Goal: Task Accomplishment & Management: Complete application form

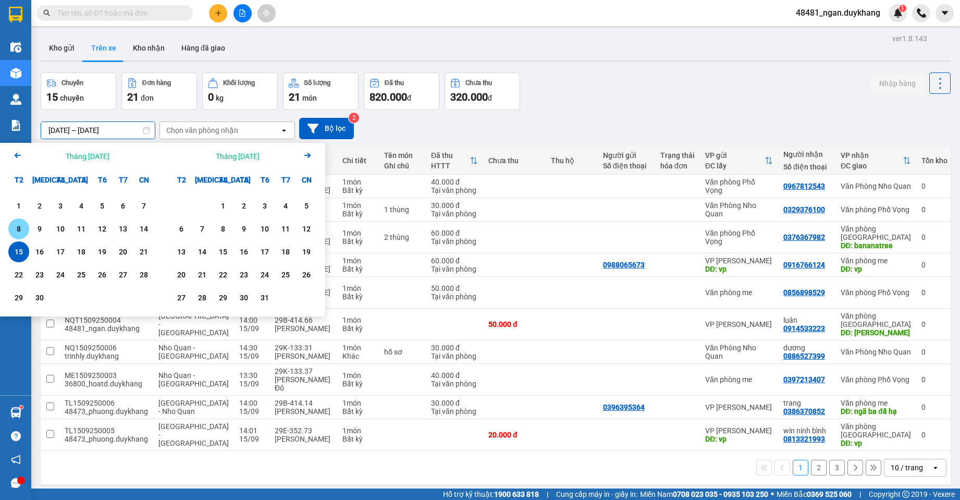
click at [22, 242] on div "15" at bounding box center [18, 251] width 21 height 21
click at [18, 249] on div "15" at bounding box center [18, 251] width 15 height 13
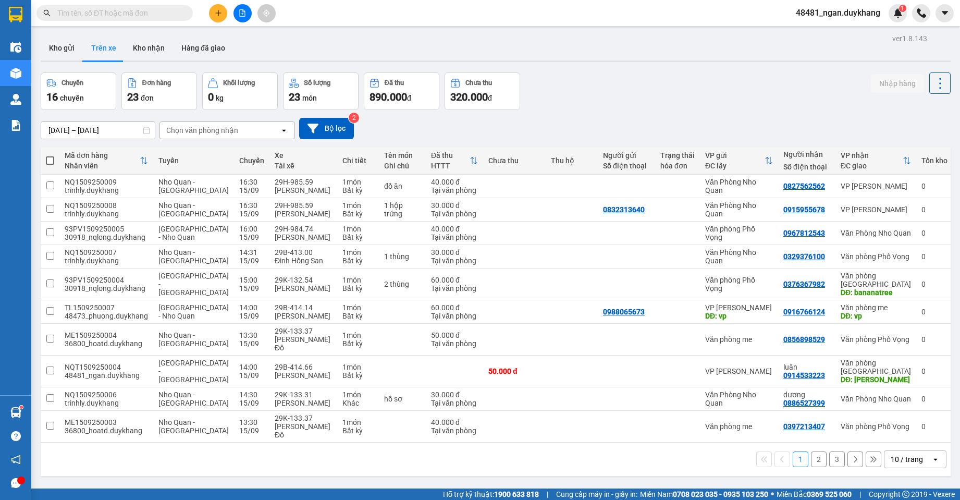
click at [725, 102] on div "Chuyến 16 chuyến Đơn hàng 23 đơn Khối lượng 0 kg Số lượng 23 món Đã thu 890.000…" at bounding box center [496, 91] width 910 height 38
click at [900, 454] on div "10 / trang" at bounding box center [907, 459] width 32 height 10
click at [898, 439] on span "100 / trang" at bounding box center [903, 436] width 38 height 10
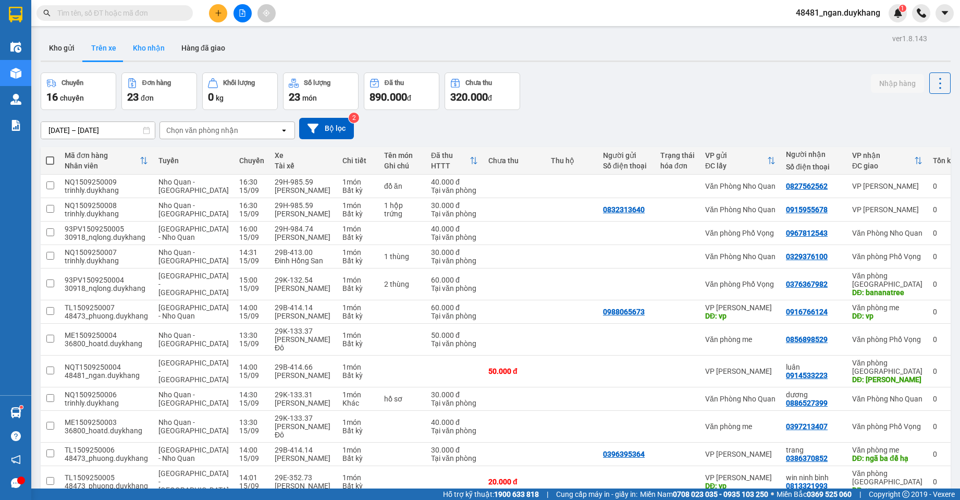
click at [152, 55] on button "Kho nhận" at bounding box center [149, 47] width 48 height 25
type input "[DATE] – [DATE]"
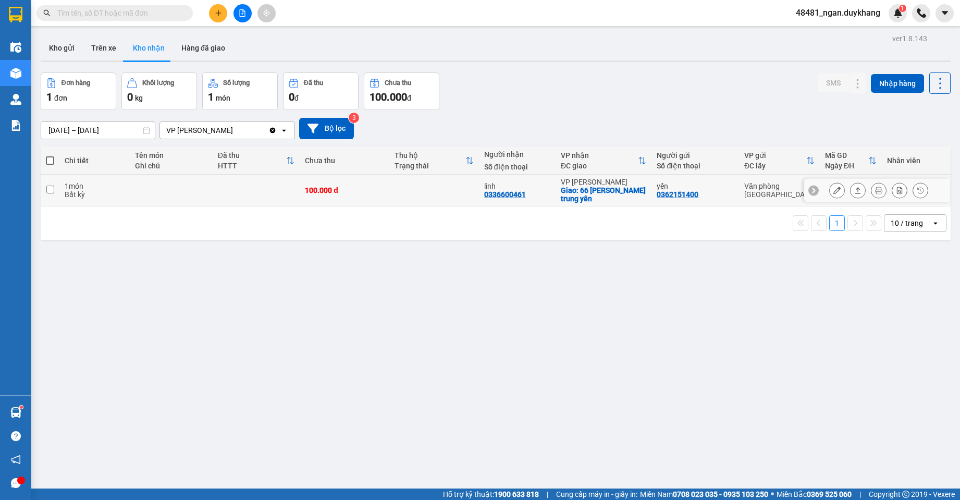
click at [833, 190] on button at bounding box center [837, 190] width 15 height 18
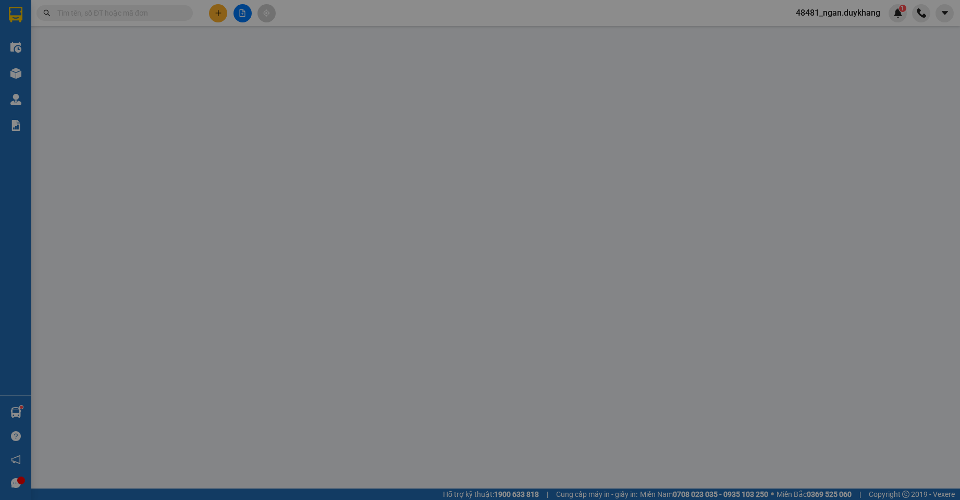
type input "0362151400"
type input "yến"
type input "0336600461"
type input "linh"
checkbox input "true"
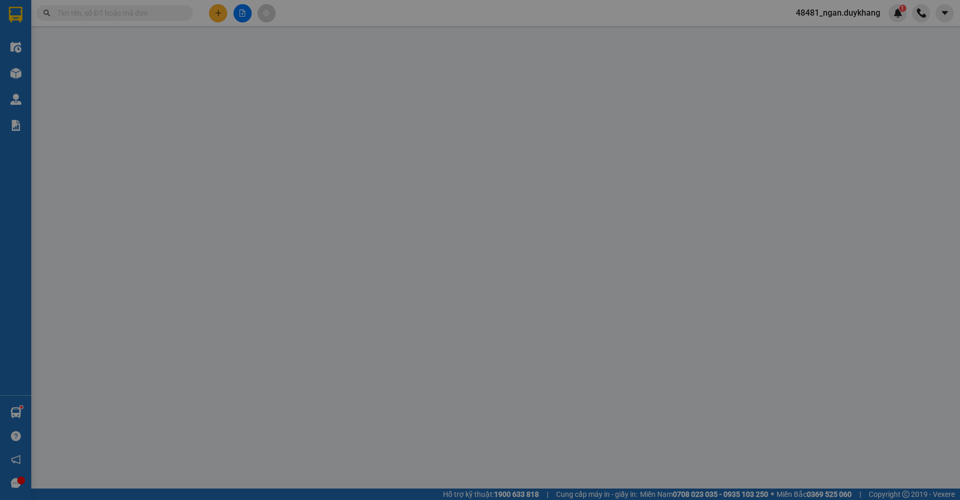
type input "66 [PERSON_NAME] khoản trung yên"
type input "100.000"
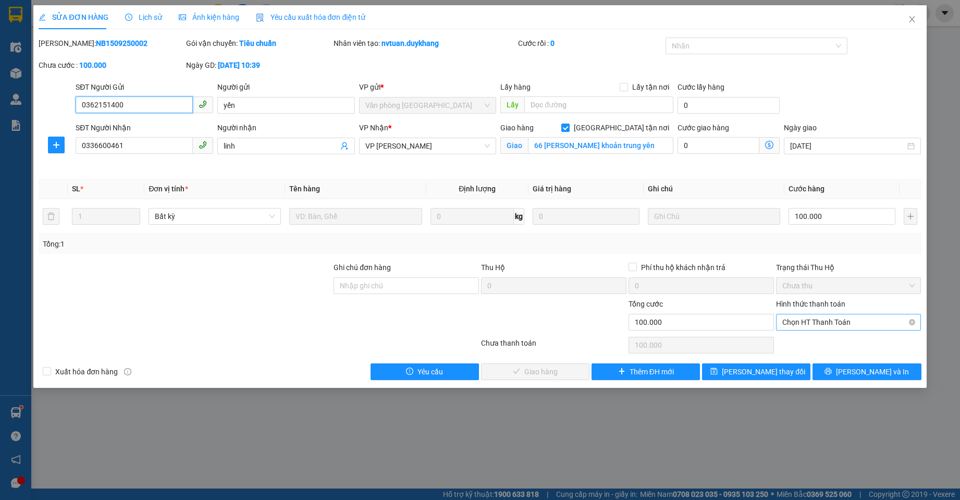
click at [838, 318] on span "Chọn HT Thanh Toán" at bounding box center [848, 322] width 133 height 16
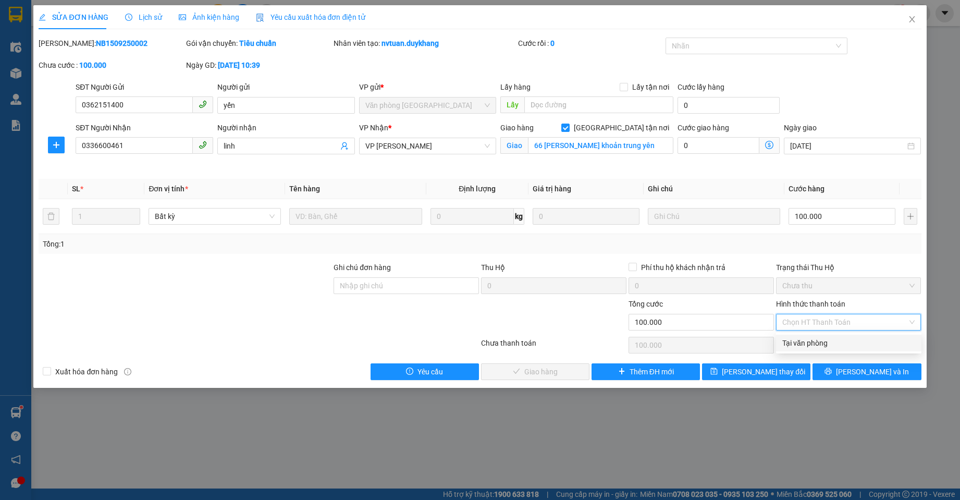
drag, startPoint x: 823, startPoint y: 344, endPoint x: 812, endPoint y: 343, distance: 11.0
click at [823, 344] on div "Tại văn phòng" at bounding box center [848, 342] width 133 height 11
type input "0"
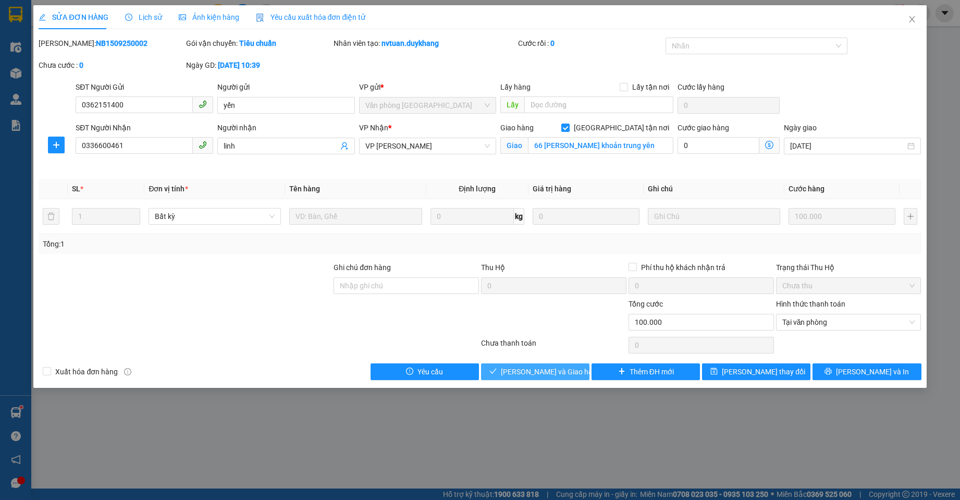
click at [554, 371] on span "[PERSON_NAME] và Giao hàng" at bounding box center [551, 371] width 100 height 11
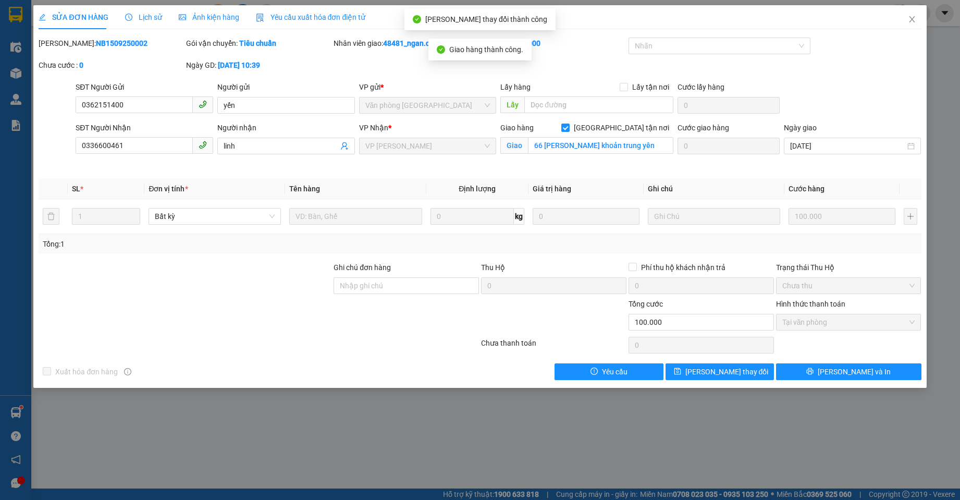
drag, startPoint x: 119, startPoint y: 44, endPoint x: 95, endPoint y: 45, distance: 23.5
click at [68, 43] on div "Mã ĐH: NB1509250002" at bounding box center [111, 43] width 145 height 11
drag, startPoint x: 65, startPoint y: 44, endPoint x: 123, endPoint y: 44, distance: 58.4
click at [123, 44] on div "Mã ĐH: NB1509250002" at bounding box center [111, 43] width 145 height 11
copy b "NB1509250002"
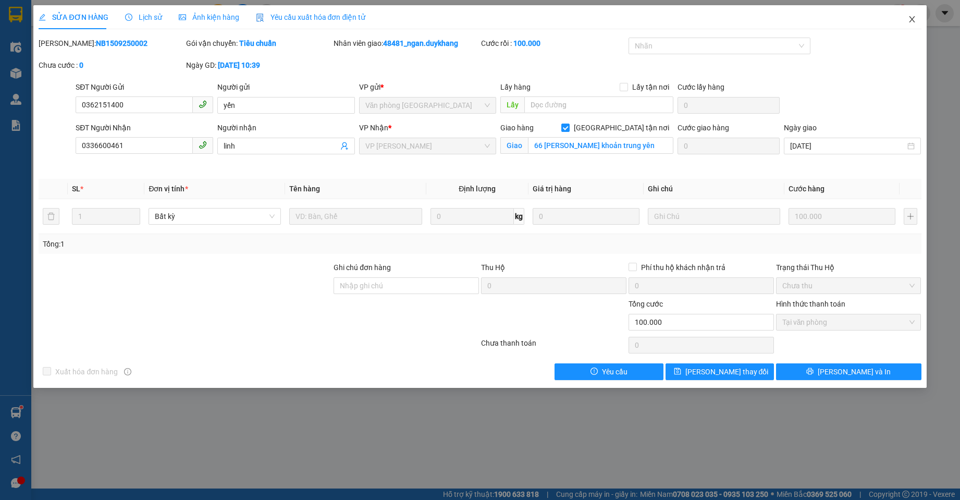
click at [909, 23] on icon "close" at bounding box center [912, 19] width 8 height 8
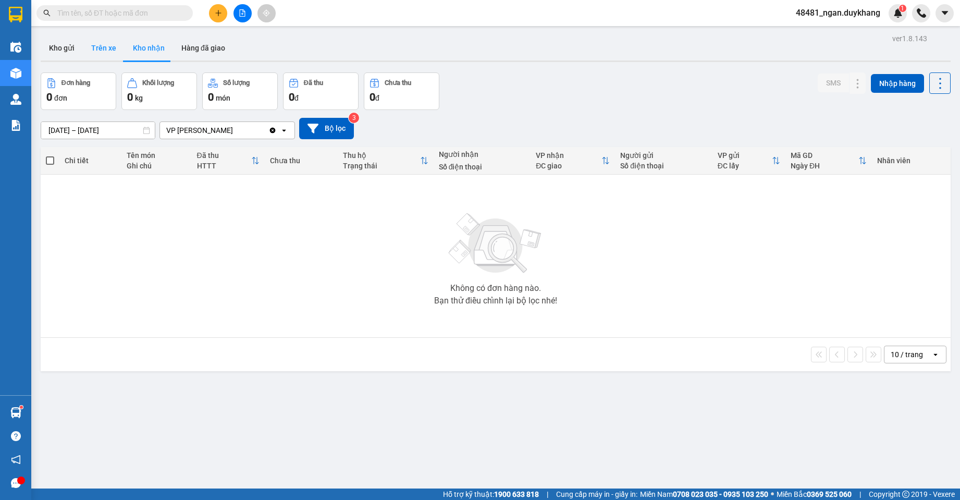
click at [102, 51] on button "Trên xe" at bounding box center [104, 47] width 42 height 25
type input "[DATE] – [DATE]"
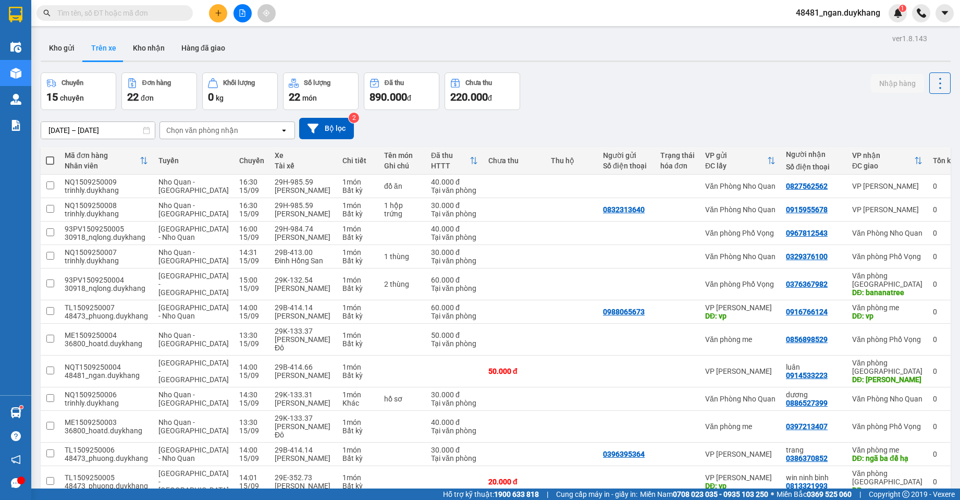
click at [218, 13] on icon "plus" at bounding box center [218, 12] width 7 height 7
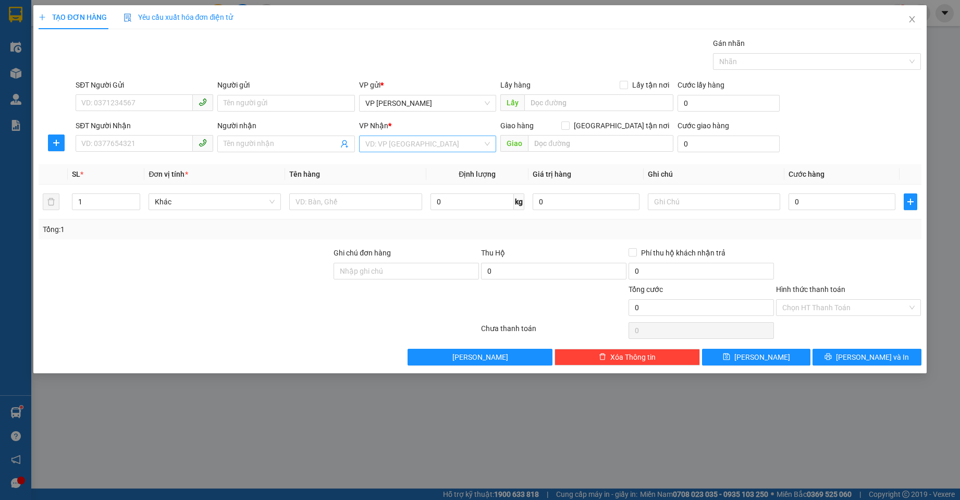
click at [381, 141] on input "search" at bounding box center [424, 144] width 118 height 16
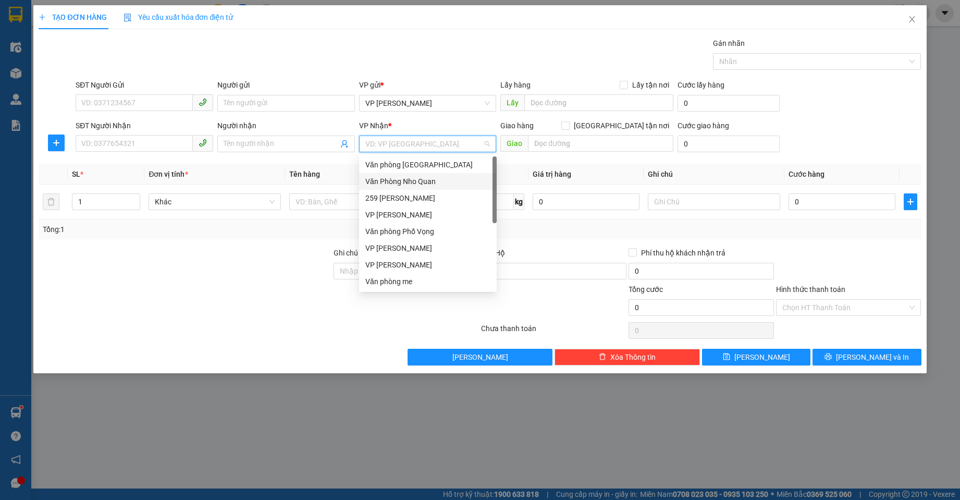
click at [400, 182] on div "Văn Phòng Nho Quan" at bounding box center [427, 181] width 125 height 11
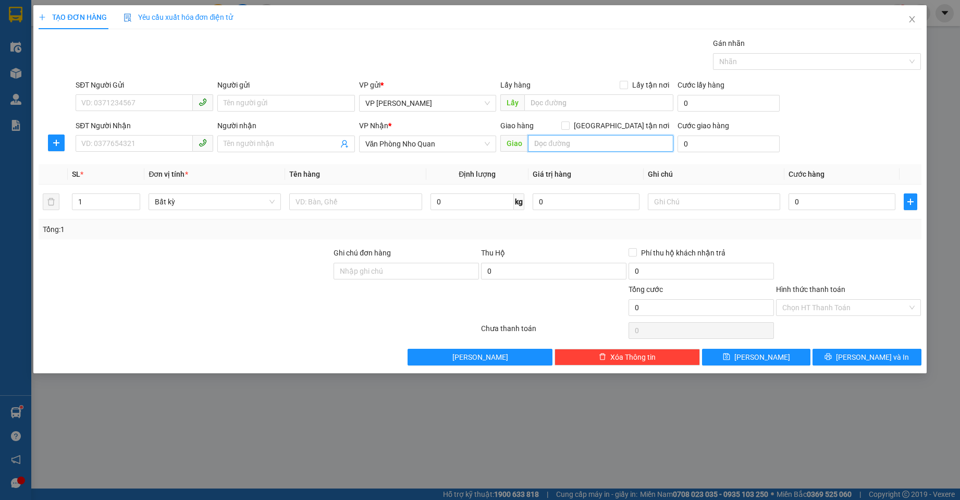
click at [559, 145] on input "text" at bounding box center [600, 143] width 145 height 17
type input "D"
type input "ĐẦU CẦU NHO QUAN"
click at [123, 139] on input "SĐT Người Nhận" at bounding box center [134, 143] width 117 height 17
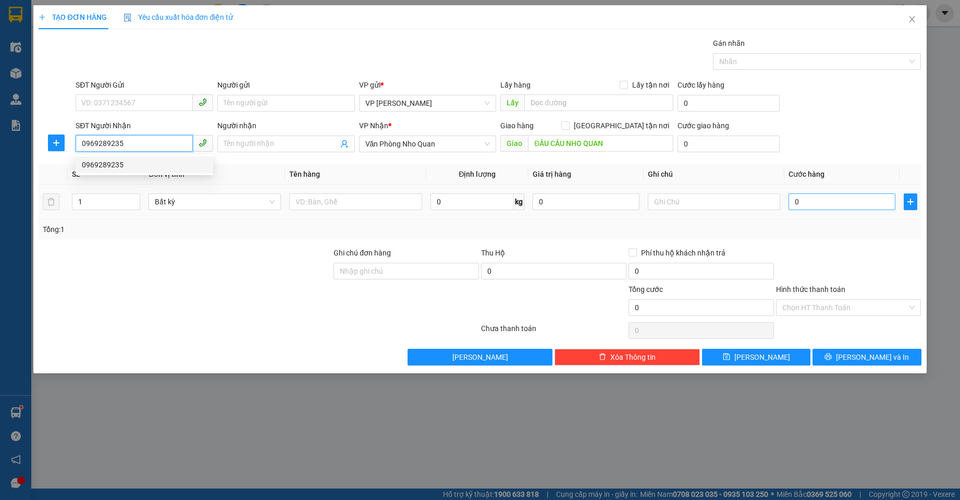
type input "0969289235"
click at [801, 209] on input "0" at bounding box center [841, 201] width 107 height 17
type input "3"
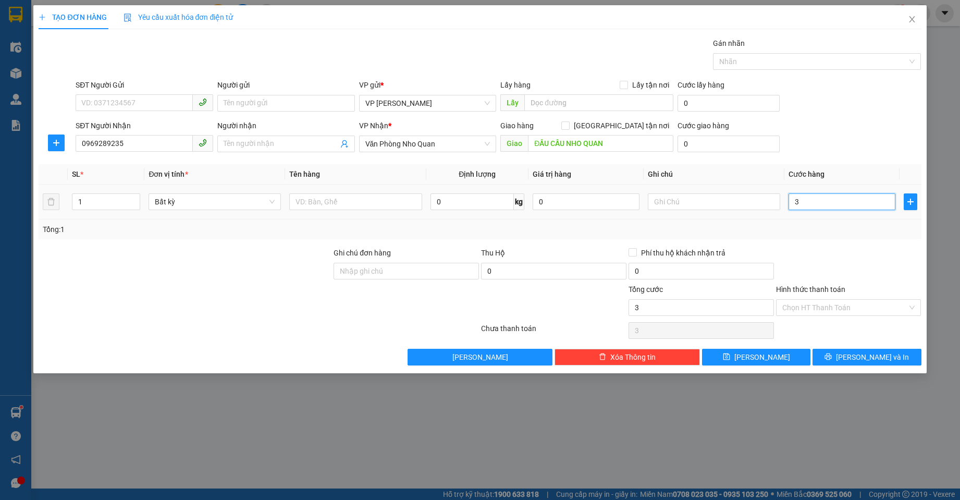
type input "30"
type input "30.000"
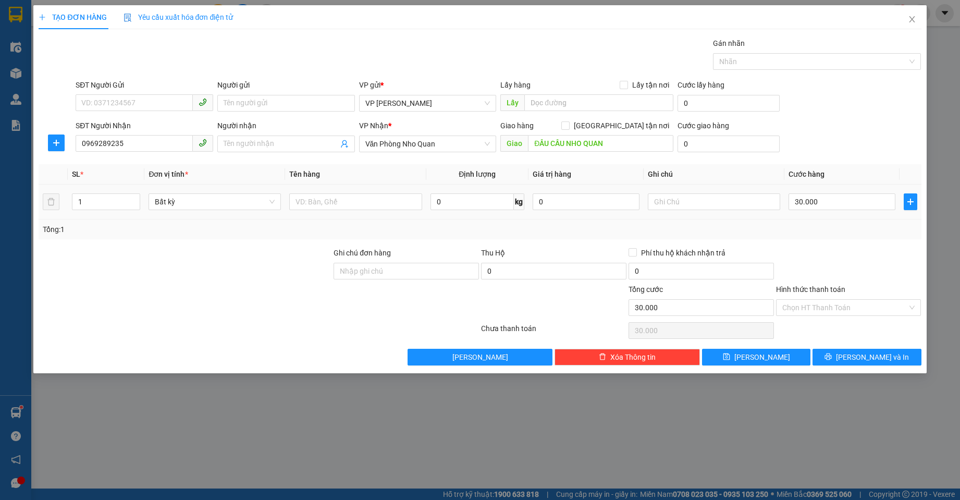
click at [802, 234] on div "Tổng: 1" at bounding box center [480, 229] width 874 height 11
click at [816, 312] on input "Hình thức thanh toán" at bounding box center [845, 308] width 126 height 16
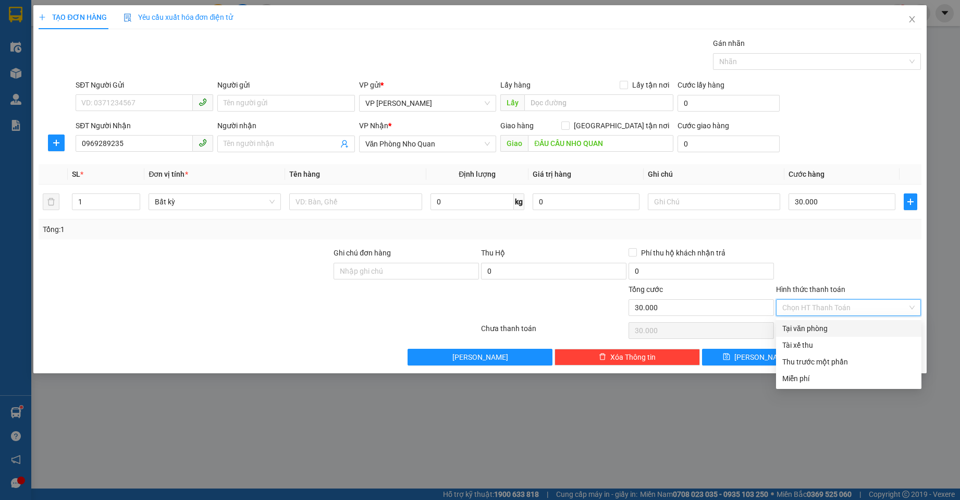
click at [812, 324] on div "Tại văn phòng" at bounding box center [848, 328] width 133 height 11
type input "0"
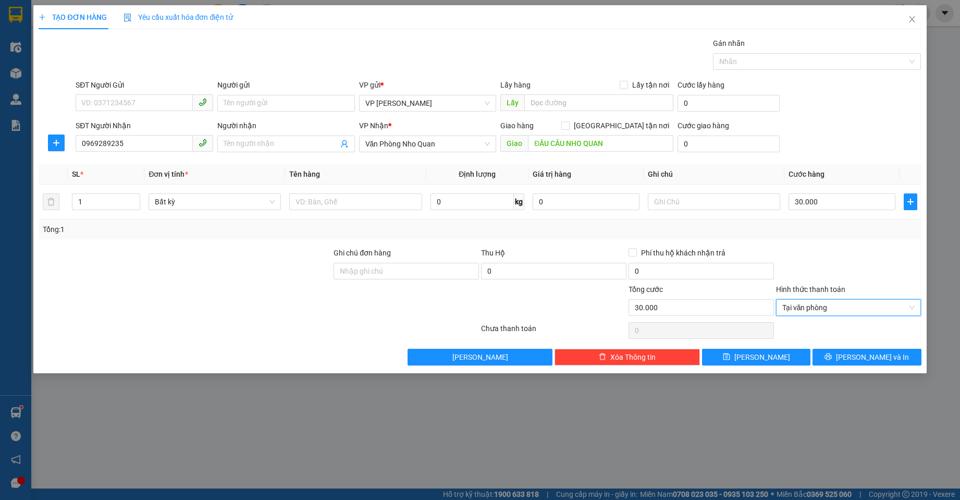
drag, startPoint x: 814, startPoint y: 274, endPoint x: 827, endPoint y: 290, distance: 20.4
click at [815, 274] on div at bounding box center [848, 265] width 147 height 36
click at [832, 355] on icon "printer" at bounding box center [827, 356] width 7 height 7
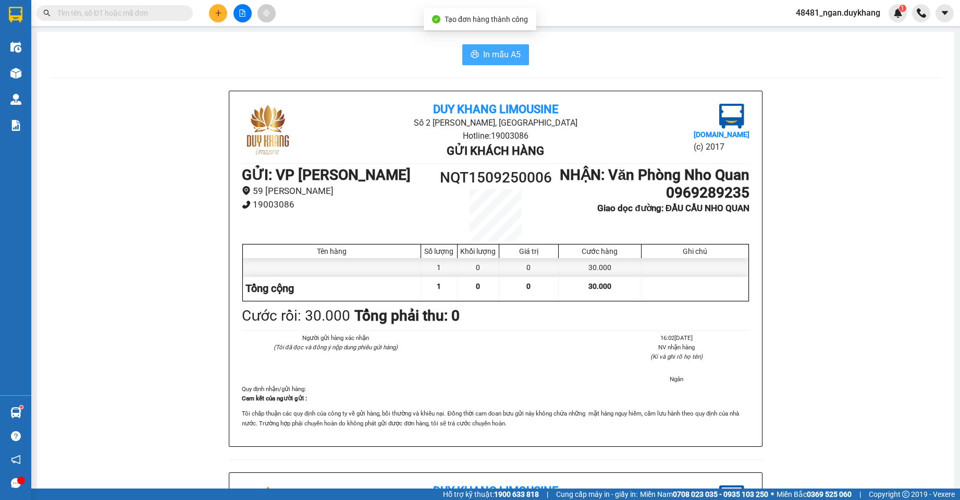
click at [501, 57] on span "In mẫu A5" at bounding box center [502, 54] width 38 height 13
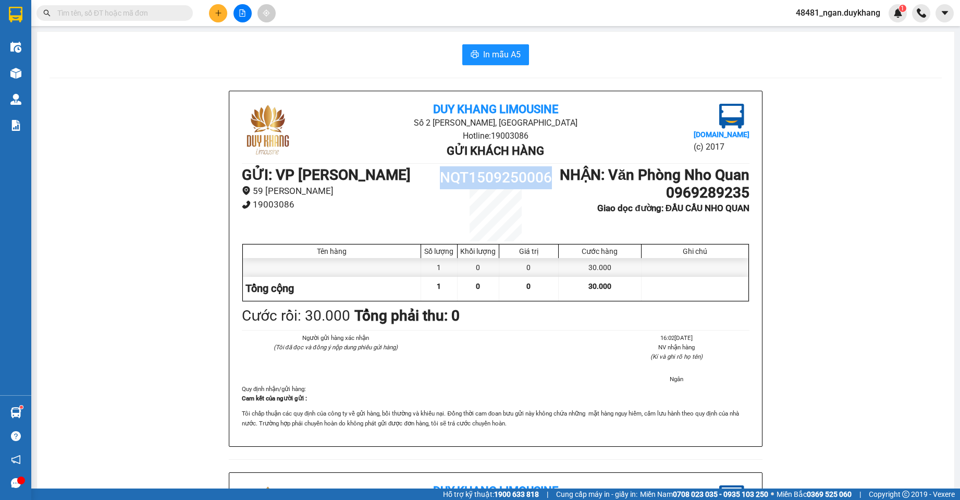
drag, startPoint x: 435, startPoint y: 178, endPoint x: 537, endPoint y: 186, distance: 102.4
click at [549, 187] on h1 "NQT1509250006" at bounding box center [495, 177] width 127 height 23
copy h1 "NQT1509250006"
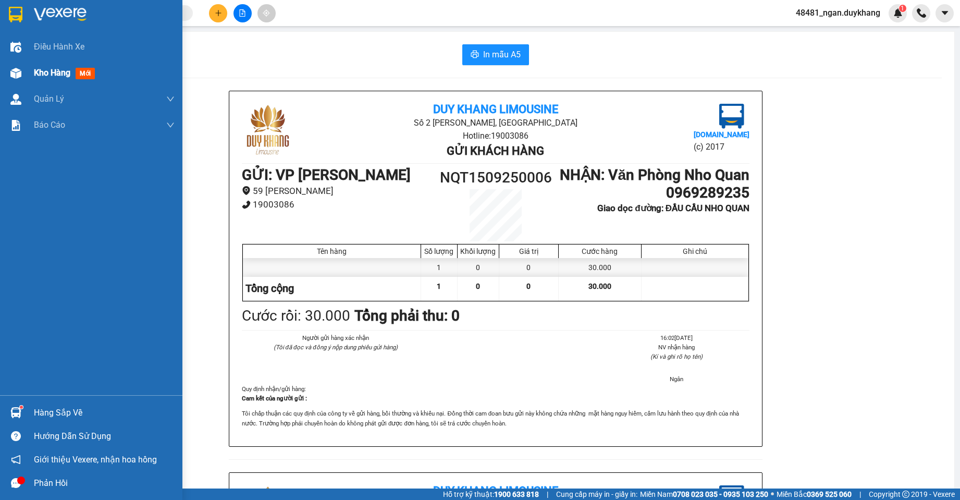
click at [14, 65] on div at bounding box center [16, 73] width 18 height 18
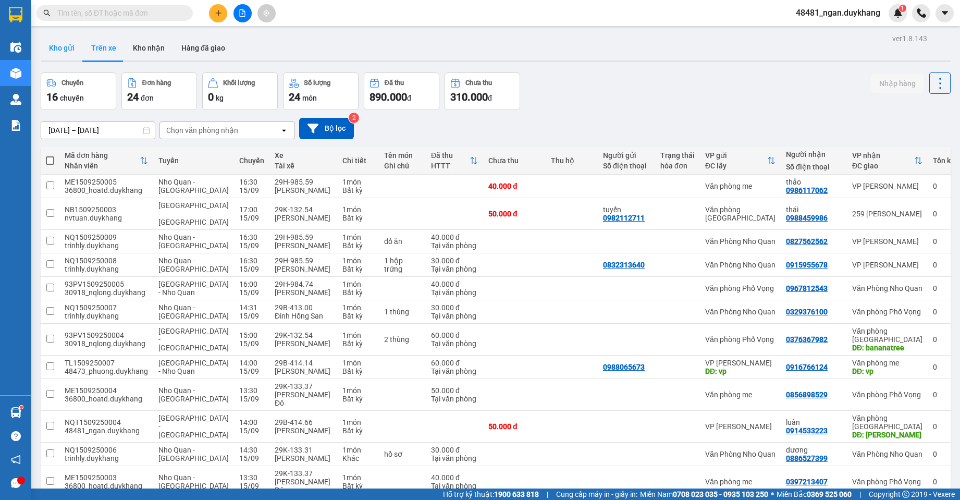
click at [67, 53] on button "Kho gửi" at bounding box center [62, 47] width 42 height 25
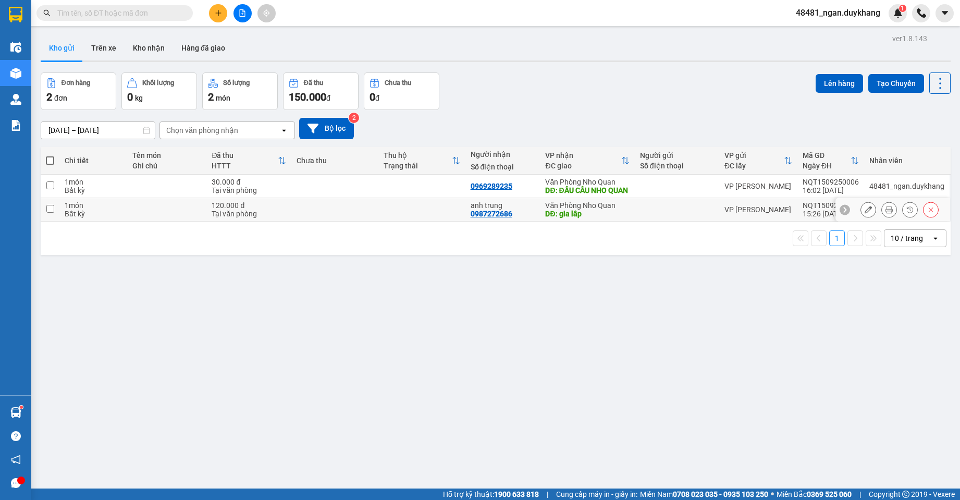
click at [529, 217] on div "anh trung 0987272686" at bounding box center [503, 209] width 65 height 17
checkbox input "true"
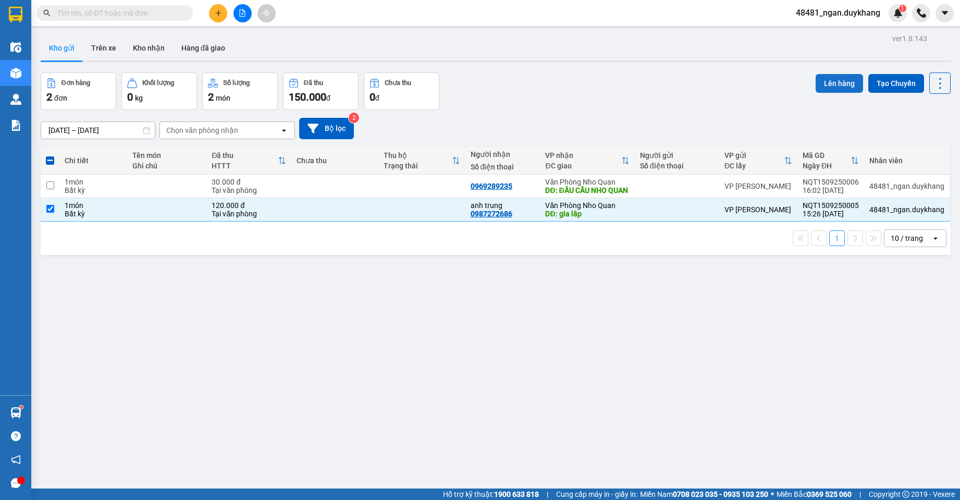
click at [829, 81] on button "Lên hàng" at bounding box center [839, 83] width 47 height 19
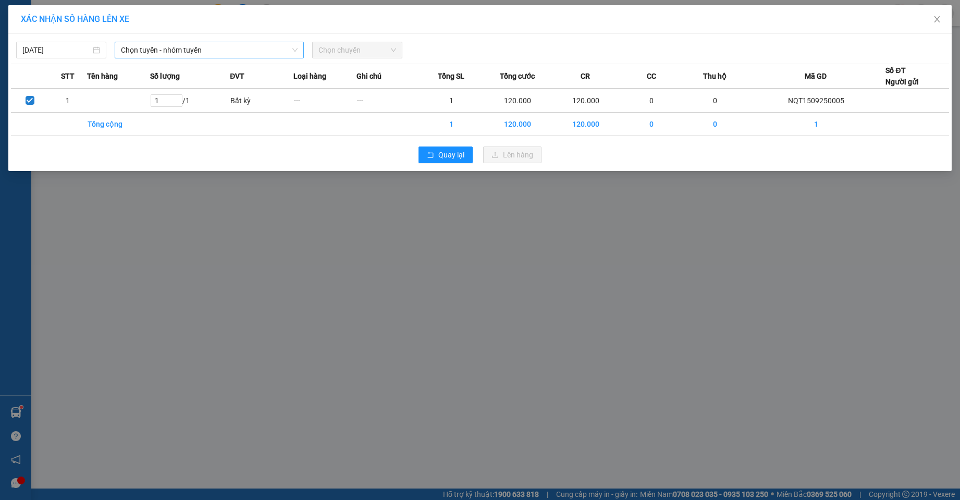
click at [212, 54] on span "Chọn tuyến - nhóm tuyến" at bounding box center [209, 50] width 176 height 16
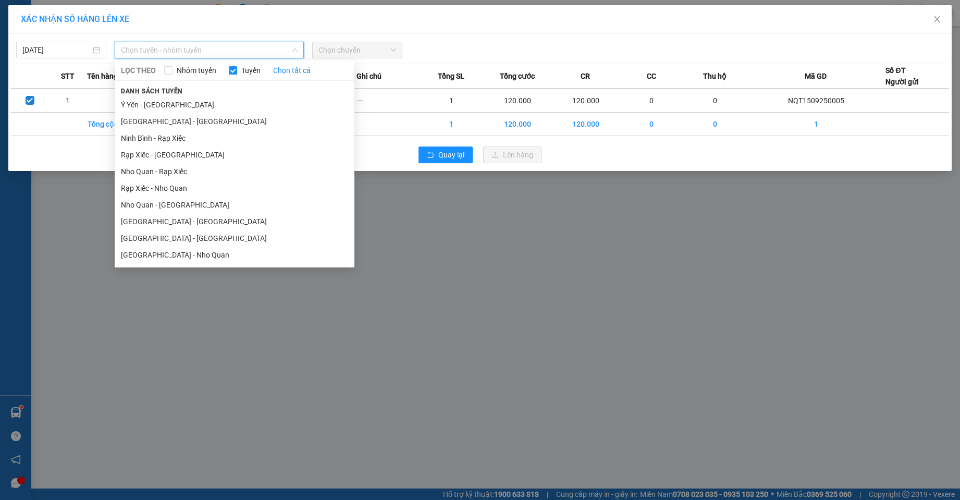
drag, startPoint x: 174, startPoint y: 252, endPoint x: 275, endPoint y: 132, distance: 156.7
click at [174, 251] on li "[GEOGRAPHIC_DATA] - Nho Quan" at bounding box center [235, 254] width 240 height 17
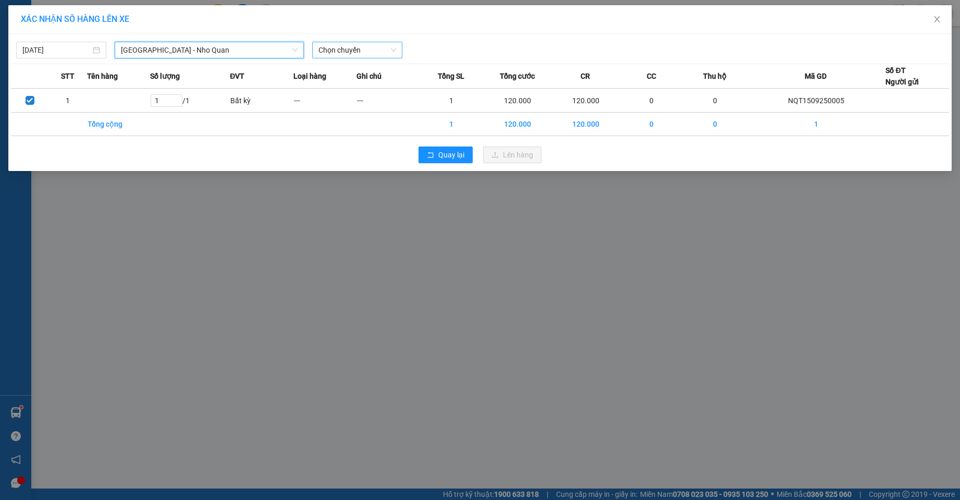
click at [341, 46] on span "Chọn chuyến" at bounding box center [357, 50] width 78 height 16
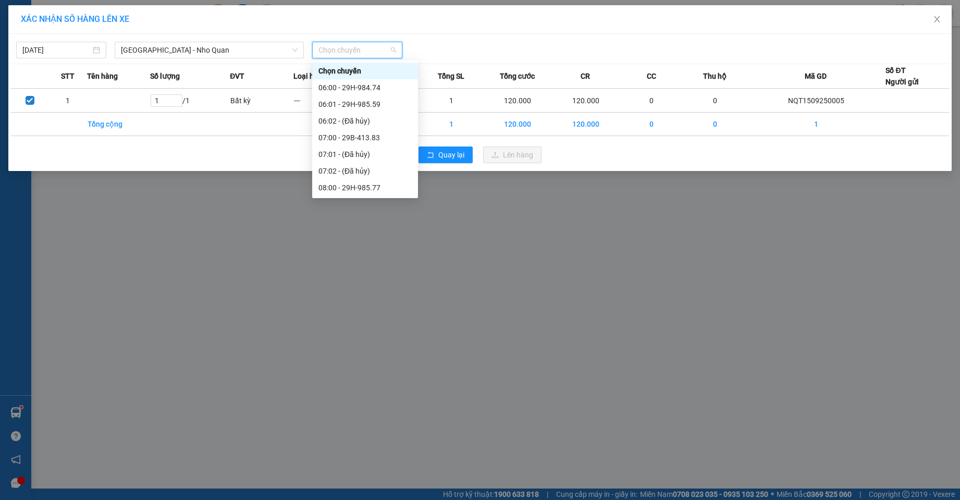
type input "8"
type input "74"
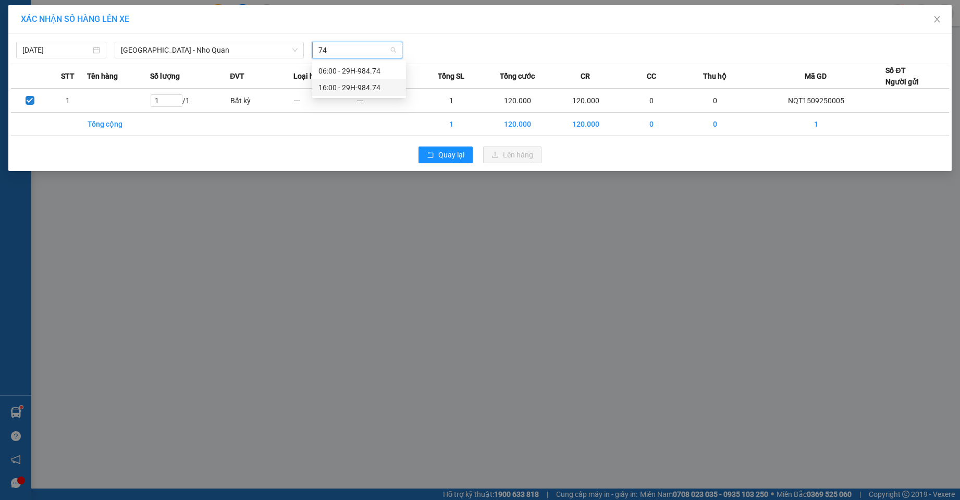
click at [337, 89] on div "16:00 - 29H-984.74" at bounding box center [358, 87] width 81 height 11
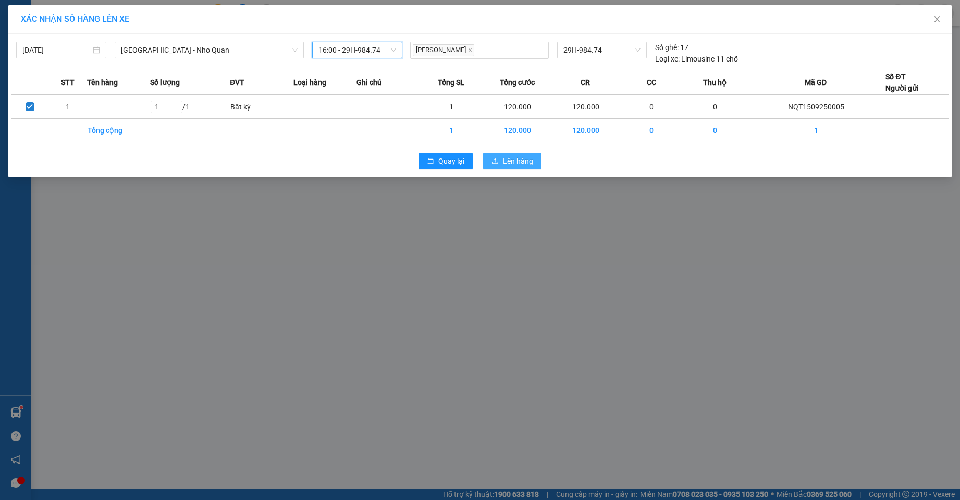
click at [536, 157] on button "Lên hàng" at bounding box center [512, 161] width 58 height 17
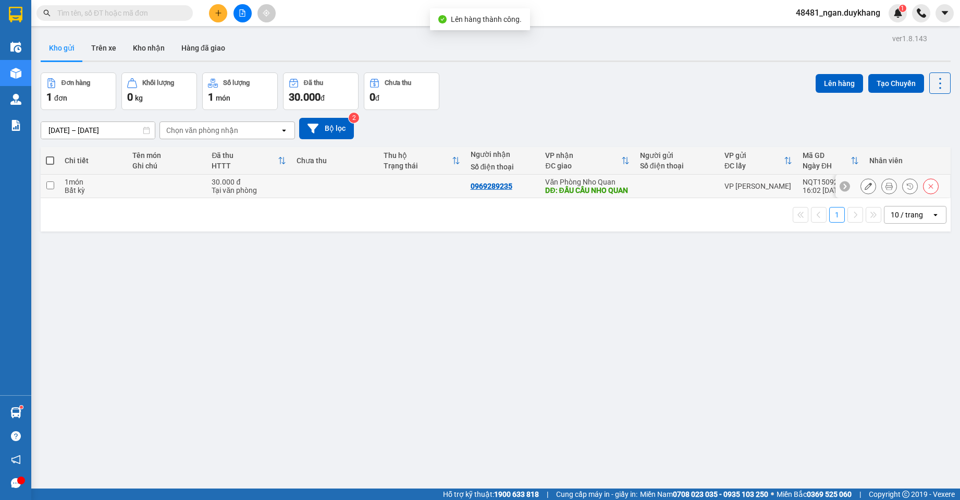
drag, startPoint x: 589, startPoint y: 187, endPoint x: 648, endPoint y: 188, distance: 58.4
click at [595, 187] on div "DĐ: ĐẦU CẦU NHO QUAN" at bounding box center [587, 190] width 84 height 8
checkbox input "true"
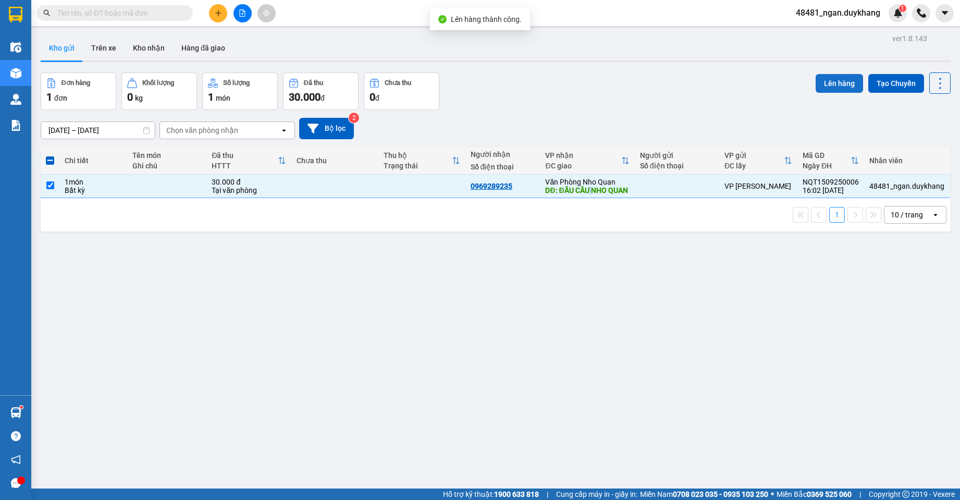
click at [835, 84] on button "Lên hàng" at bounding box center [839, 83] width 47 height 19
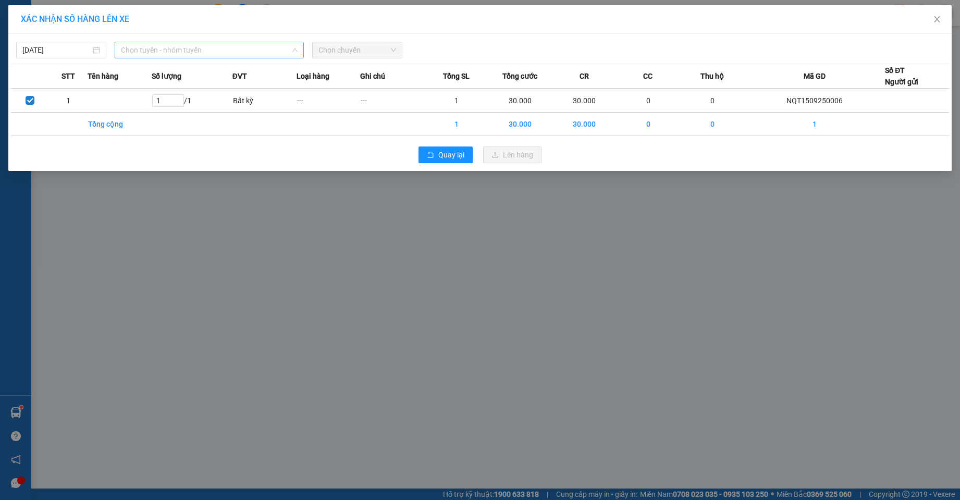
drag, startPoint x: 154, startPoint y: 55, endPoint x: 172, endPoint y: 149, distance: 95.6
click at [154, 56] on span "Chọn tuyến - nhóm tuyến" at bounding box center [209, 50] width 176 height 16
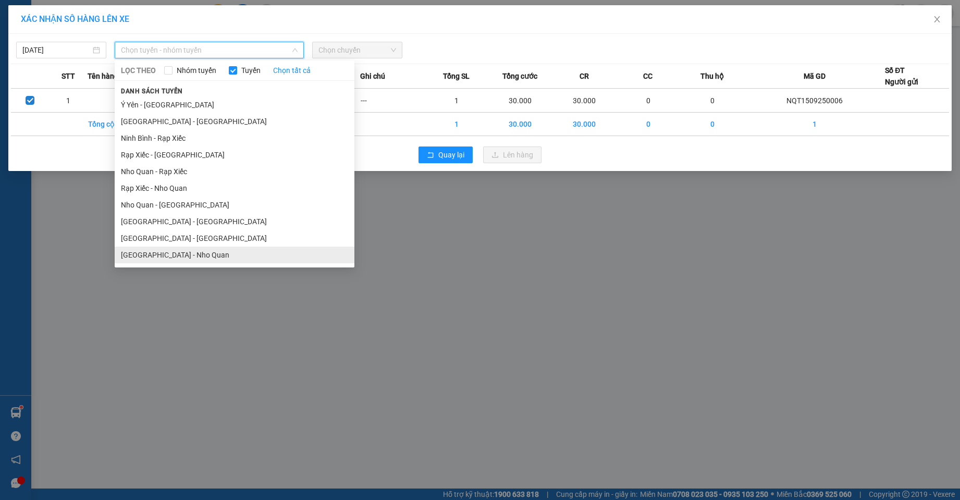
click at [162, 254] on li "[GEOGRAPHIC_DATA] - Nho Quan" at bounding box center [235, 254] width 240 height 17
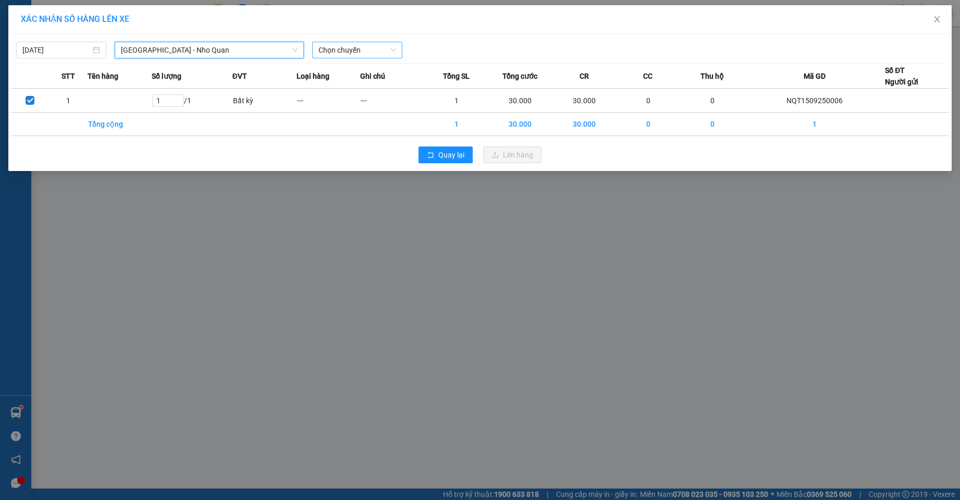
click at [349, 47] on span "Chọn chuyến" at bounding box center [357, 50] width 78 height 16
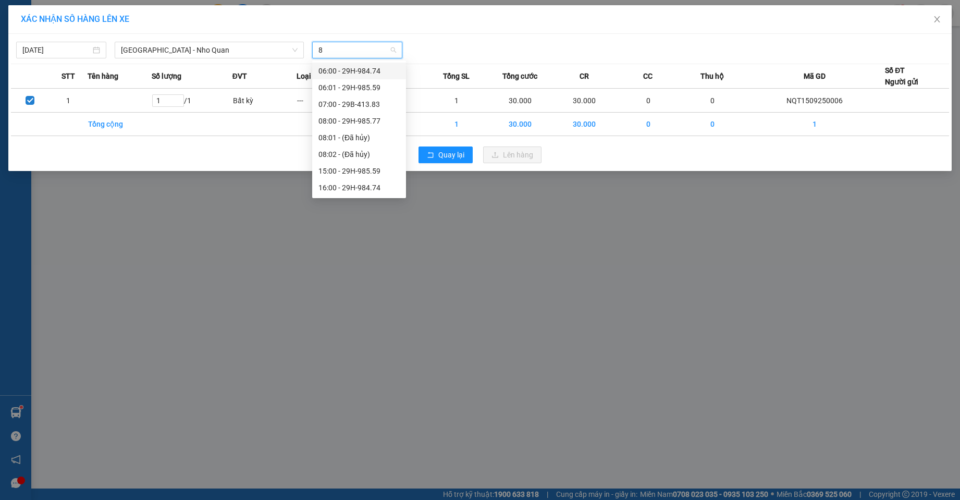
type input "83"
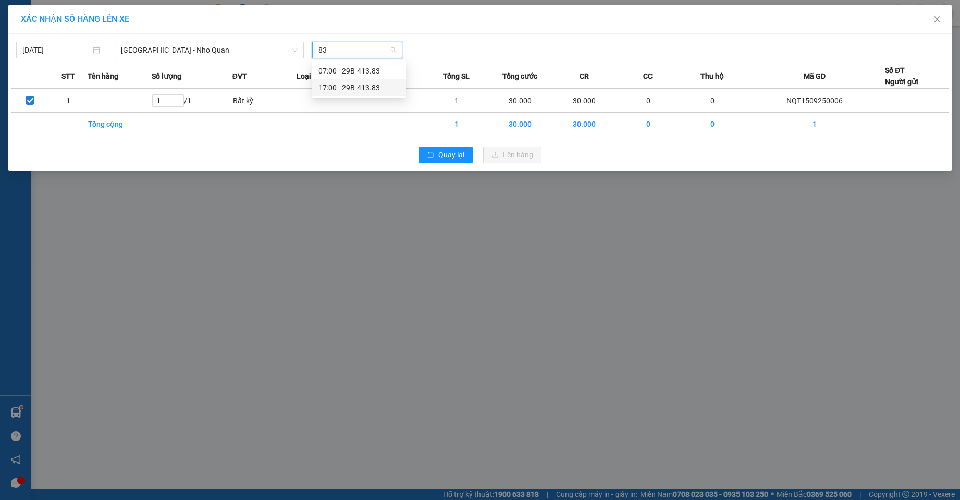
click at [344, 84] on div "17:00 - 29B-413.83" at bounding box center [358, 87] width 81 height 11
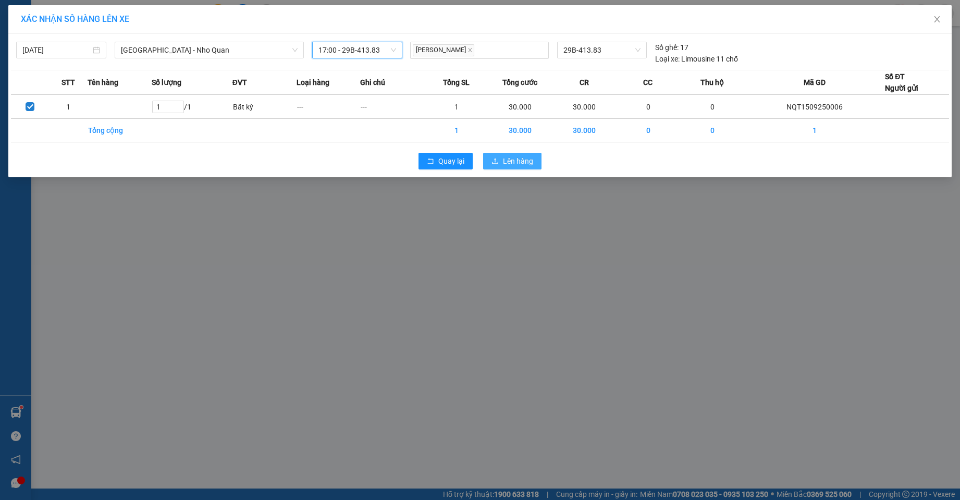
click at [493, 158] on icon "upload" at bounding box center [494, 160] width 7 height 7
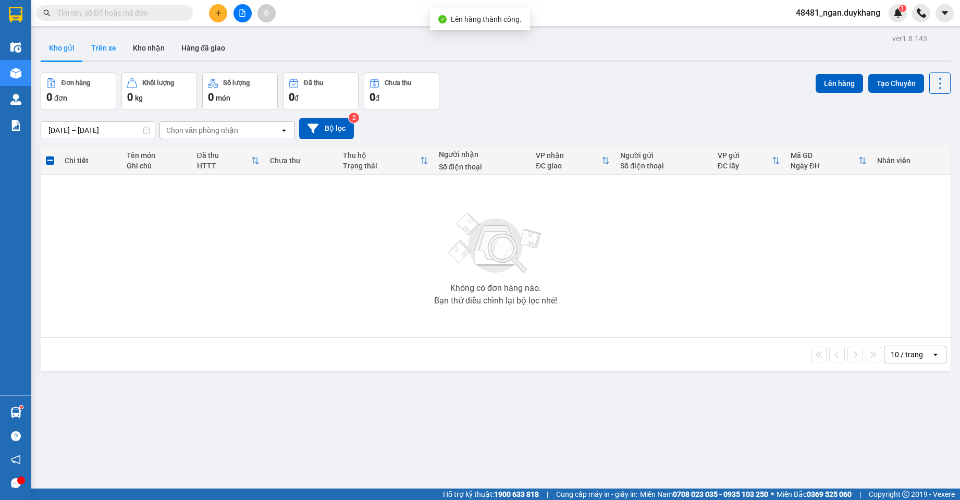
click at [105, 52] on button "Trên xe" at bounding box center [104, 47] width 42 height 25
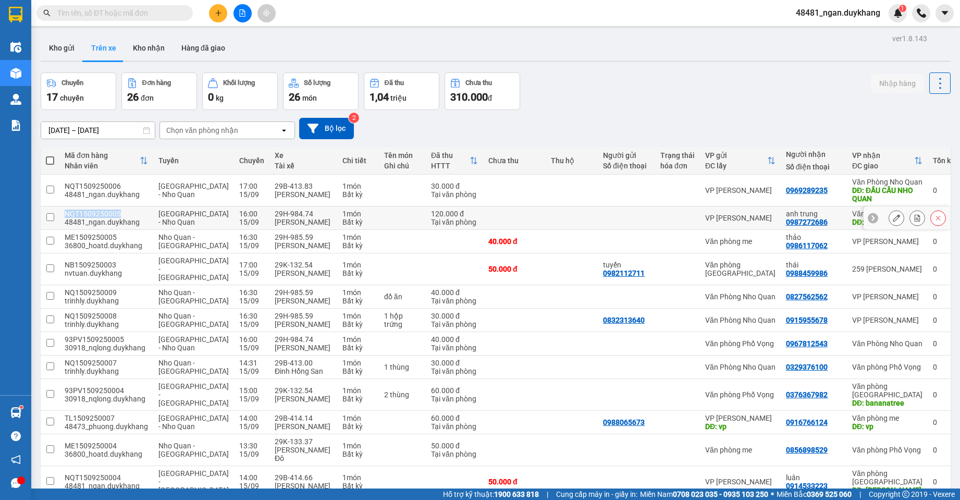
drag, startPoint x: 122, startPoint y: 225, endPoint x: 66, endPoint y: 227, distance: 55.8
click at [66, 218] on div "NQT1509250005" at bounding box center [106, 213] width 83 height 8
checkbox input "true"
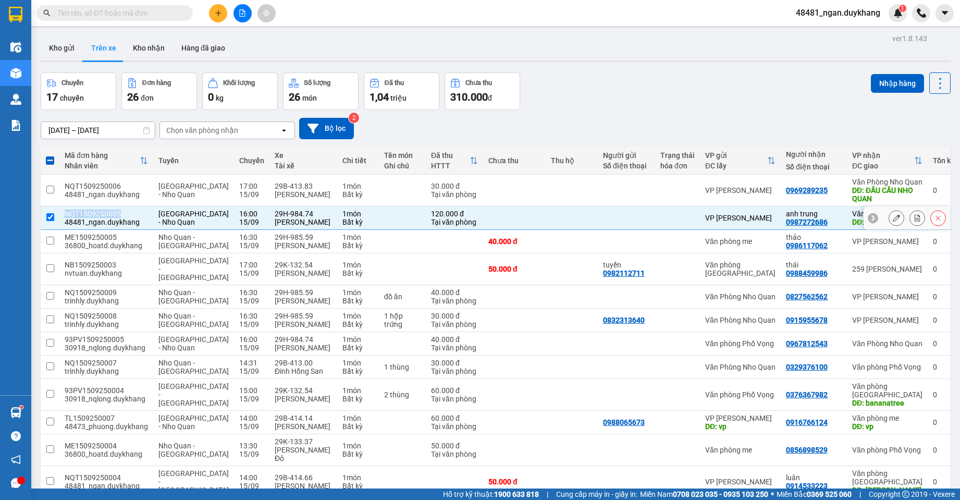
copy div "NQT1509250005"
drag, startPoint x: 773, startPoint y: 193, endPoint x: 814, endPoint y: 193, distance: 41.2
click at [814, 193] on td "0969289235" at bounding box center [814, 191] width 66 height 32
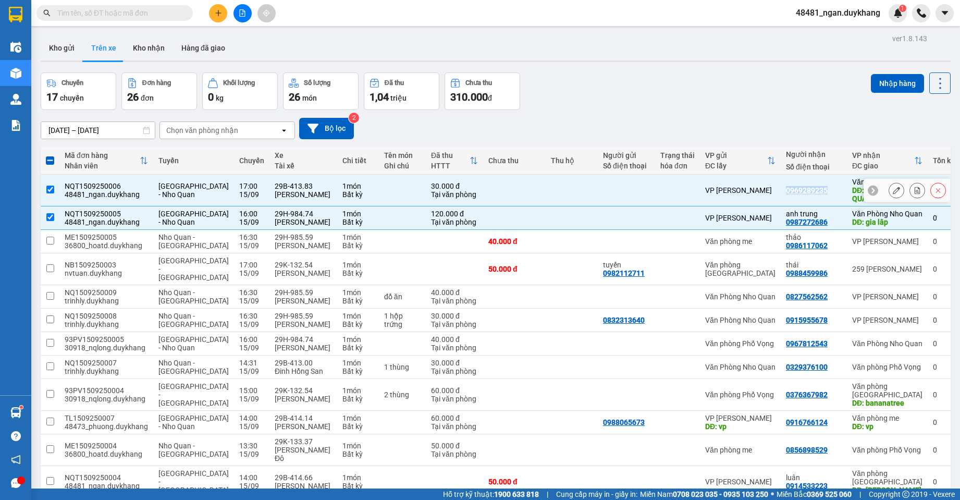
copy div "0969289235"
click at [676, 191] on div at bounding box center [677, 190] width 34 height 8
checkbox input "false"
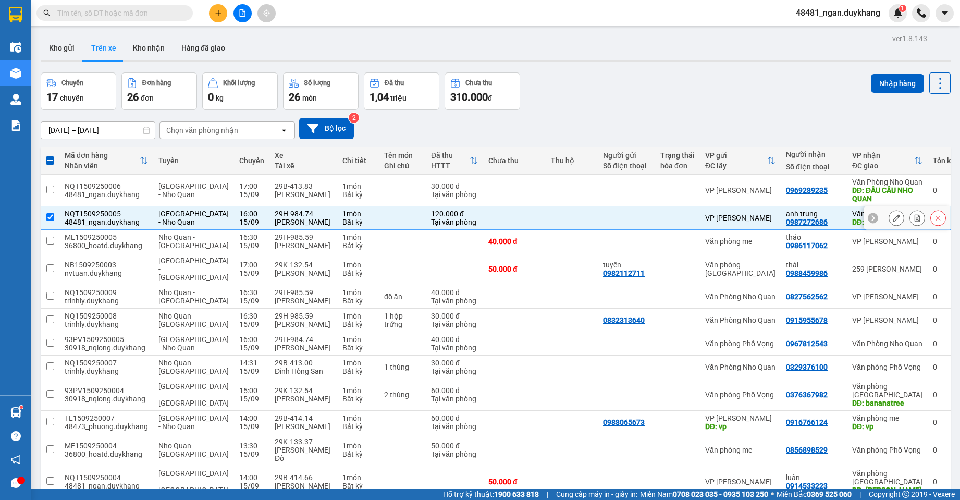
click at [655, 230] on td at bounding box center [677, 217] width 45 height 23
checkbox input "false"
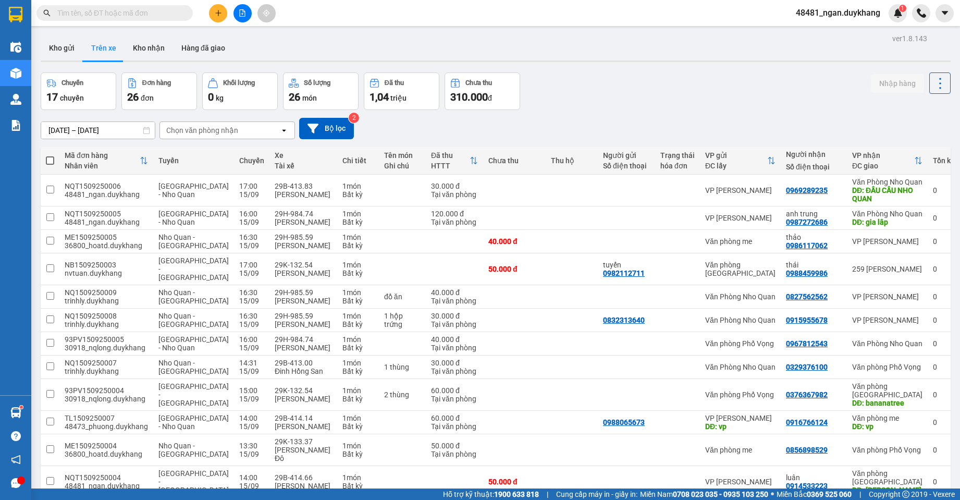
click at [160, 9] on input "text" at bounding box center [118, 12] width 123 height 11
paste input "ME1209250004"
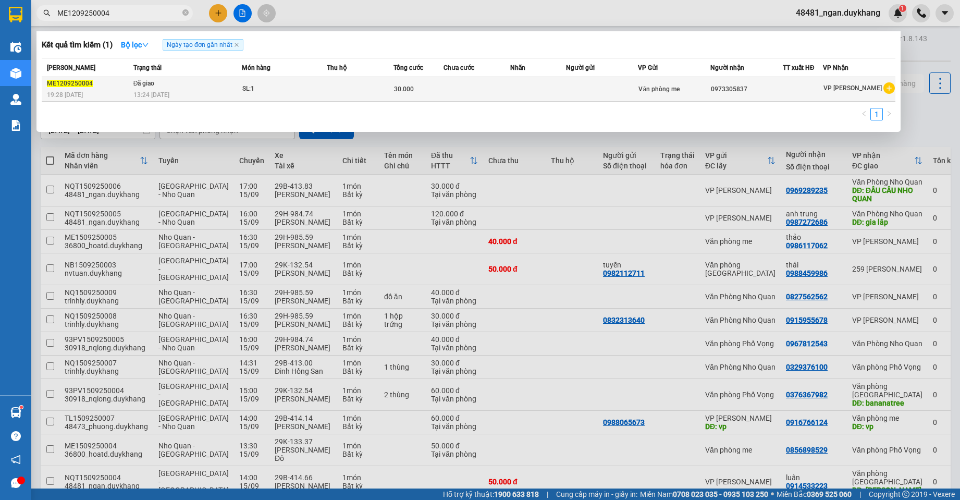
type input "ME1209250004"
click at [590, 79] on td at bounding box center [602, 89] width 72 height 24
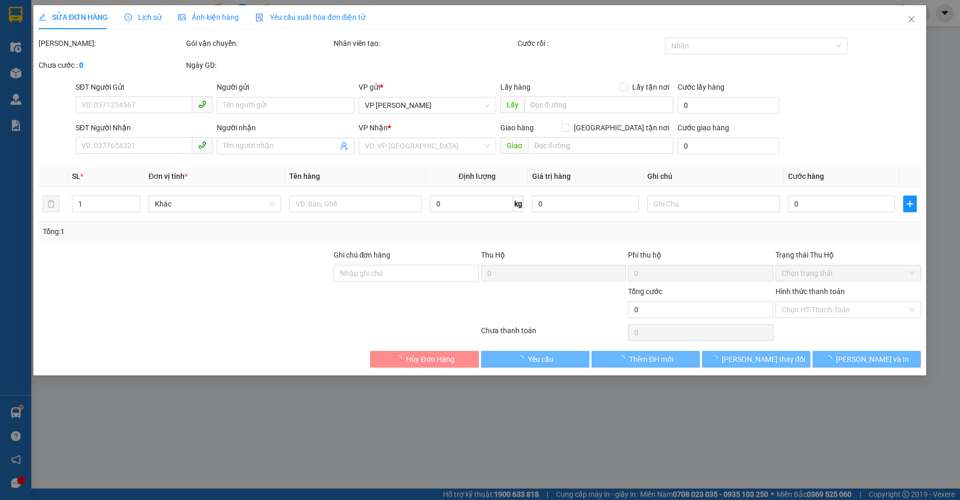
type input "0973305837"
type input "30.000"
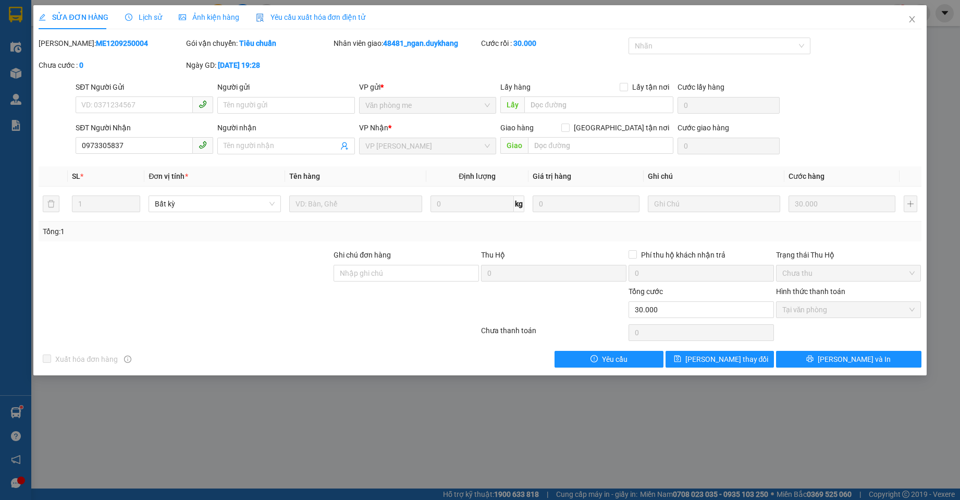
click at [151, 15] on span "Lịch sử" at bounding box center [143, 17] width 37 height 8
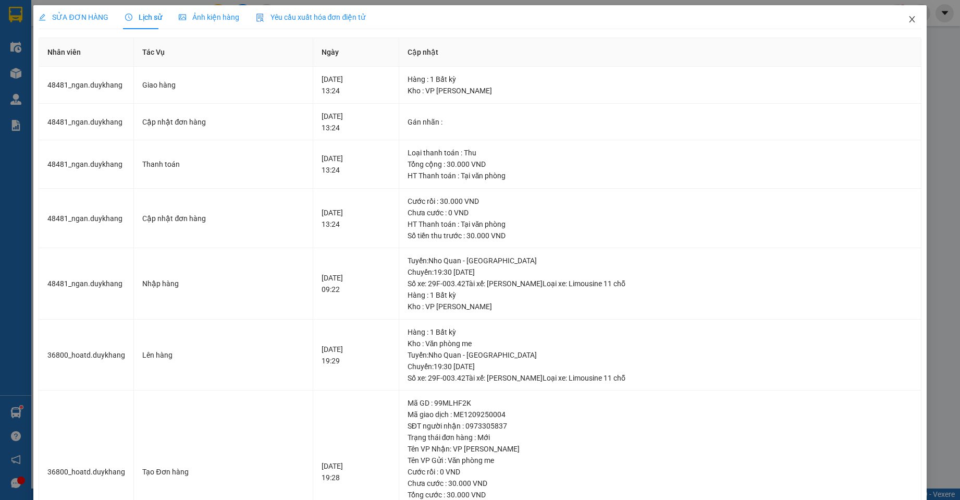
click at [909, 23] on span "Close" at bounding box center [911, 19] width 29 height 29
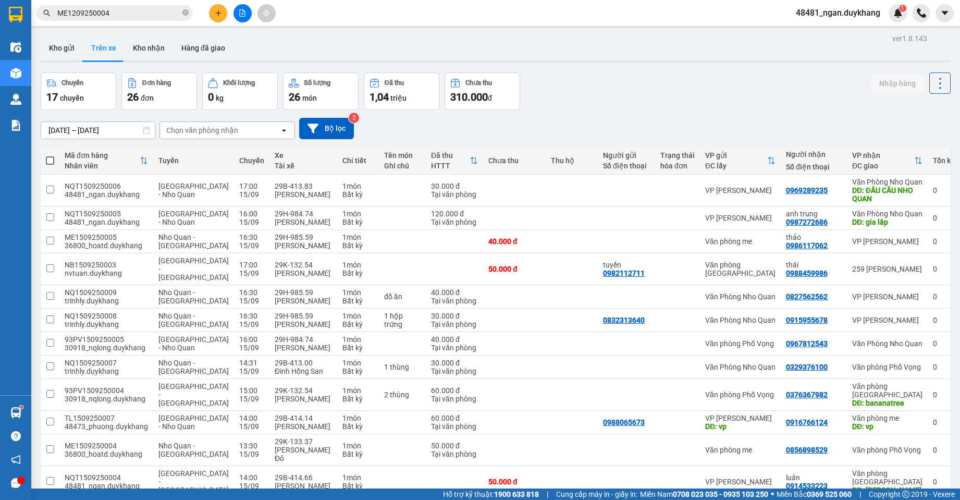
click at [117, 129] on input "[DATE] – [DATE]" at bounding box center [98, 130] width 114 height 17
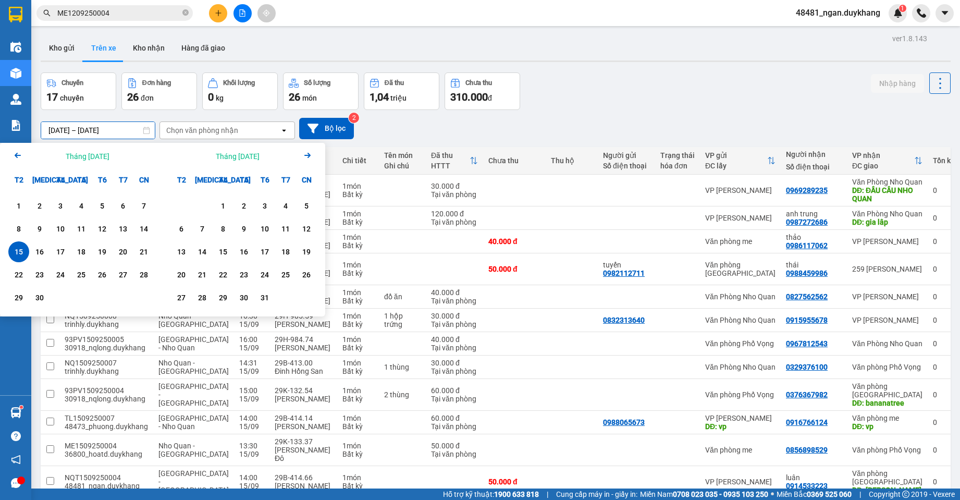
click at [15, 253] on div "15" at bounding box center [18, 251] width 15 height 13
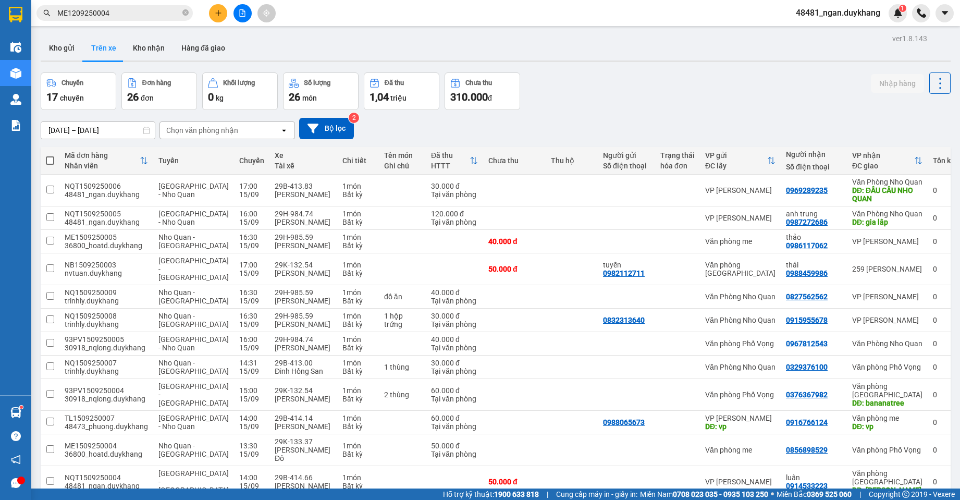
click at [538, 127] on div "[DATE] – [DATE] Press the down arrow key to interact with the calendar and sele…" at bounding box center [496, 128] width 910 height 21
click at [120, 132] on input "[DATE] – [DATE]" at bounding box center [98, 130] width 114 height 17
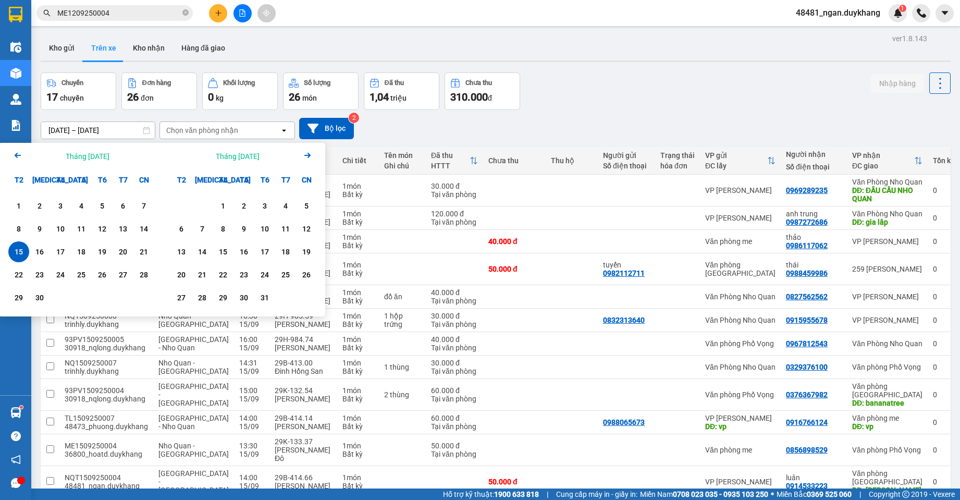
click at [20, 253] on div "15" at bounding box center [18, 251] width 15 height 13
type input "[DATE] – [DATE]"
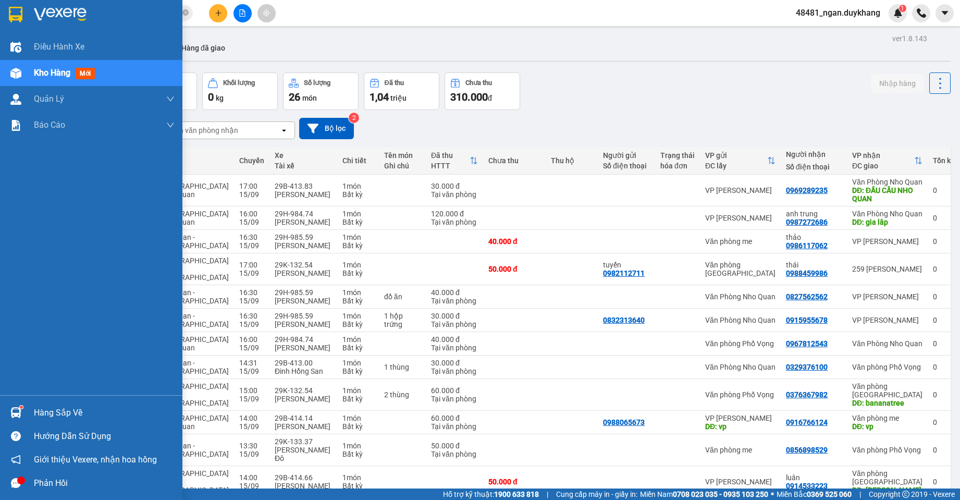
click at [16, 415] on img at bounding box center [15, 412] width 11 height 11
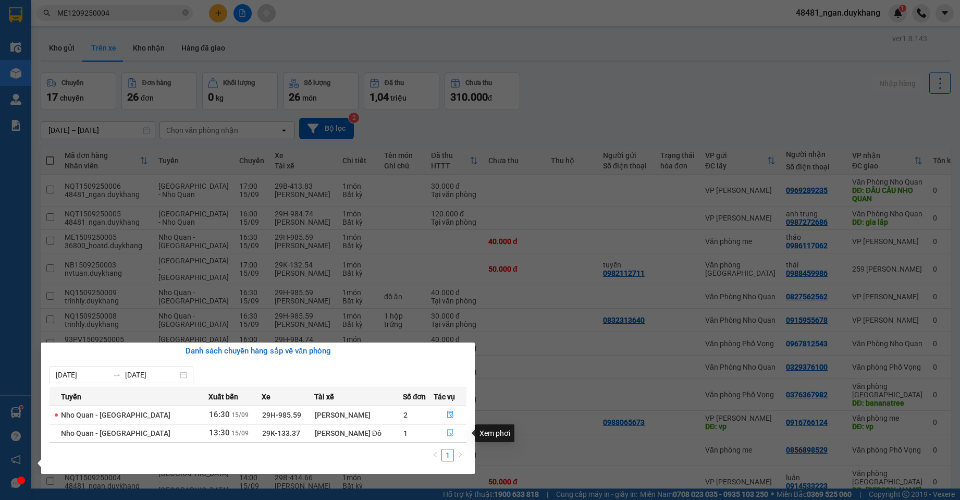
click at [450, 434] on icon "file-done" at bounding box center [450, 432] width 7 height 7
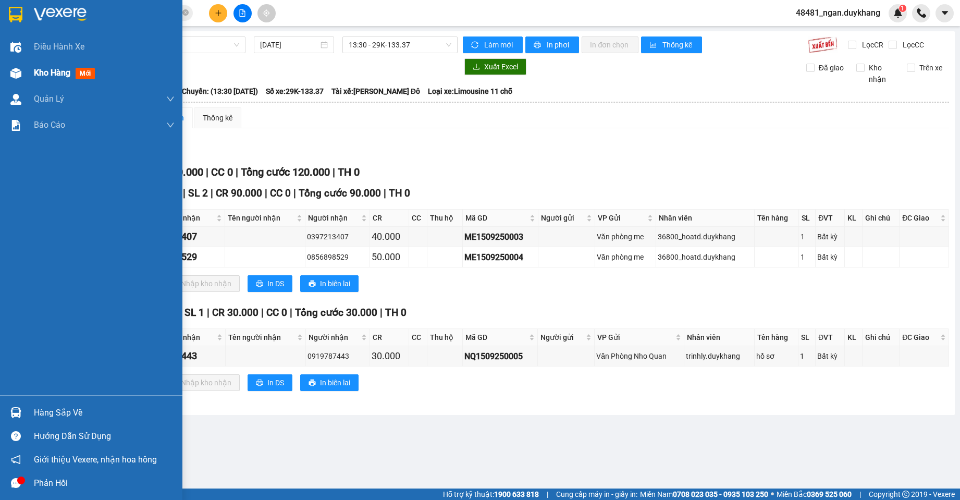
click at [23, 70] on div at bounding box center [16, 73] width 18 height 18
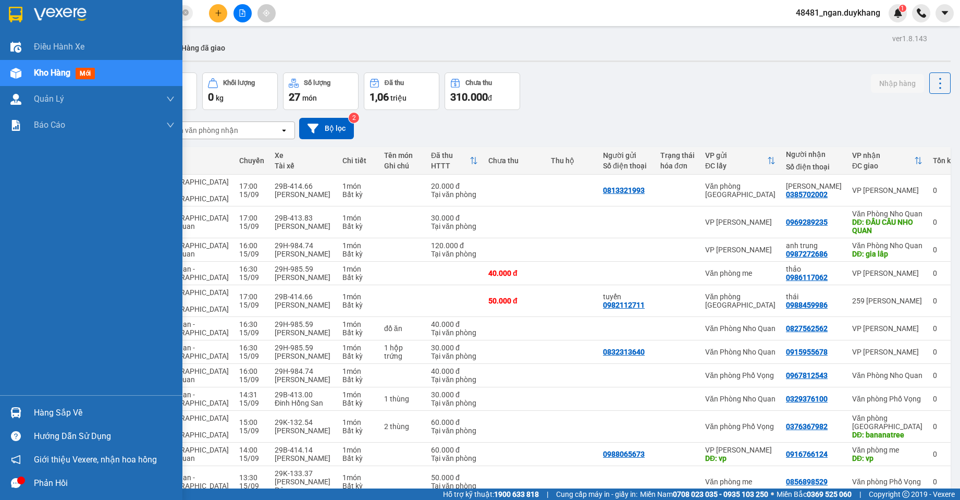
drag, startPoint x: 15, startPoint y: 413, endPoint x: 38, endPoint y: 410, distance: 23.1
click at [15, 412] on img at bounding box center [15, 412] width 11 height 11
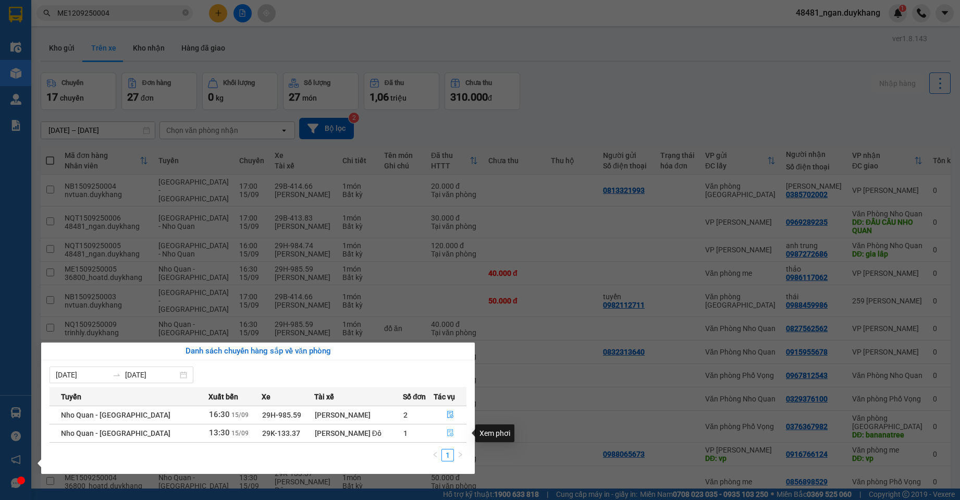
click at [447, 431] on icon "file-done" at bounding box center [450, 432] width 7 height 7
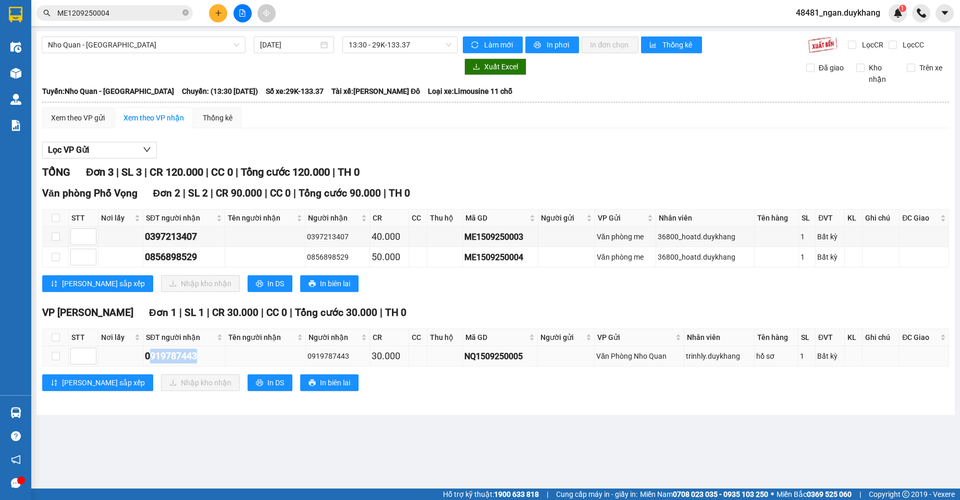
drag, startPoint x: 210, startPoint y: 359, endPoint x: 149, endPoint y: 359, distance: 61.5
click at [149, 359] on div "0919787443" at bounding box center [184, 356] width 79 height 15
drag, startPoint x: 144, startPoint y: 357, endPoint x: 194, endPoint y: 353, distance: 49.7
click at [194, 353] on td "0919787443" at bounding box center [184, 356] width 82 height 20
drag, startPoint x: 207, startPoint y: 355, endPoint x: 138, endPoint y: 360, distance: 69.0
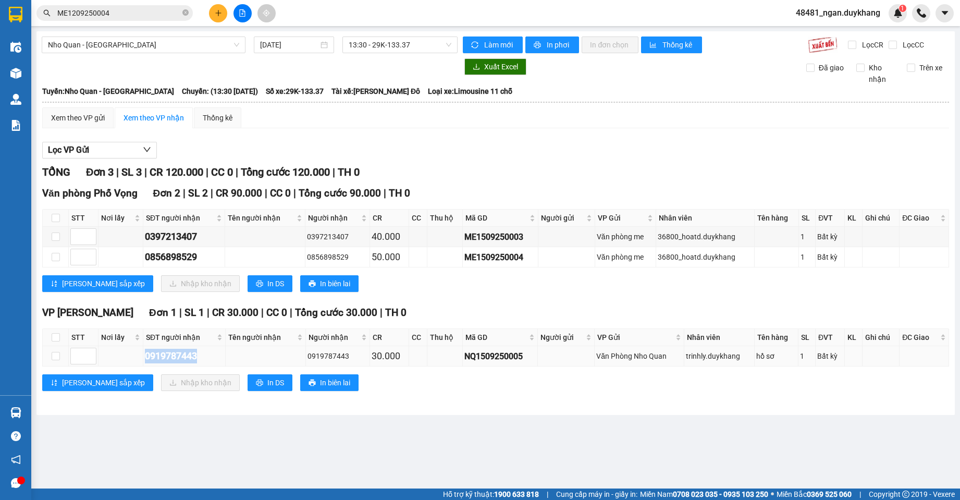
click at [138, 360] on tr "0919787443 0919787443 30.000 NQ1509250005 Văn Phòng Nho Quan trinhly.duykhang h…" at bounding box center [496, 356] width 906 height 20
copy div "0919787443"
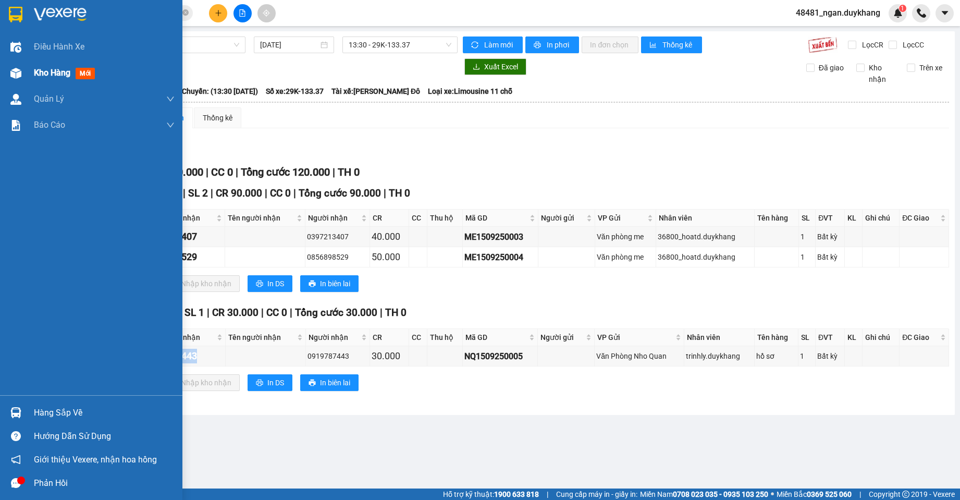
click at [18, 77] on img at bounding box center [15, 73] width 11 height 11
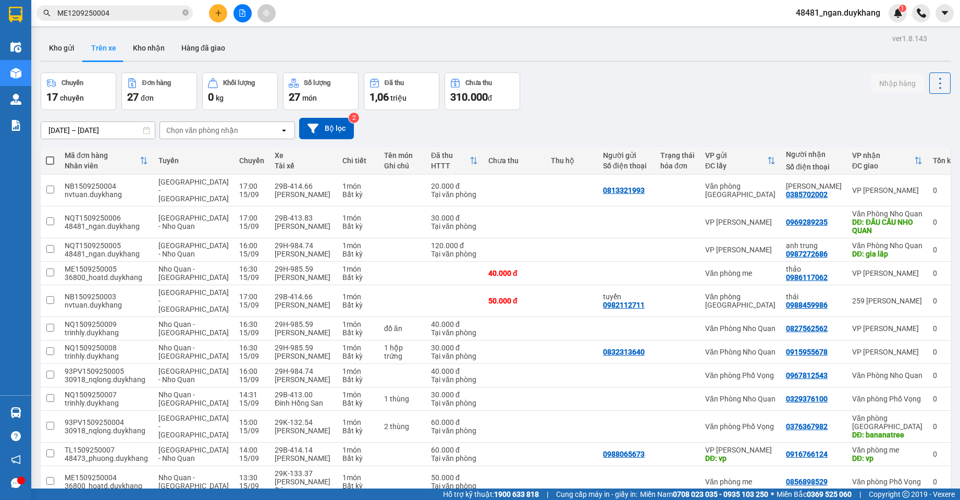
click at [100, 131] on input "[DATE] – [DATE]" at bounding box center [98, 130] width 114 height 17
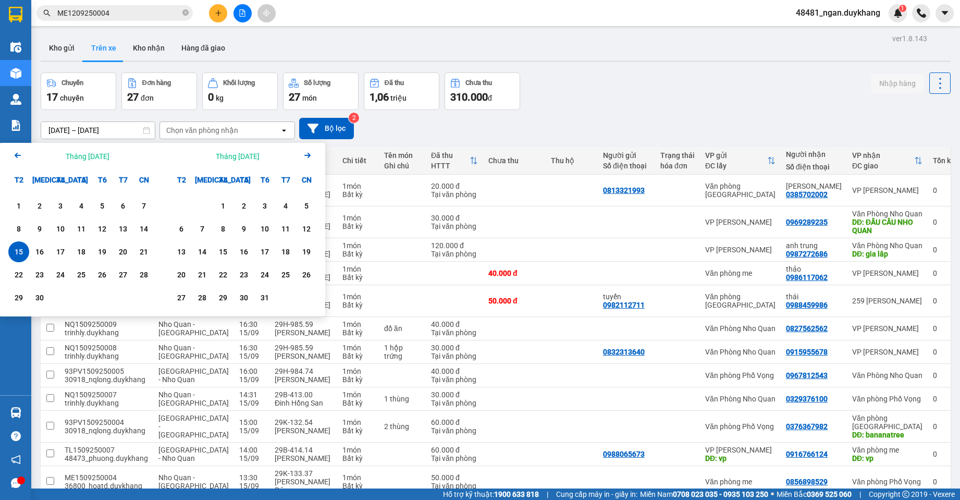
click at [23, 250] on div "15" at bounding box center [18, 251] width 15 height 13
type input "[DATE] – [DATE]"
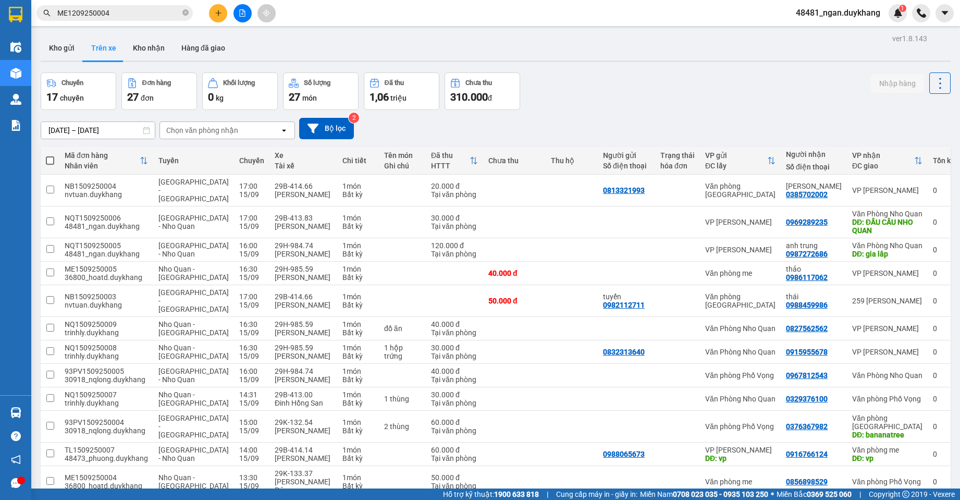
click at [637, 106] on div "Chuyến 17 chuyến Đơn hàng 27 đơn Khối lượng 0 kg Số lượng 27 món Đã thu 1,06 tr…" at bounding box center [496, 91] width 910 height 38
click at [224, 13] on button at bounding box center [218, 13] width 18 height 18
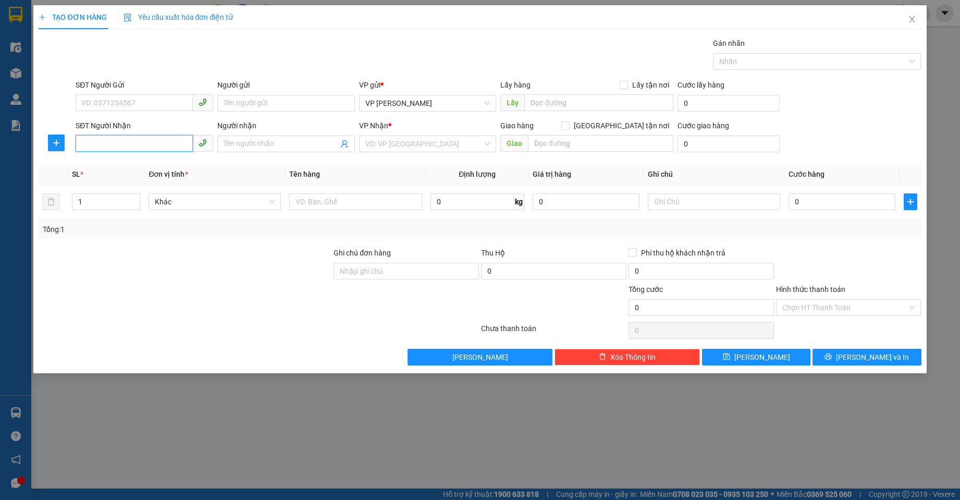
click at [141, 146] on input "SĐT Người Nhận" at bounding box center [134, 143] width 117 height 17
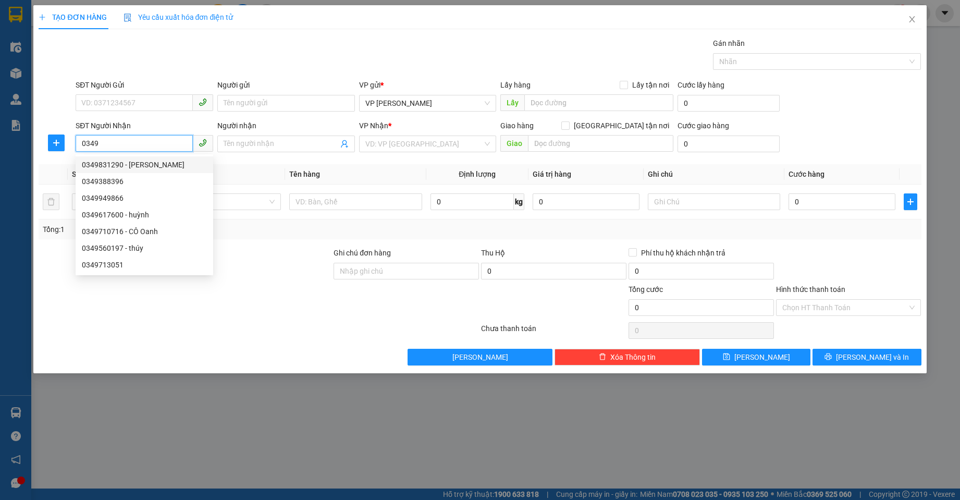
click at [176, 162] on div "0349831290 - [PERSON_NAME]" at bounding box center [144, 164] width 125 height 11
type input "0349831290"
type input "[PERSON_NAME]"
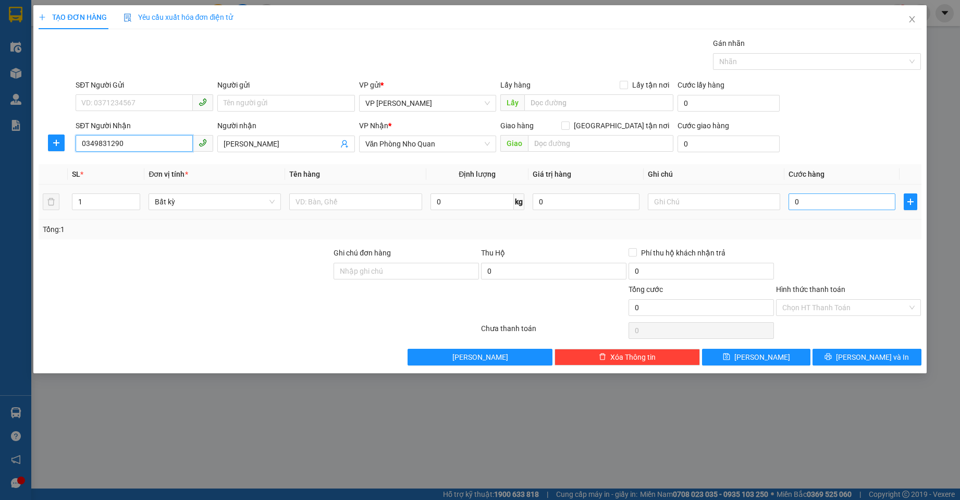
type input "0349831290"
click at [820, 195] on input "0" at bounding box center [841, 201] width 107 height 17
type input "3"
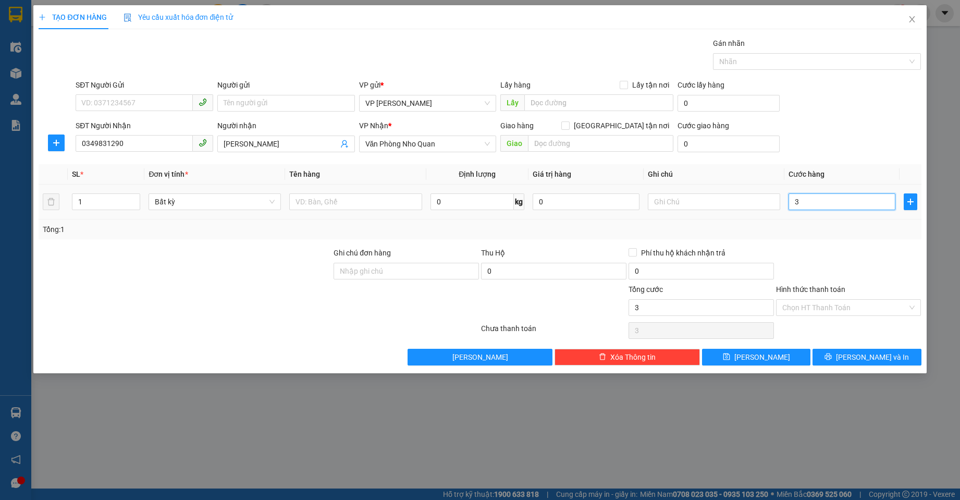
type input "30"
type input "30.000"
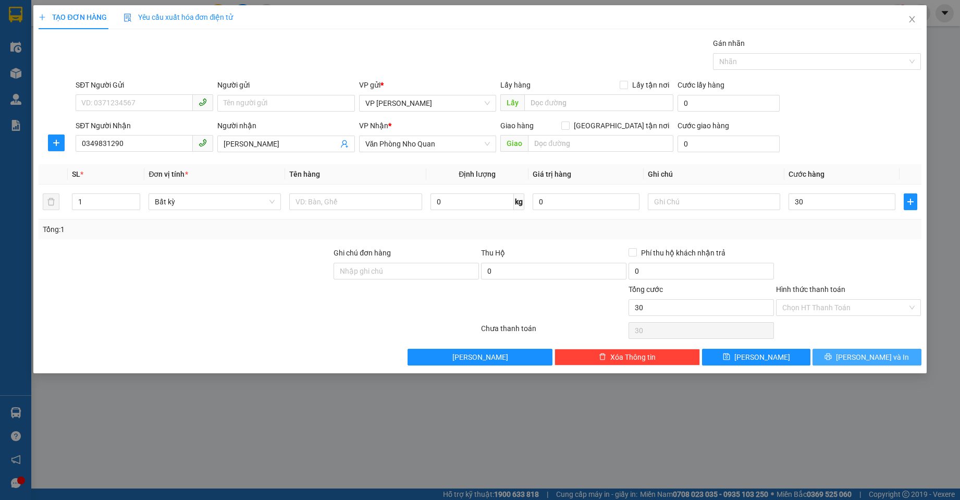
type input "30.000"
click at [864, 356] on span "[PERSON_NAME] và In" at bounding box center [872, 356] width 73 height 11
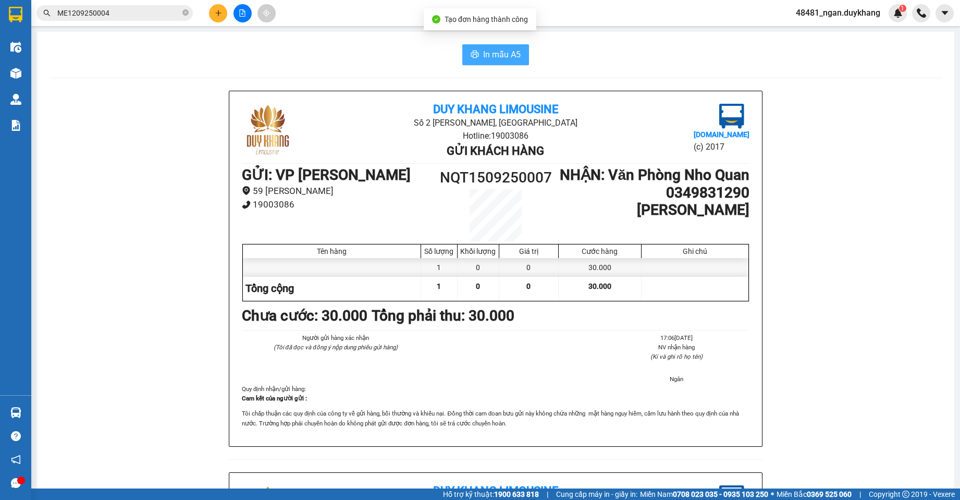
click at [486, 51] on span "In mẫu A5" at bounding box center [502, 54] width 38 height 13
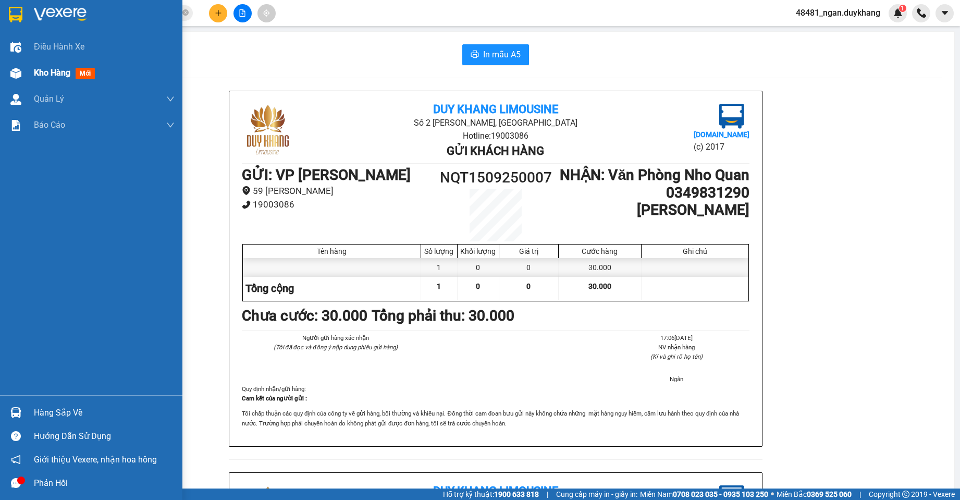
click at [17, 75] on img at bounding box center [15, 73] width 11 height 11
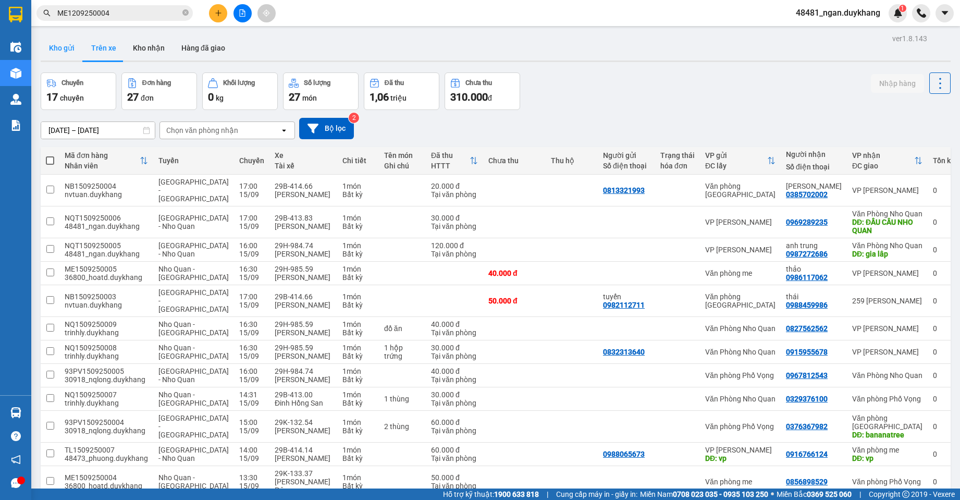
click at [63, 46] on button "Kho gửi" at bounding box center [62, 47] width 42 height 25
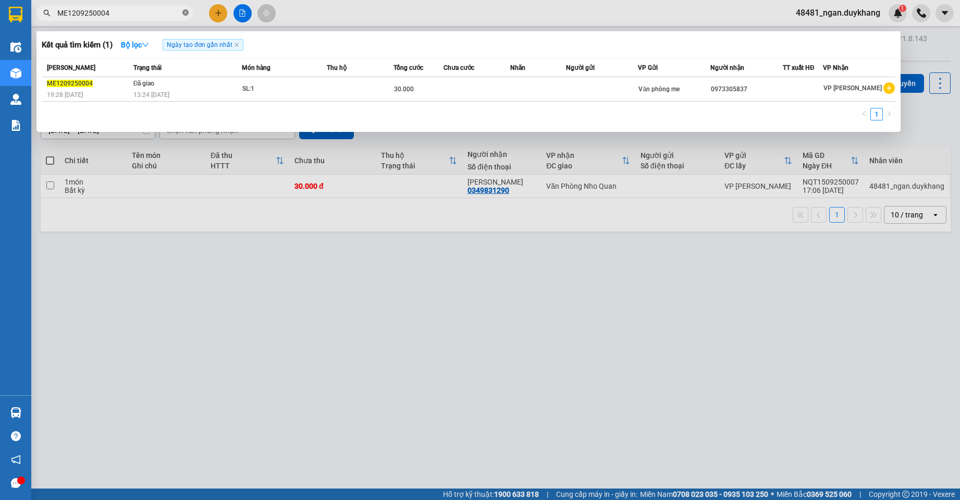
click at [186, 15] on icon "close-circle" at bounding box center [185, 12] width 6 height 6
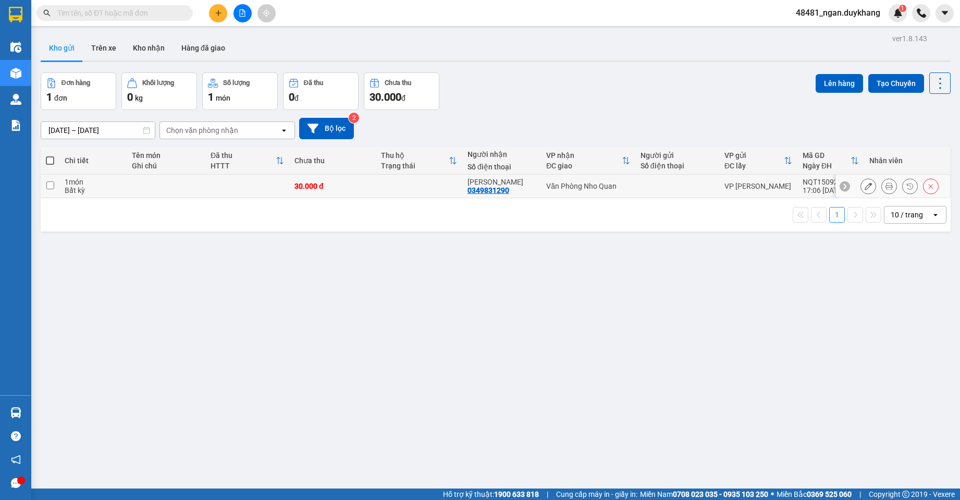
drag, startPoint x: 663, startPoint y: 188, endPoint x: 833, endPoint y: 115, distance: 184.6
click at [664, 187] on div at bounding box center [676, 186] width 73 height 8
checkbox input "true"
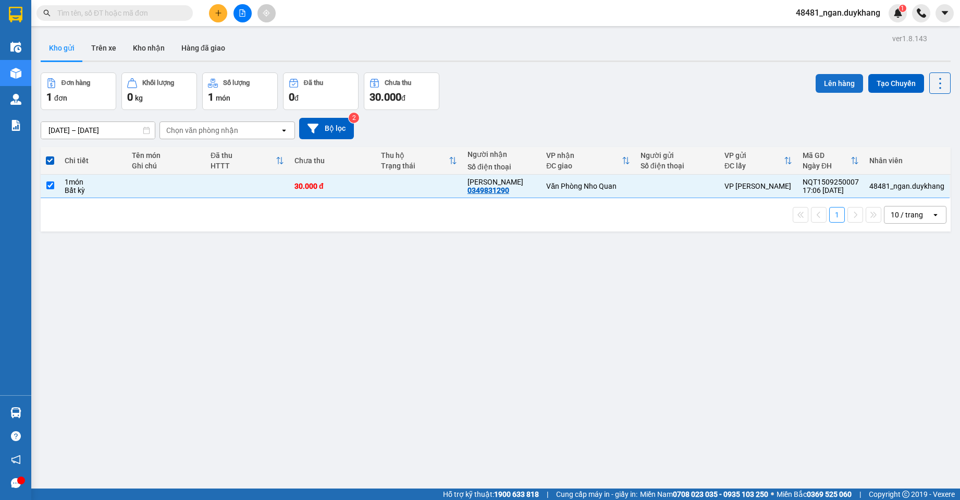
click at [834, 83] on button "Lên hàng" at bounding box center [839, 83] width 47 height 19
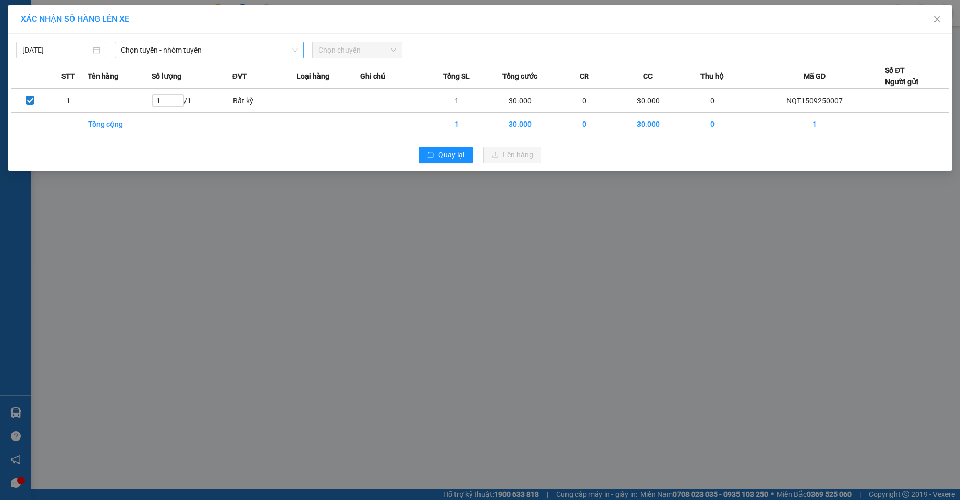
click at [180, 48] on span "Chọn tuyến - nhóm tuyến" at bounding box center [209, 50] width 176 height 16
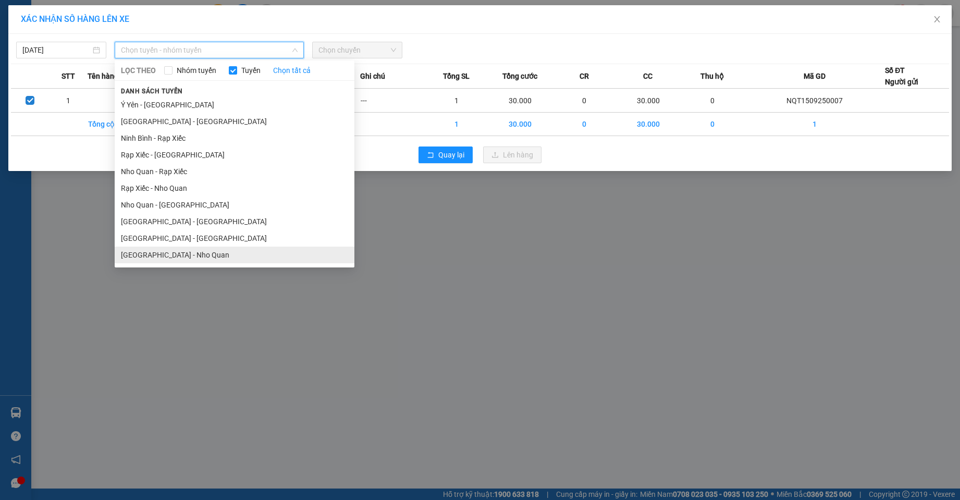
drag, startPoint x: 179, startPoint y: 253, endPoint x: 276, endPoint y: 167, distance: 129.2
click at [179, 252] on li "[GEOGRAPHIC_DATA] - Nho Quan" at bounding box center [235, 254] width 240 height 17
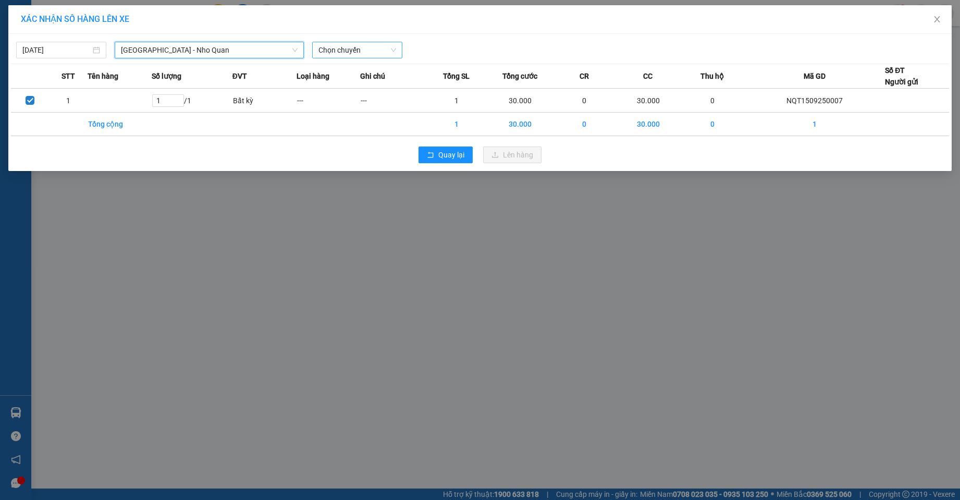
click at [356, 49] on span "Chọn chuyến" at bounding box center [357, 50] width 78 height 16
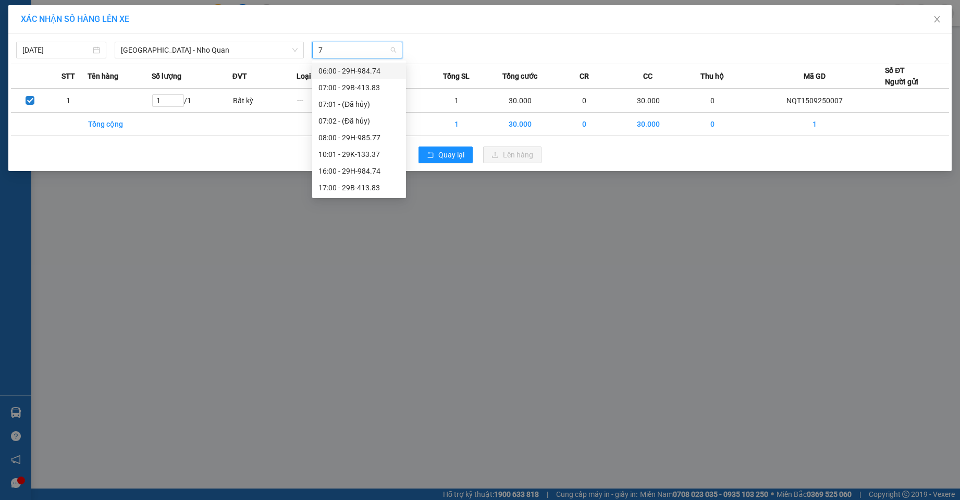
type input "77"
click at [358, 85] on div "18:00 - 29H-985.77" at bounding box center [358, 87] width 81 height 11
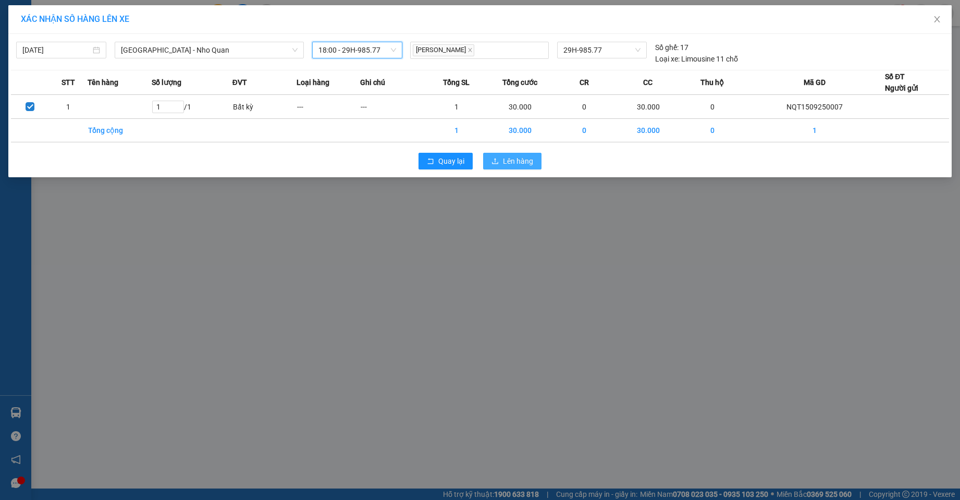
click at [518, 163] on span "Lên hàng" at bounding box center [518, 160] width 30 height 11
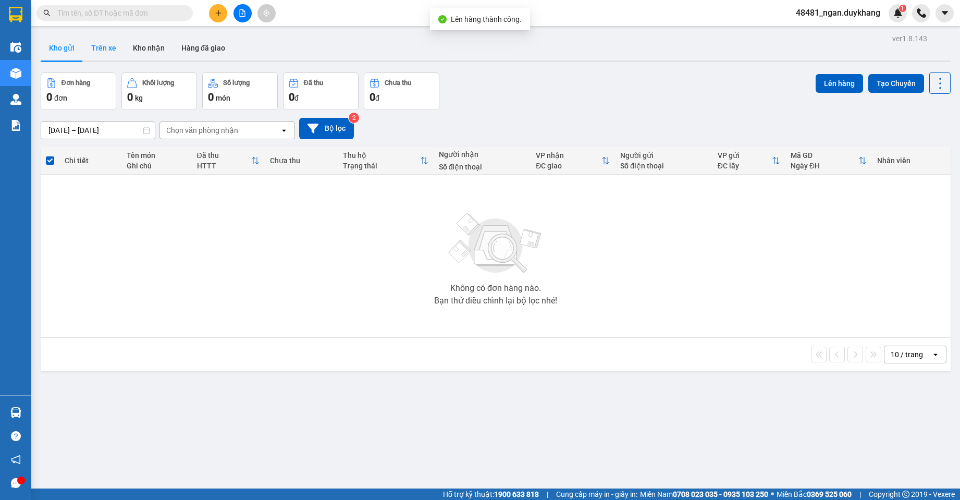
click at [108, 47] on button "Trên xe" at bounding box center [104, 47] width 42 height 25
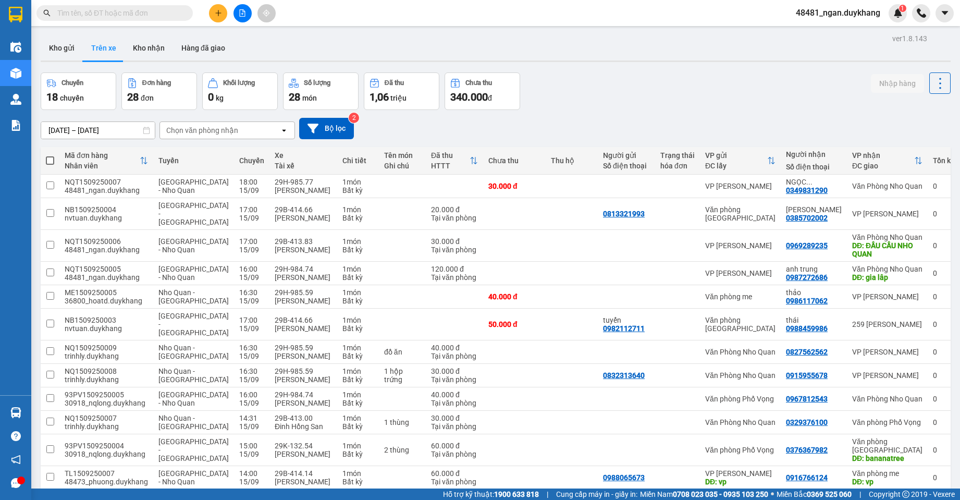
click at [74, 128] on input "[DATE] – [DATE]" at bounding box center [98, 130] width 114 height 17
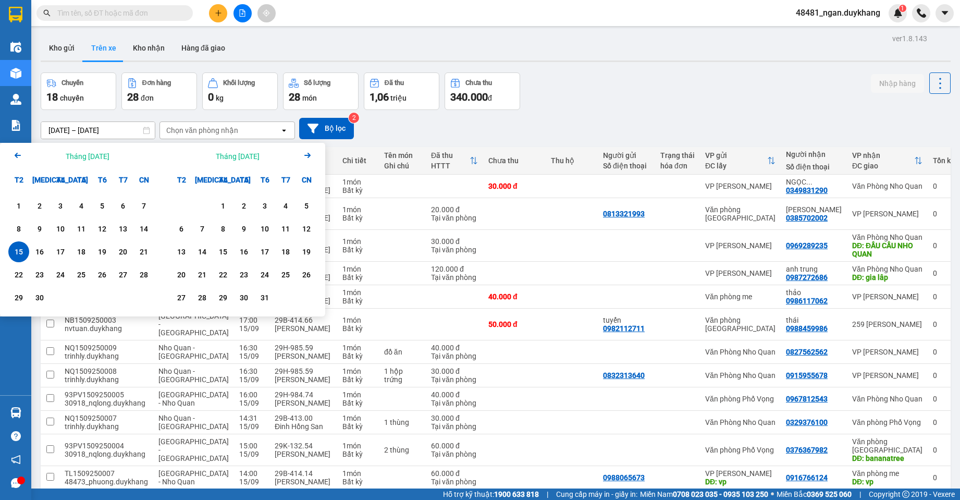
click at [8, 251] on div "1 2 3 4 5 6 7 8 9 10 11 12 13 14 15 16 17 18 19 20 21 22 23 24 25 26 27 28 29 30" at bounding box center [81, 253] width 163 height 126
click at [17, 257] on div "15" at bounding box center [18, 251] width 15 height 13
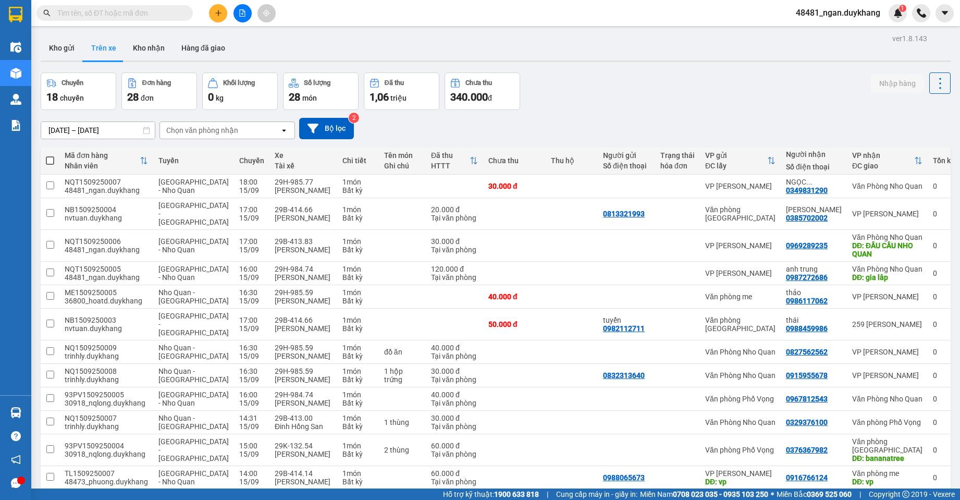
click at [697, 121] on div "[DATE] – [DATE] Press the down arrow key to interact with the calendar and sele…" at bounding box center [496, 128] width 910 height 21
click at [92, 129] on input "[DATE] – [DATE]" at bounding box center [98, 130] width 114 height 17
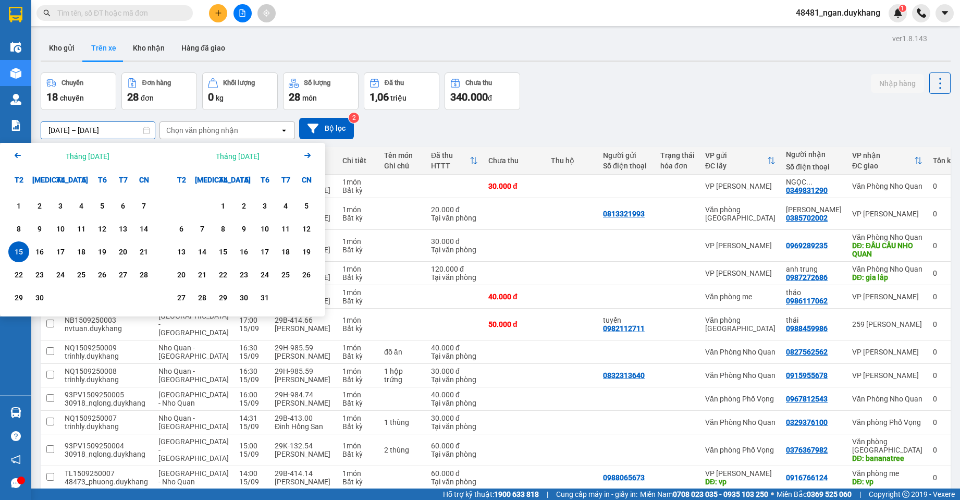
click at [18, 247] on div "15" at bounding box center [18, 251] width 15 height 13
type input "[DATE] – [DATE]"
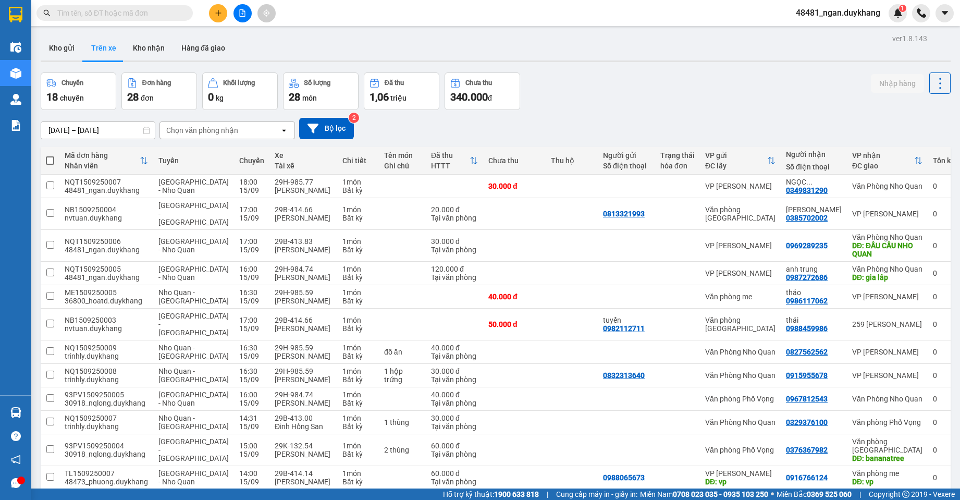
drag, startPoint x: 609, startPoint y: 123, endPoint x: 599, endPoint y: 86, distance: 38.8
click at [609, 123] on div "[DATE] – [DATE] Press the down arrow key to interact with the calendar and sele…" at bounding box center [496, 128] width 910 height 21
click at [132, 13] on input "text" at bounding box center [118, 12] width 123 height 11
type input "278"
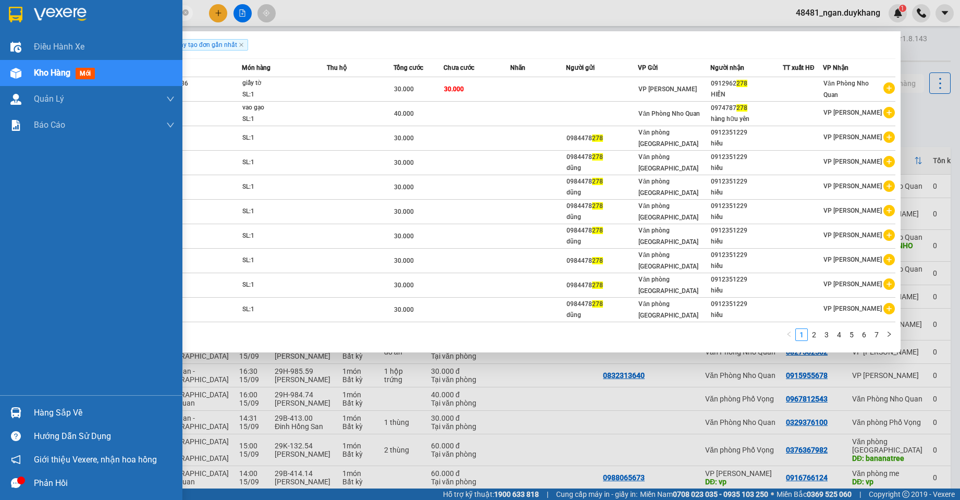
drag, startPoint x: 80, startPoint y: 10, endPoint x: 29, endPoint y: 14, distance: 51.2
click at [29, 14] on section "Kết quả tìm kiếm ( 66 ) Bộ lọc Ngày tạo đơn gần nhất Mã ĐH Trạng thái Món hàng …" at bounding box center [480, 250] width 960 height 500
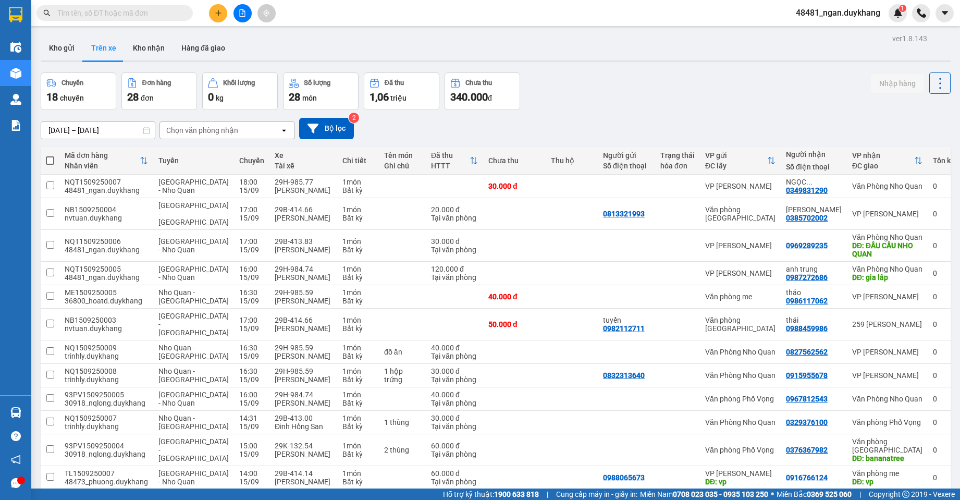
click at [149, 10] on input "text" at bounding box center [118, 12] width 123 height 11
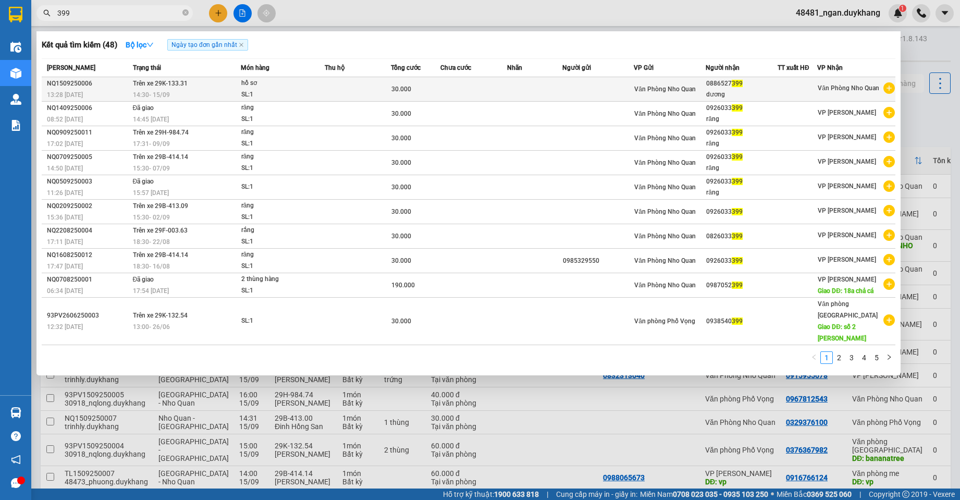
type input "399"
click at [139, 86] on span "Trên xe 29K-133.31" at bounding box center [160, 83] width 55 height 7
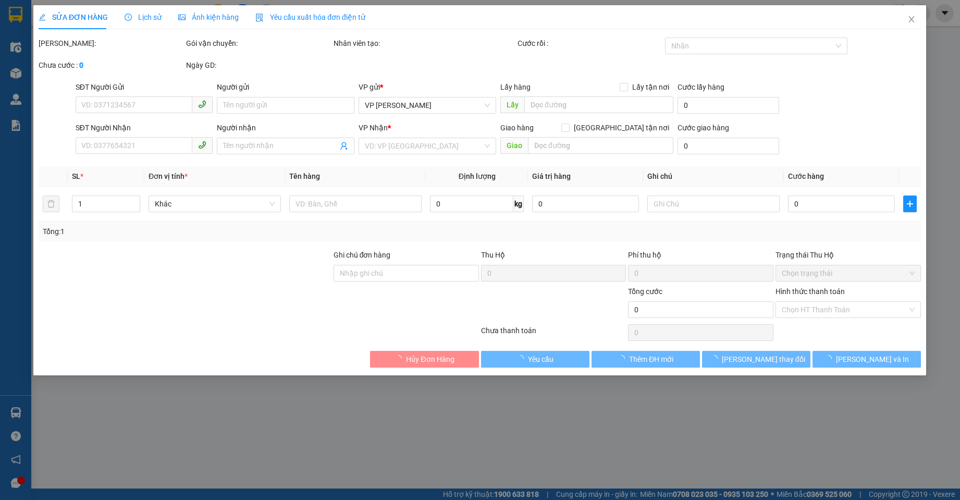
type input "0886527399"
type input "dương"
type input "30.000"
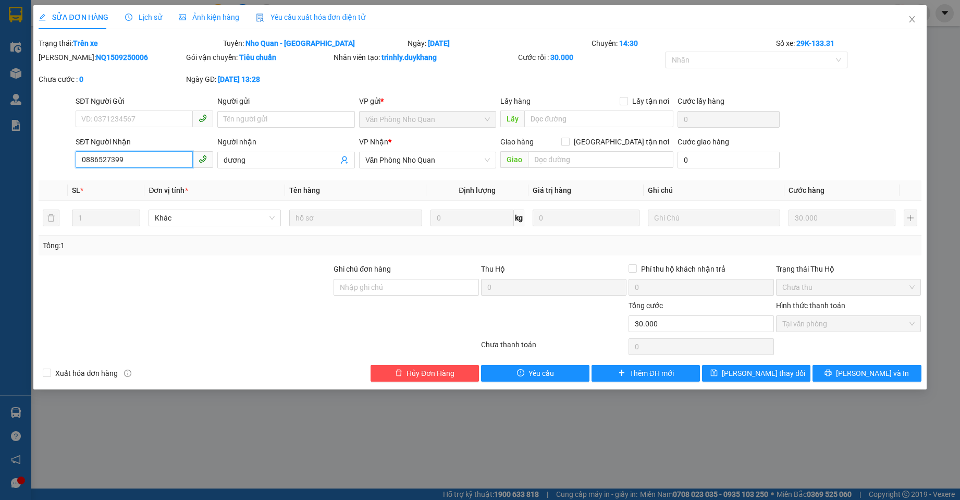
click at [64, 162] on div "SĐT Người Nhận 0886527399 0886527399 Người nhận dương VP Nhận * Văn Phòng Nho Q…" at bounding box center [480, 154] width 884 height 36
click at [917, 17] on span "Close" at bounding box center [911, 19] width 29 height 29
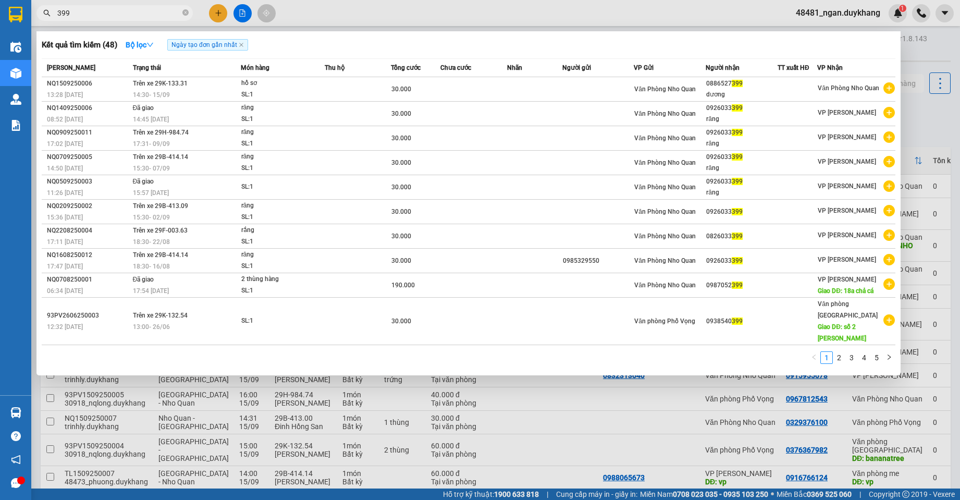
drag, startPoint x: 100, startPoint y: 15, endPoint x: 52, endPoint y: 15, distance: 47.4
click at [52, 15] on span "399" at bounding box center [114, 13] width 156 height 16
paste input "0886527"
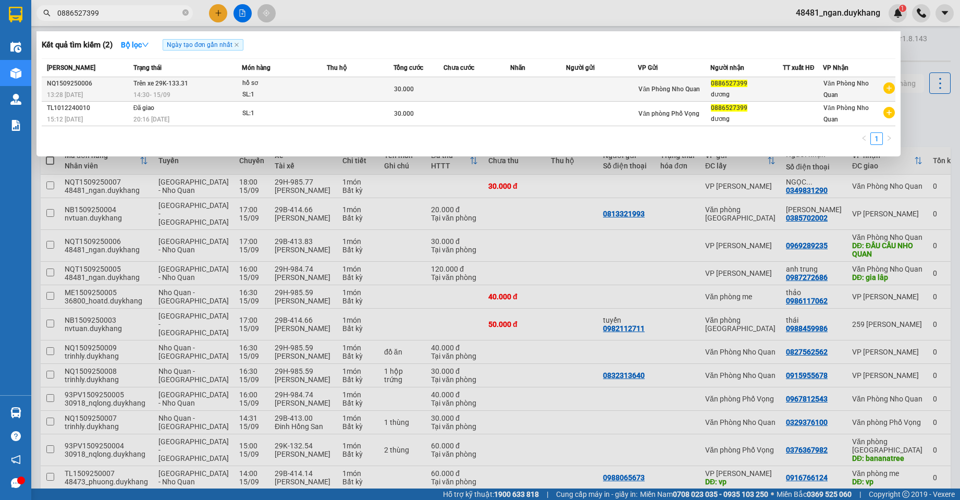
type input "0886527399"
click at [129, 90] on div "13:28 [DATE]" at bounding box center [88, 94] width 83 height 11
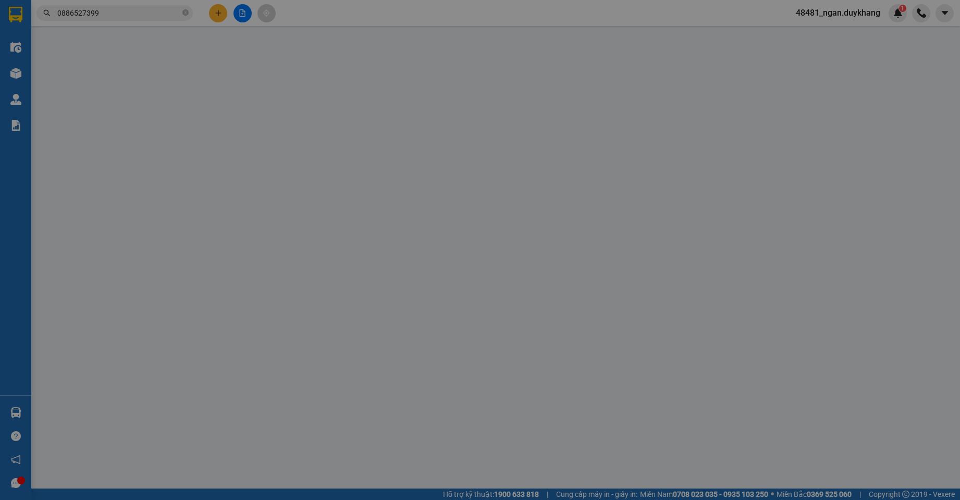
type input "0886527399"
type input "dương"
type input "30.000"
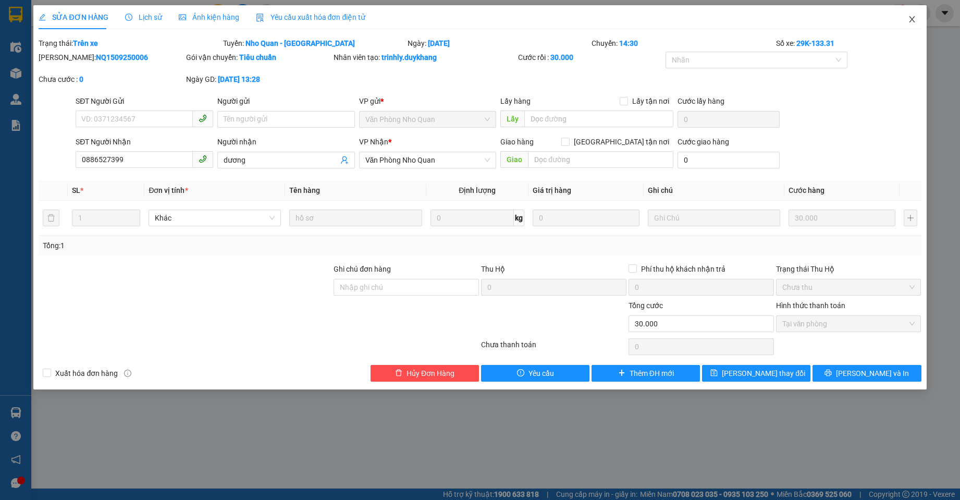
click at [910, 22] on icon "close" at bounding box center [912, 19] width 6 height 6
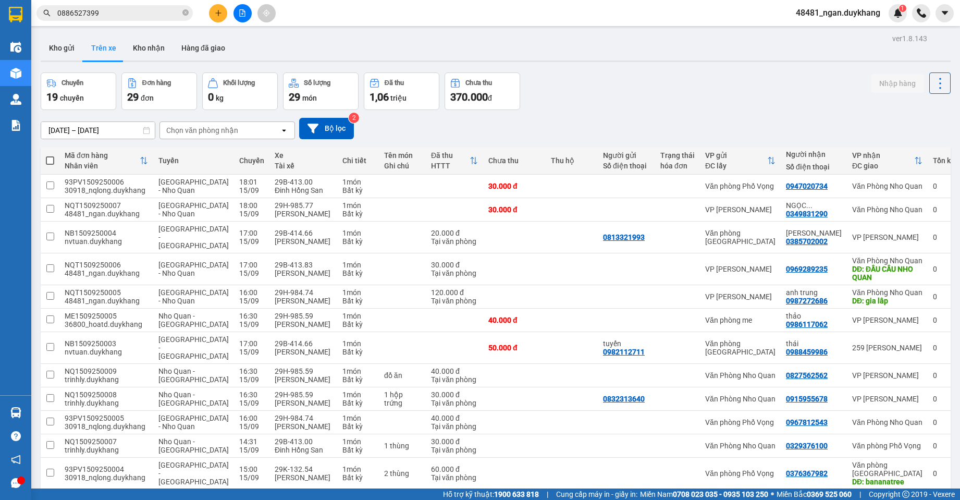
click at [120, 13] on input "0886527399" at bounding box center [118, 12] width 123 height 11
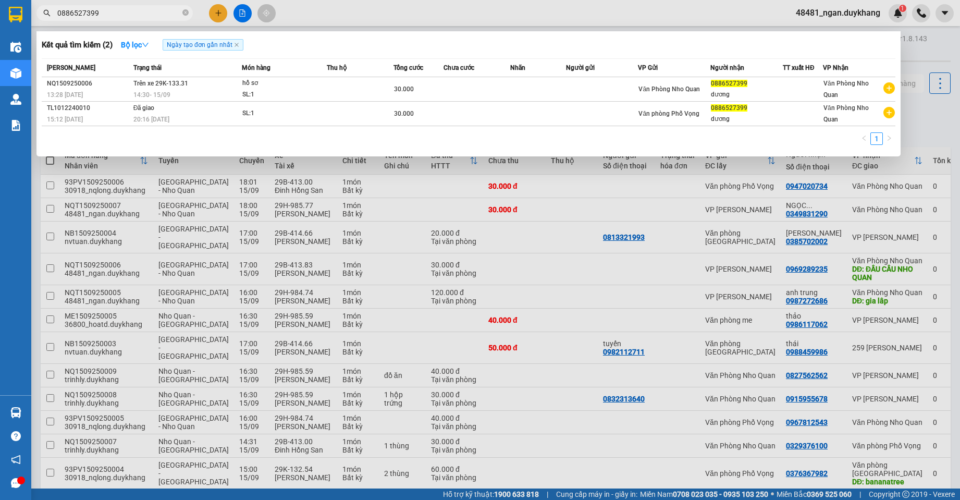
click at [186, 13] on icon "close-circle" at bounding box center [185, 12] width 6 height 6
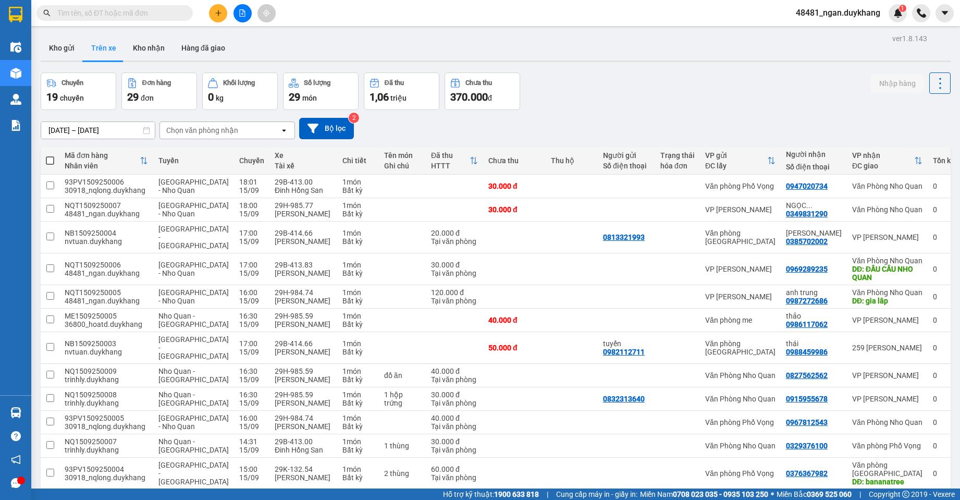
click at [430, 121] on div "[DATE] – [DATE] Press the down arrow key to interact with the calendar and sele…" at bounding box center [496, 128] width 910 height 21
click at [221, 9] on icon "plus" at bounding box center [218, 12] width 7 height 7
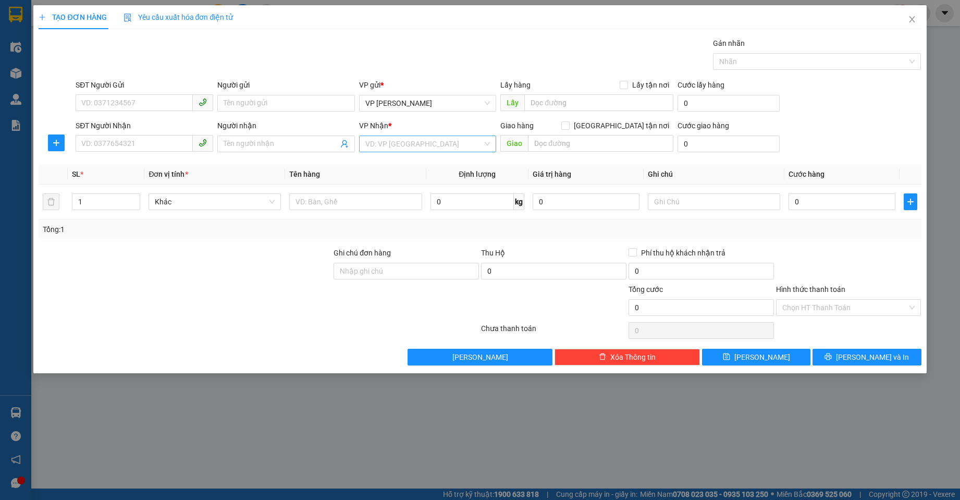
click at [392, 139] on input "search" at bounding box center [424, 144] width 118 height 16
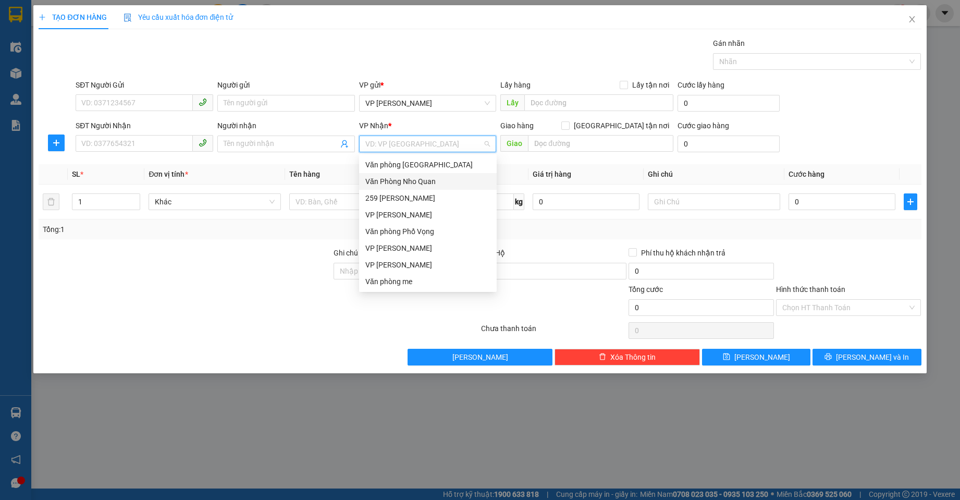
click at [428, 180] on div "Văn Phòng Nho Quan" at bounding box center [427, 181] width 125 height 11
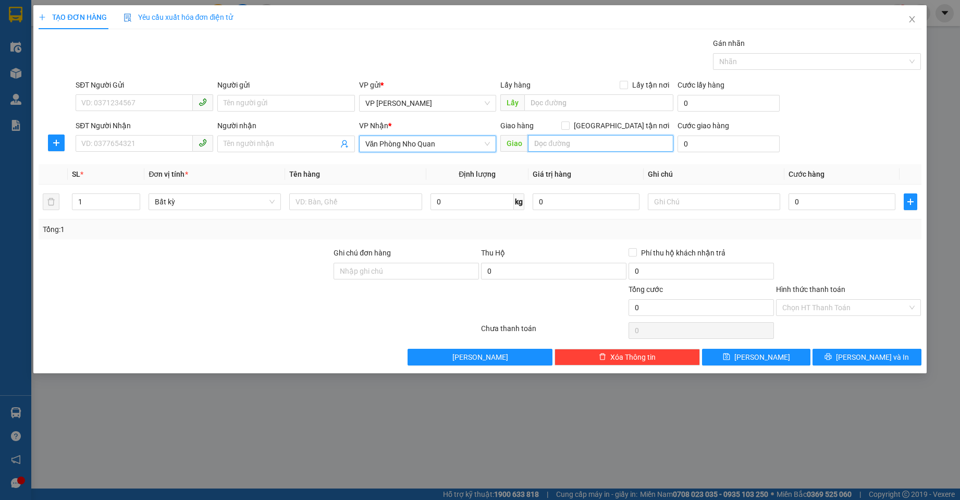
click at [542, 144] on input "text" at bounding box center [600, 143] width 145 height 17
type input "[PERSON_NAME]"
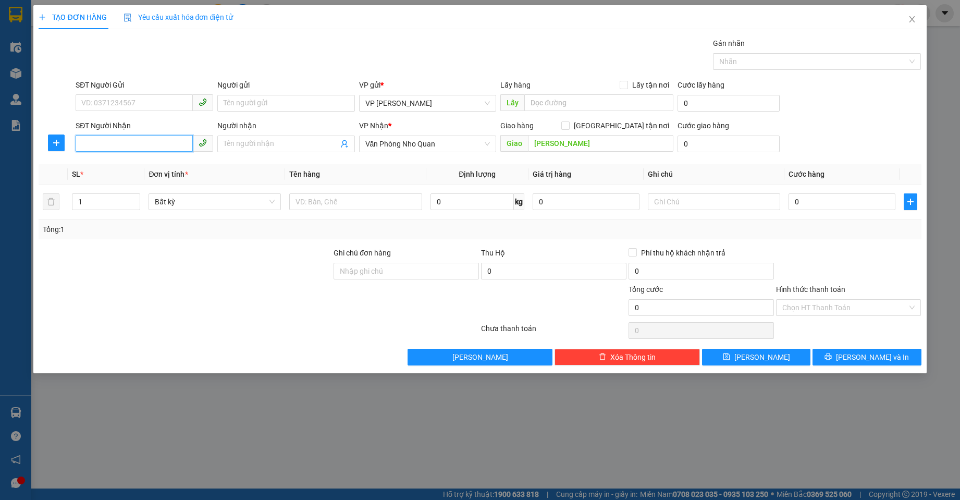
click at [141, 143] on input "SĐT Người Nhận" at bounding box center [134, 143] width 117 height 17
type input "0832139888"
click at [265, 143] on input "Người nhận" at bounding box center [281, 143] width 115 height 11
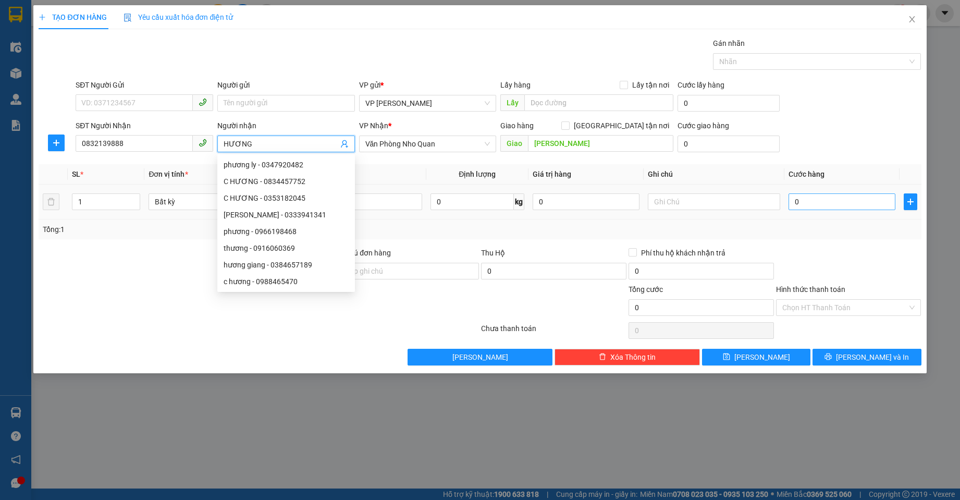
type input "HƯƠNG"
click at [824, 206] on input "0" at bounding box center [841, 201] width 107 height 17
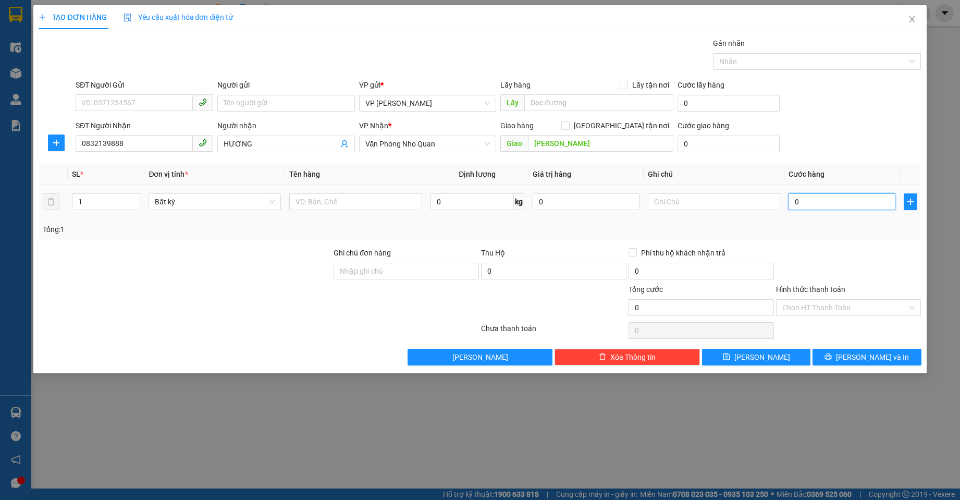
type input "1"
type input "15"
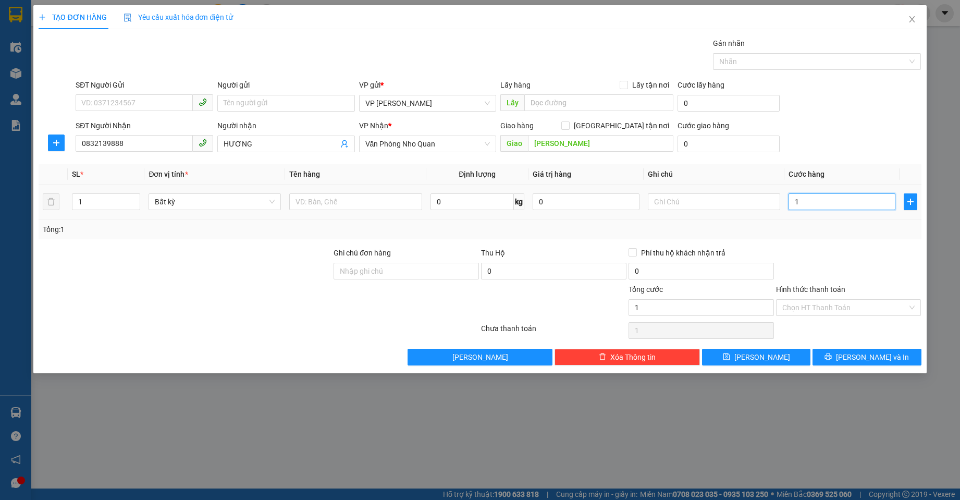
type input "15"
type input "150"
click at [824, 206] on input "150" at bounding box center [841, 201] width 107 height 17
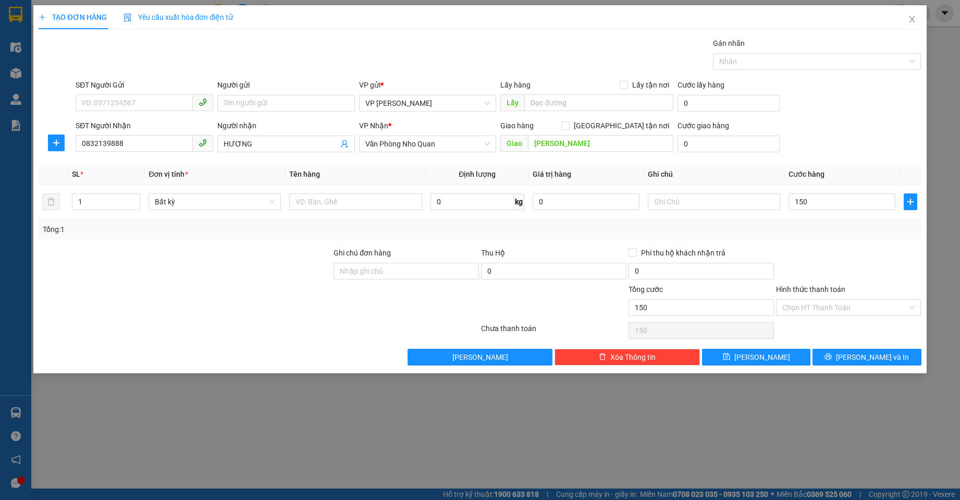
type input "150.000"
drag, startPoint x: 830, startPoint y: 245, endPoint x: 874, endPoint y: 330, distance: 95.8
click at [830, 245] on div "Transit Pickup Surcharge Ids Transit Deliver Surcharge Ids Transit Deliver Surc…" at bounding box center [480, 202] width 882 height 328
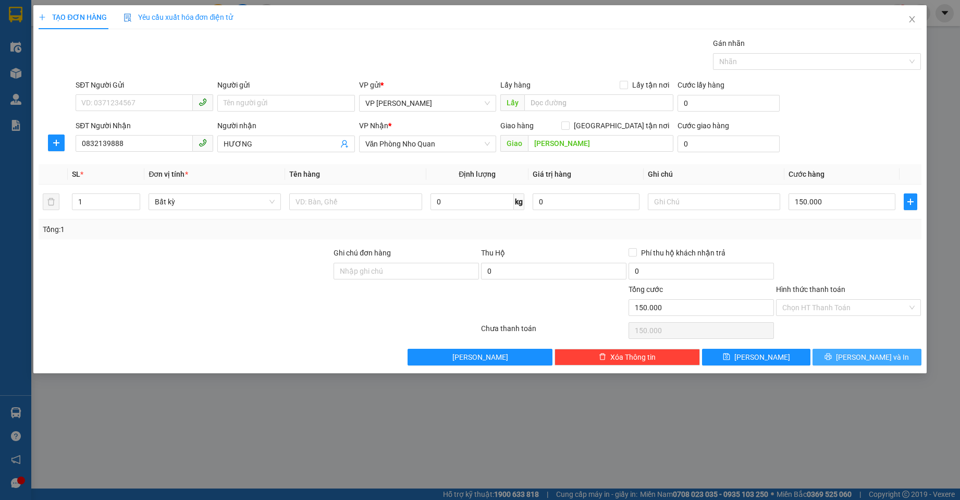
click at [861, 353] on span "[PERSON_NAME] và In" at bounding box center [872, 356] width 73 height 11
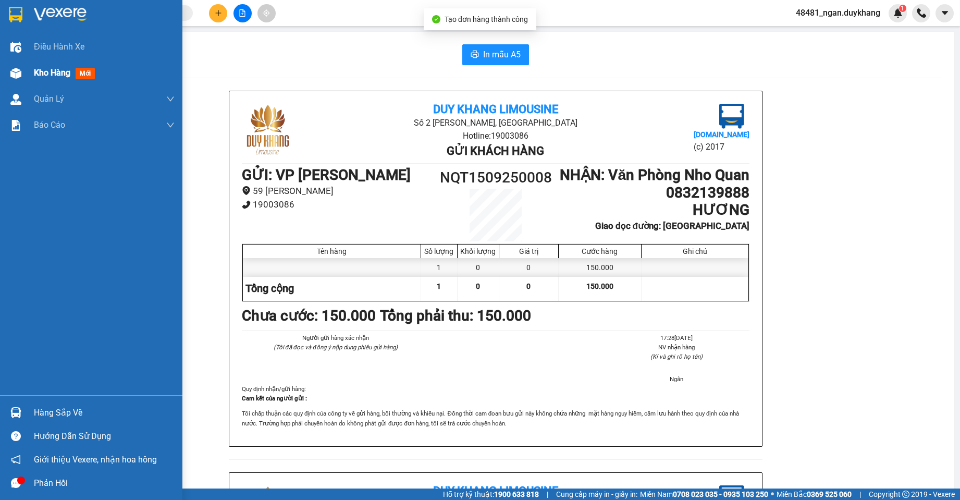
click at [22, 69] on div at bounding box center [16, 73] width 18 height 18
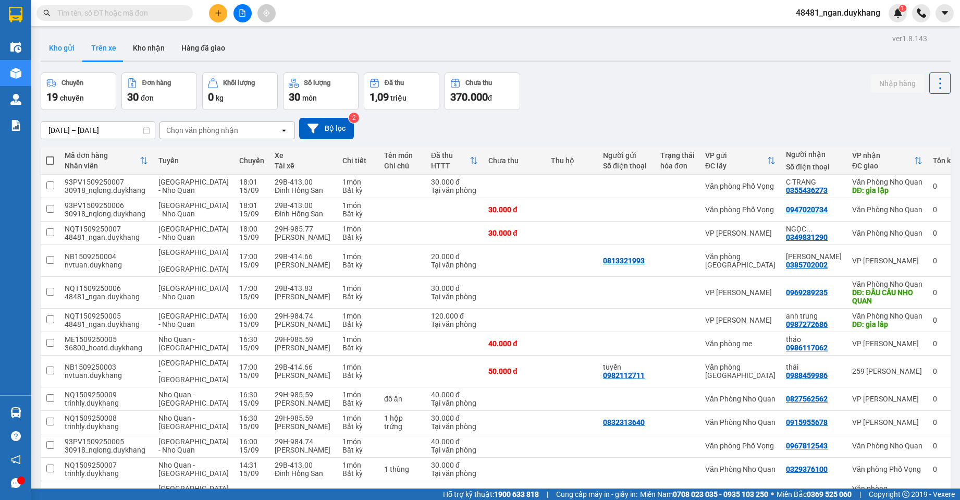
click at [55, 51] on button "Kho gửi" at bounding box center [62, 47] width 42 height 25
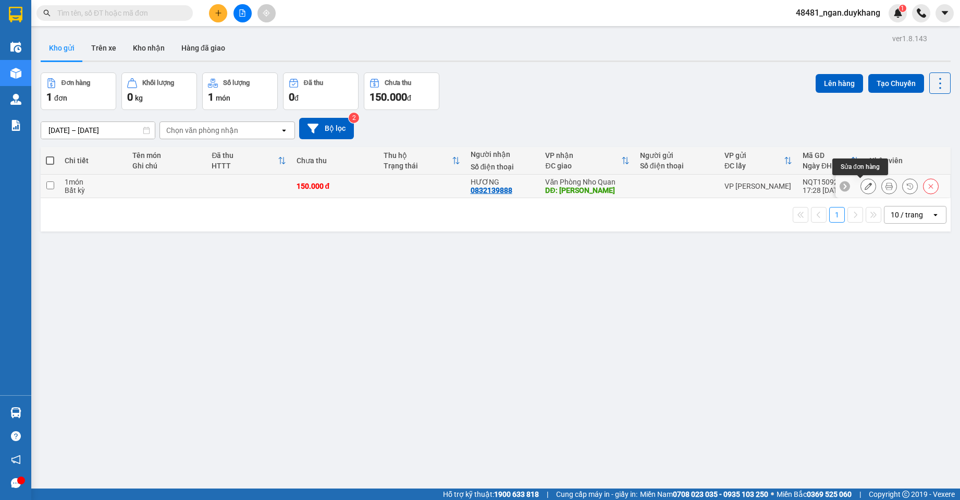
click at [864, 187] on icon at bounding box center [867, 185] width 7 height 7
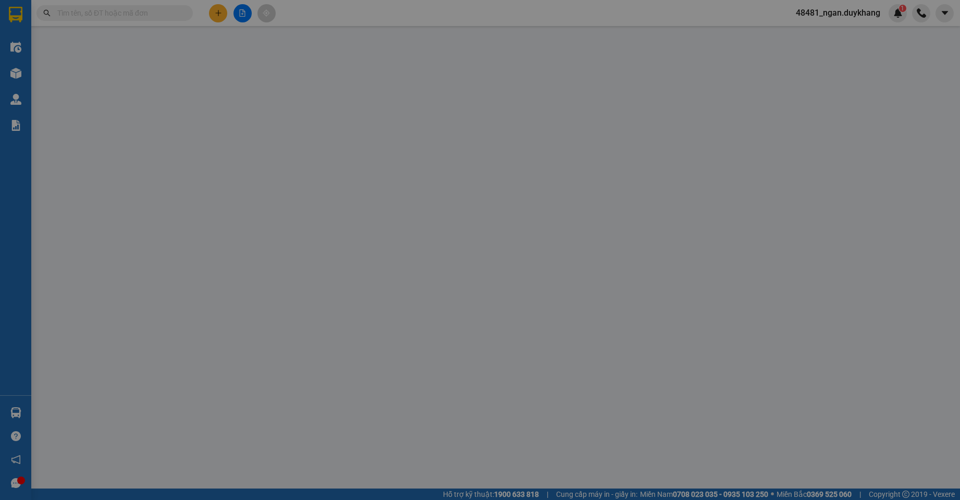
type input "0832139888"
type input "HƯƠNG"
type input "[PERSON_NAME]"
type input "150.000"
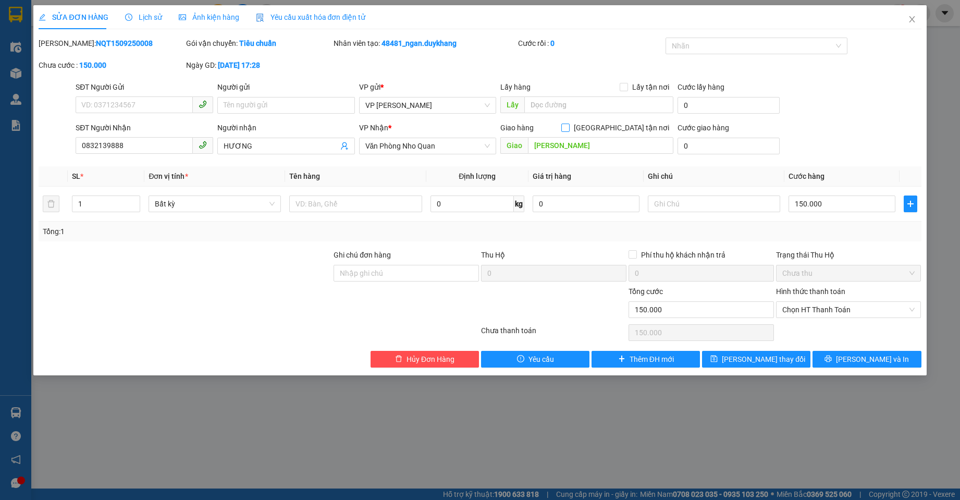
click at [570, 131] on span at bounding box center [565, 127] width 8 height 8
click at [569, 131] on input "[GEOGRAPHIC_DATA] tận nơi" at bounding box center [564, 126] width 7 height 7
checkbox input "true"
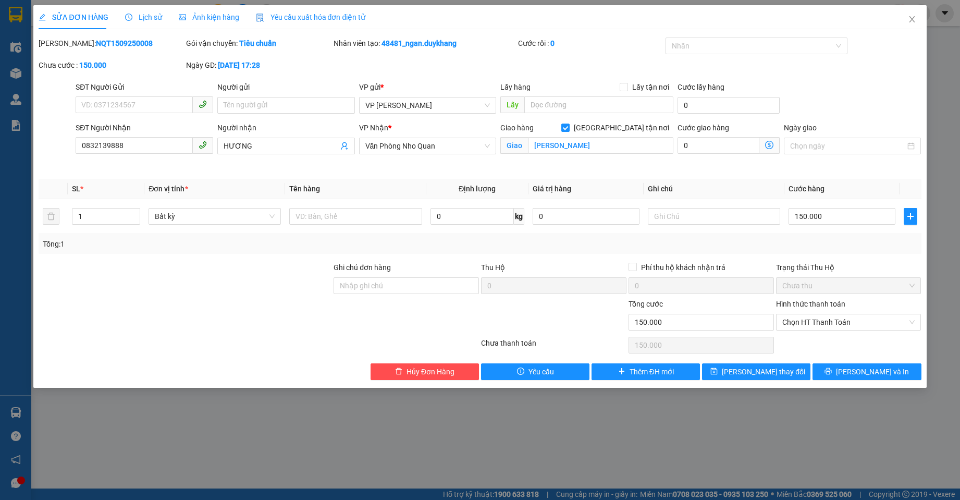
click at [835, 362] on div "Total Paid Fee 0 Total UnPaid Fee 150.000 Cash Collection Total Fee Mã ĐH: NQT1…" at bounding box center [480, 209] width 882 height 342
click at [835, 364] on button "[PERSON_NAME] và In" at bounding box center [866, 371] width 108 height 17
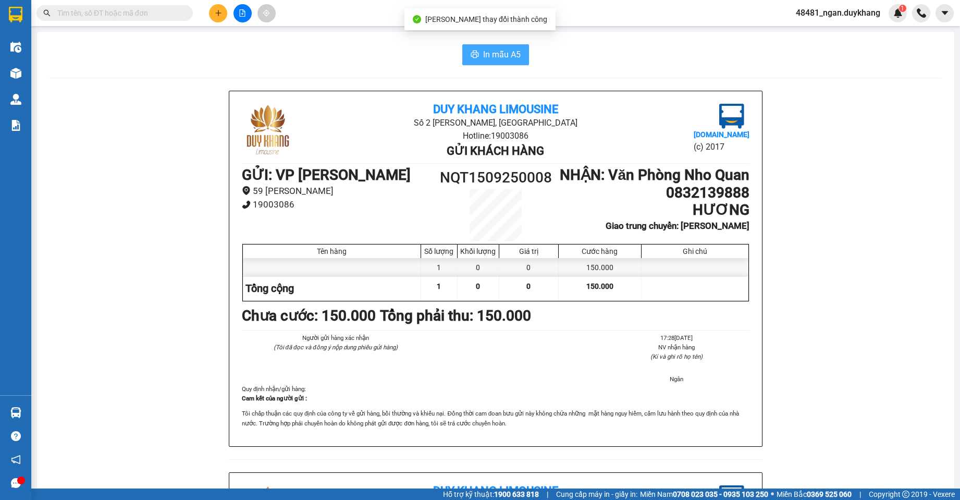
click at [488, 56] on span "In mẫu A5" at bounding box center [502, 54] width 38 height 13
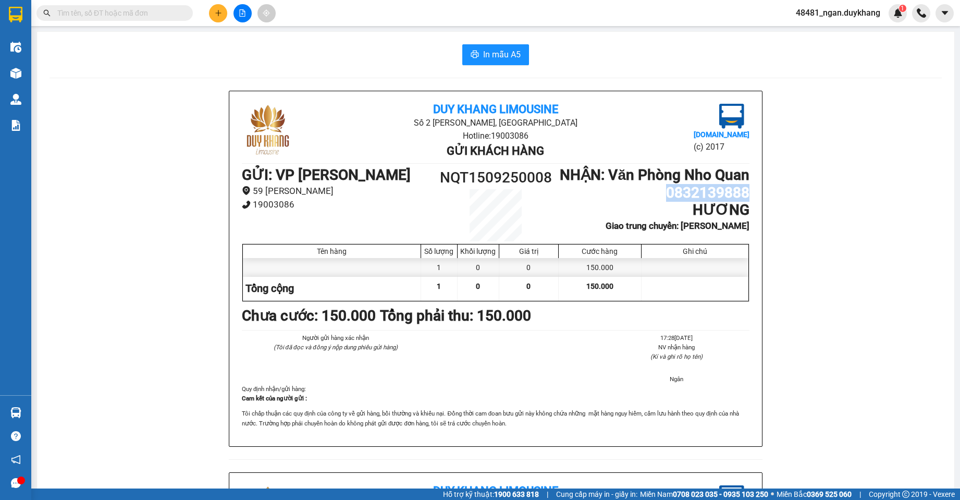
drag, startPoint x: 660, startPoint y: 212, endPoint x: 707, endPoint y: 208, distance: 46.5
click at [761, 210] on div "Duy Khang Limousine Số 2 [GEOGRAPHIC_DATA], [GEOGRAPHIC_DATA] Hotline: 19003086…" at bounding box center [496, 472] width 892 height 763
copy h1 "0832139888"
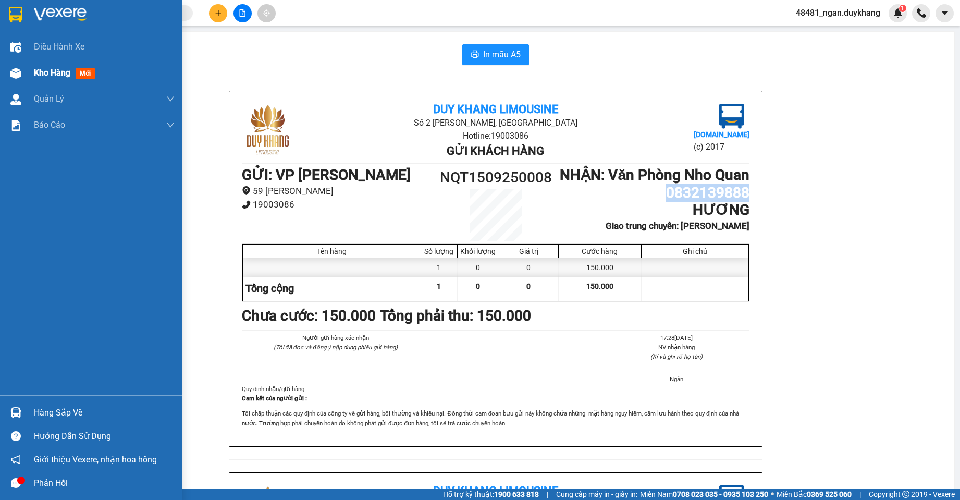
click at [16, 73] on img at bounding box center [15, 73] width 11 height 11
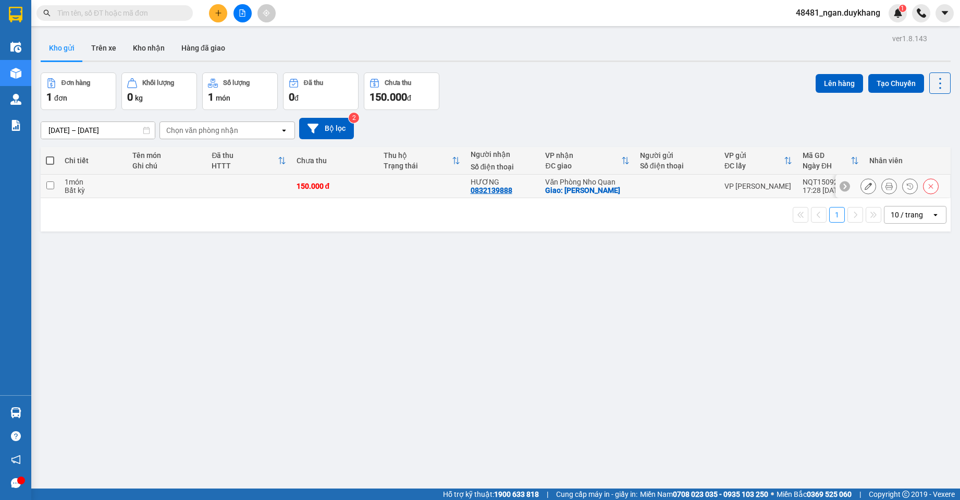
drag, startPoint x: 357, startPoint y: 184, endPoint x: 538, endPoint y: 145, distance: 185.1
click at [356, 184] on div "150.000 đ" at bounding box center [335, 186] width 77 height 8
checkbox input "true"
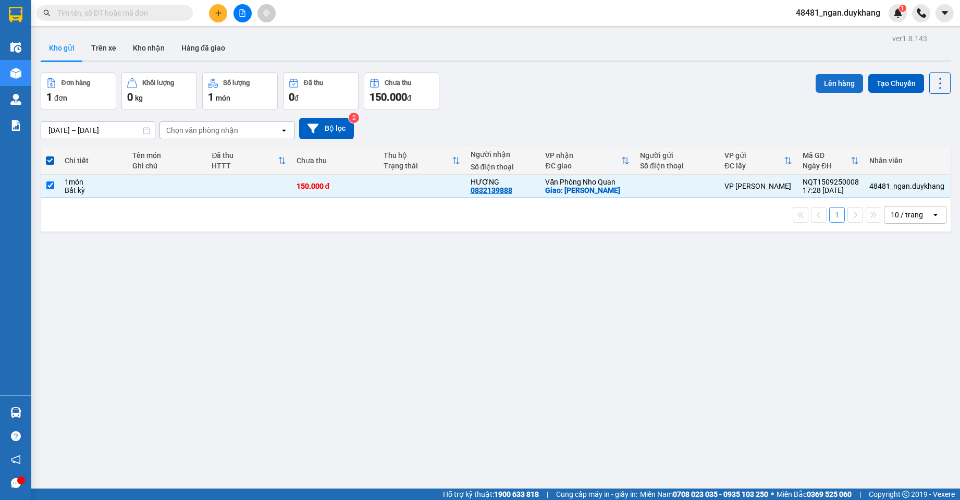
click at [844, 83] on button "Lên hàng" at bounding box center [839, 83] width 47 height 19
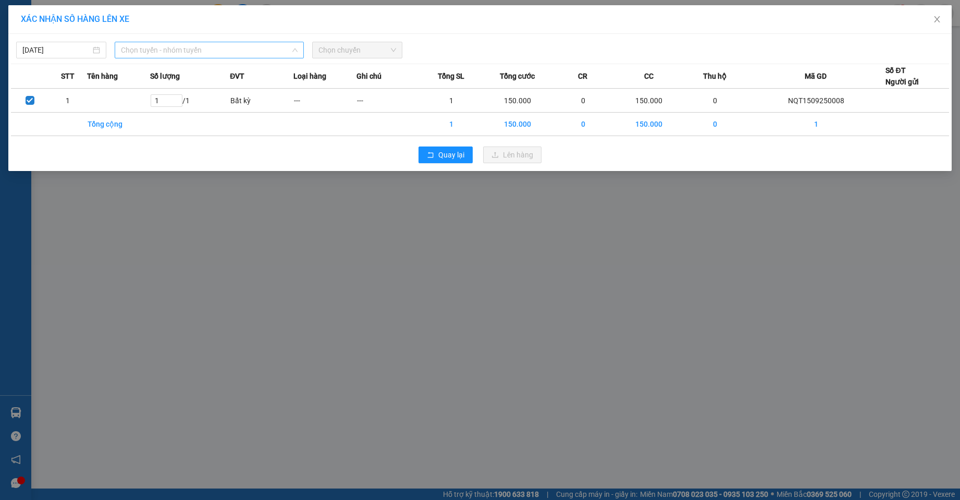
drag, startPoint x: 217, startPoint y: 47, endPoint x: 199, endPoint y: 173, distance: 126.9
click at [217, 47] on span "Chọn tuyến - nhóm tuyến" at bounding box center [209, 50] width 176 height 16
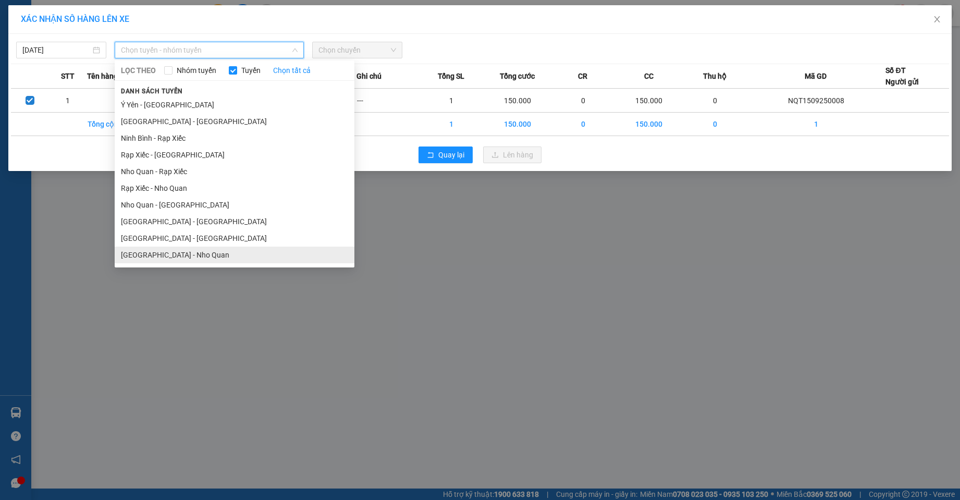
drag, startPoint x: 166, startPoint y: 255, endPoint x: 332, endPoint y: 112, distance: 219.9
click at [166, 254] on li "[GEOGRAPHIC_DATA] - Nho Quan" at bounding box center [235, 254] width 240 height 17
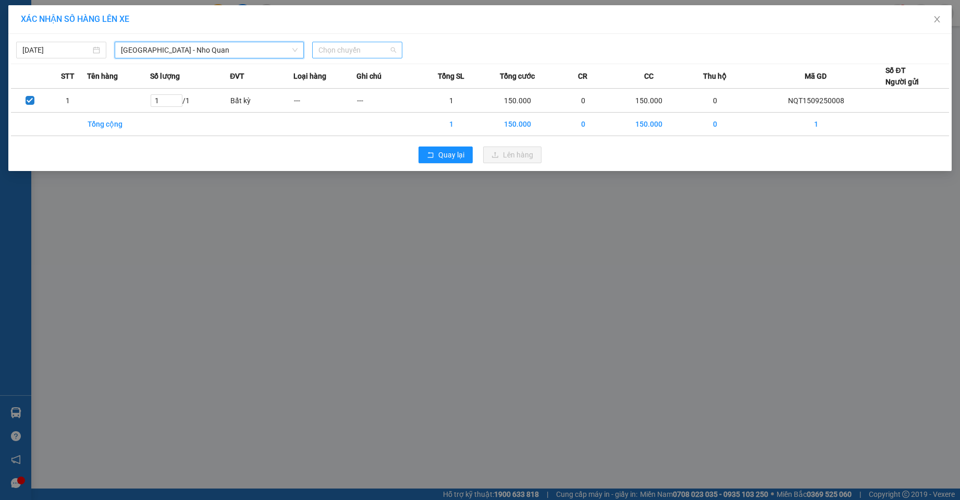
click at [384, 50] on span "Chọn chuyến" at bounding box center [357, 50] width 78 height 16
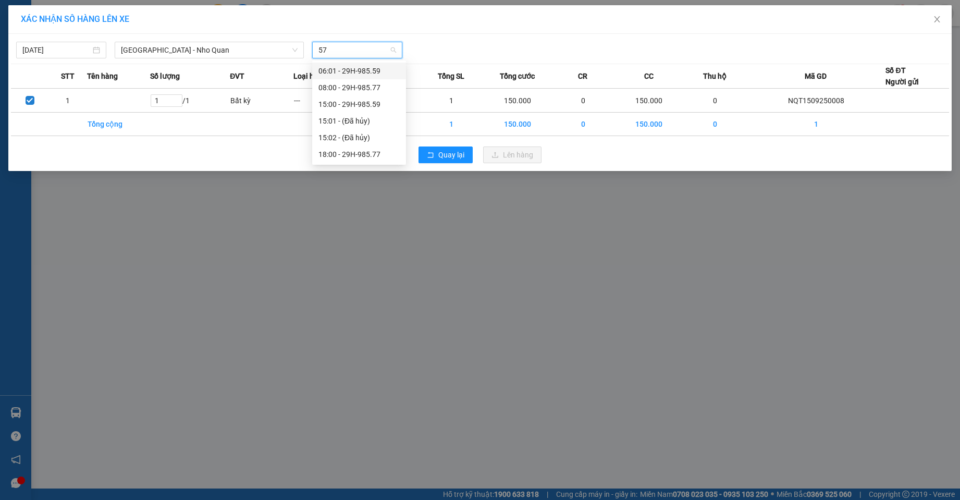
type input "577"
click at [361, 85] on div "18:00 - 29H-985.77" at bounding box center [358, 87] width 81 height 11
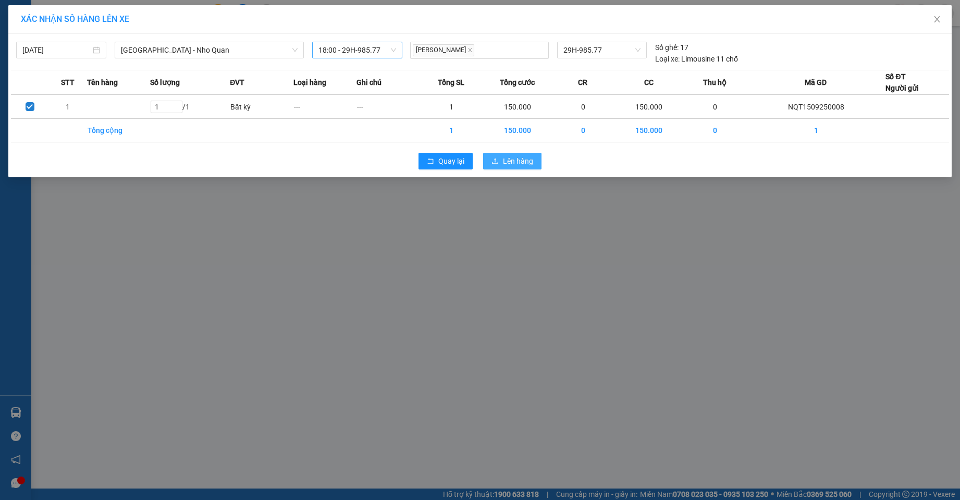
drag, startPoint x: 501, startPoint y: 151, endPoint x: 502, endPoint y: 158, distance: 7.4
click at [502, 155] on div "Quay lại Lên hàng" at bounding box center [480, 160] width 938 height 27
click at [502, 158] on button "Lên hàng" at bounding box center [512, 161] width 58 height 17
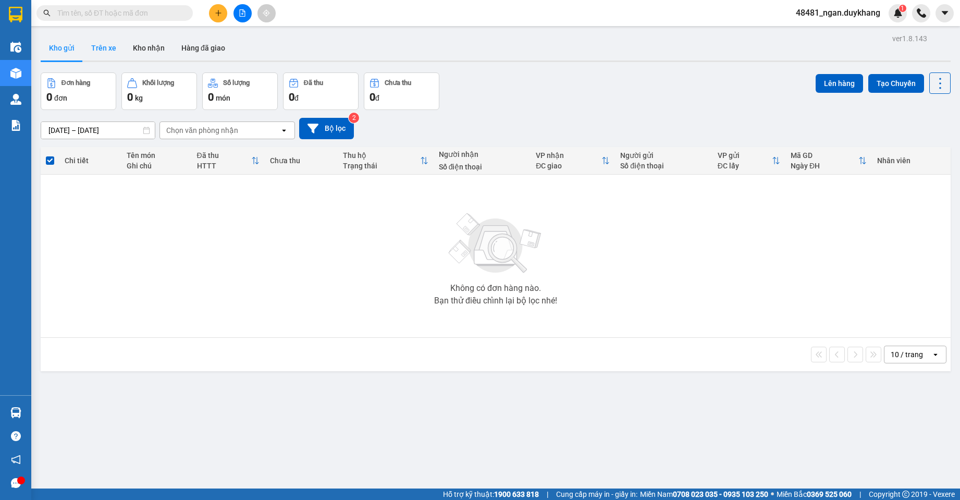
click at [98, 54] on button "Trên xe" at bounding box center [104, 47] width 42 height 25
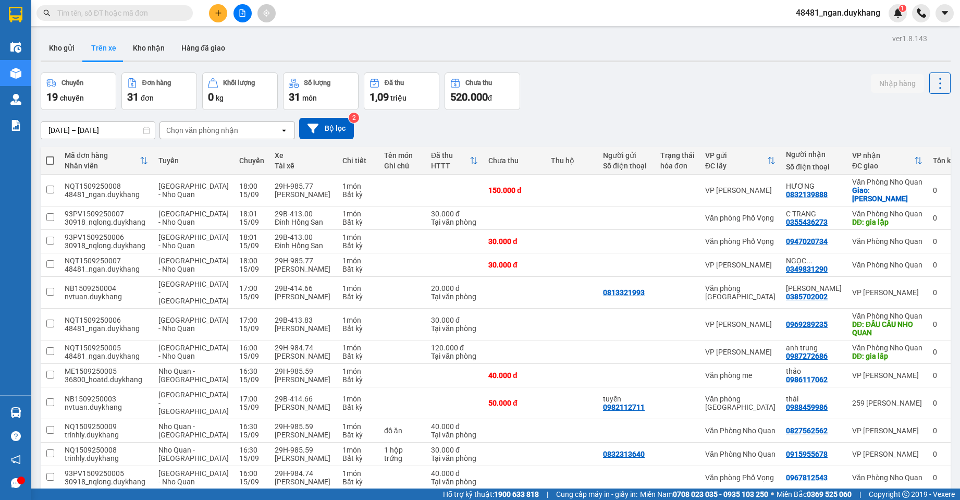
click at [702, 129] on div "[DATE] – [DATE] Press the down arrow key to interact with the calendar and sele…" at bounding box center [496, 128] width 910 height 21
click at [88, 122] on input "[DATE] – [DATE]" at bounding box center [98, 130] width 114 height 17
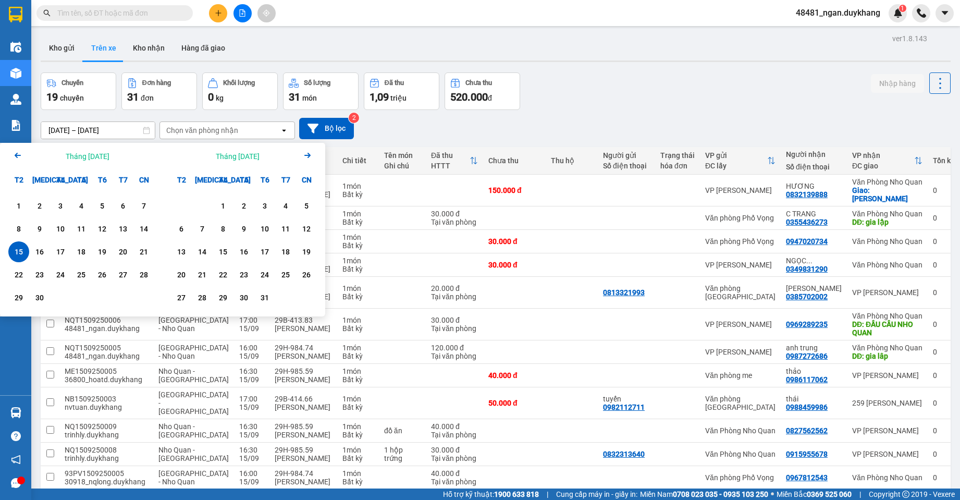
click at [19, 249] on div "15" at bounding box center [18, 251] width 15 height 13
click at [19, 250] on div "15" at bounding box center [18, 251] width 15 height 13
type input "[DATE] – [DATE]"
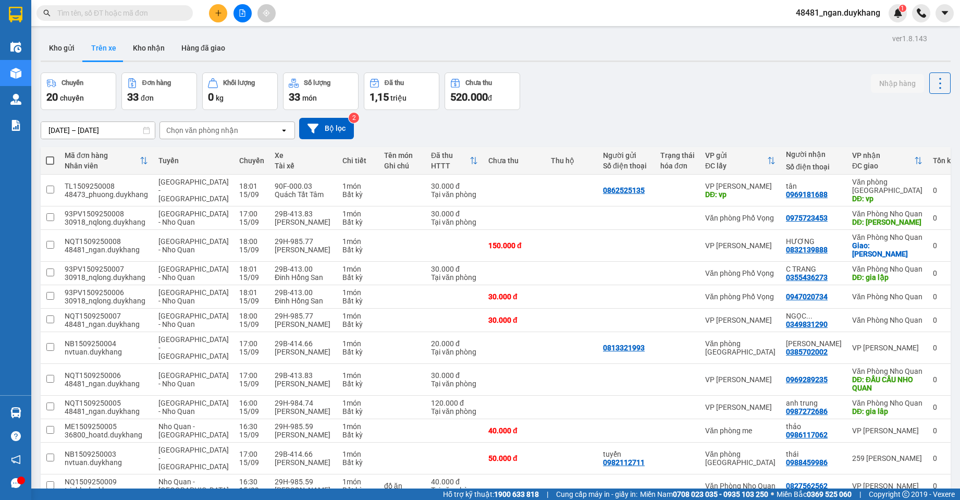
click at [141, 16] on input "text" at bounding box center [118, 12] width 123 height 11
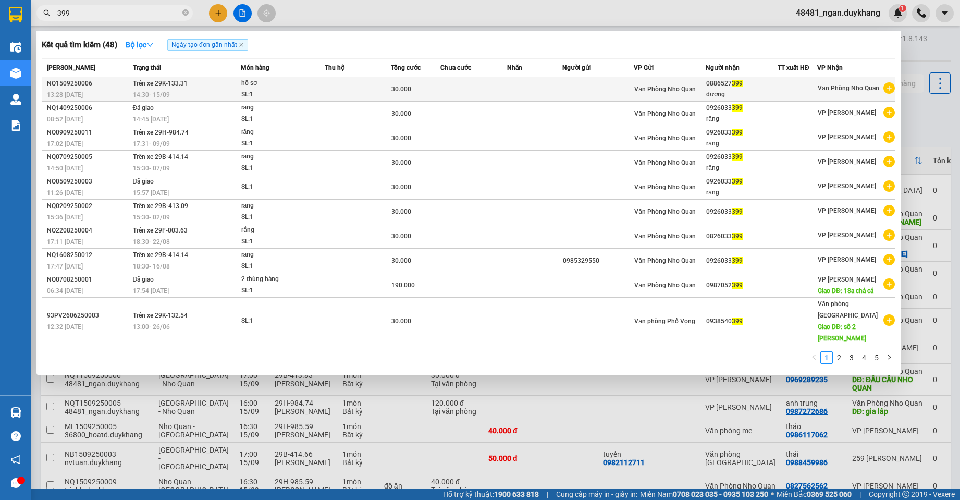
type input "399"
copy div "0886527 399"
drag, startPoint x: 748, startPoint y: 83, endPoint x: 711, endPoint y: 84, distance: 37.0
click at [711, 84] on div "0886527 399" at bounding box center [741, 83] width 71 height 11
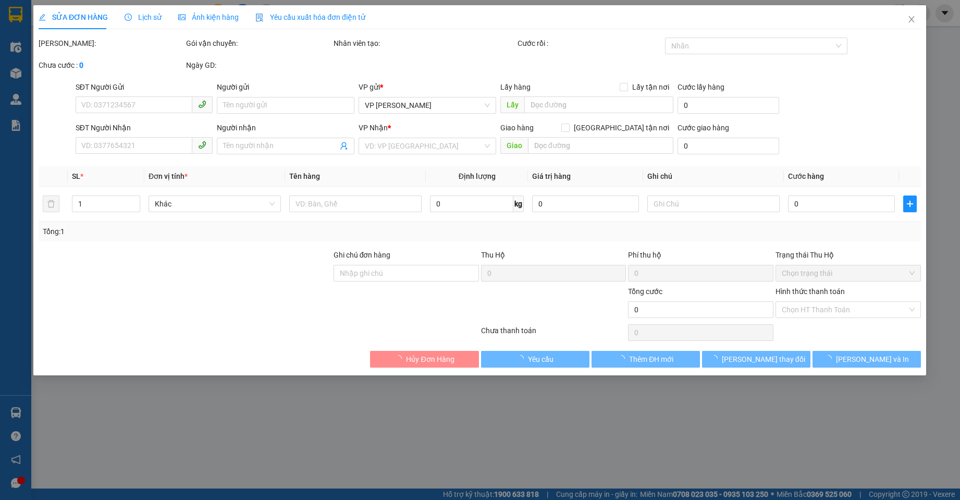
type input "0886527399"
type input "dương"
type input "30.000"
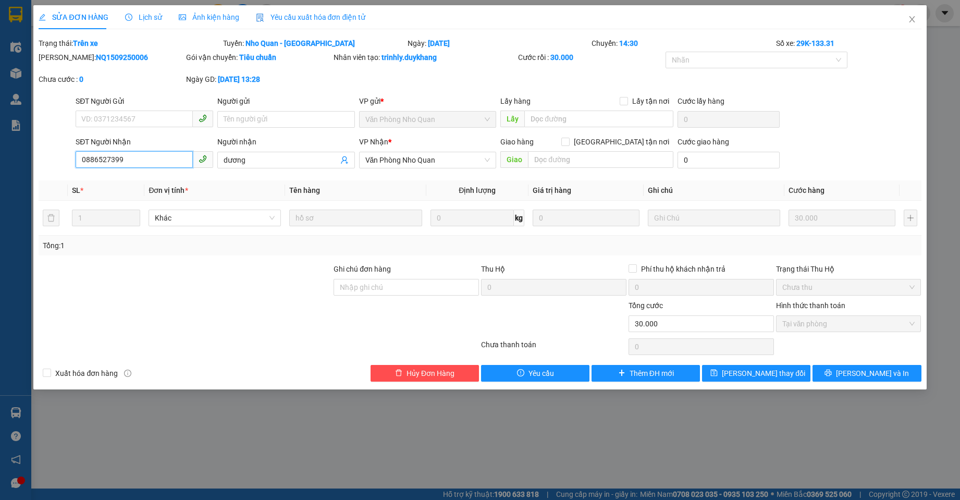
drag, startPoint x: 133, startPoint y: 163, endPoint x: 53, endPoint y: 162, distance: 80.8
click at [53, 162] on div "SĐT Người Nhận 0886527399 0886527399 Người nhận dương VP Nhận * Văn Phòng Nho Q…" at bounding box center [480, 154] width 884 height 36
click at [153, 166] on input "0886527399" at bounding box center [134, 159] width 117 height 17
drag, startPoint x: 136, startPoint y: 158, endPoint x: 48, endPoint y: 156, distance: 87.6
click at [48, 156] on div "SĐT Người Nhận 0886527399 0886527399 Người nhận dương VP Nhận * Văn Phòng Nho Q…" at bounding box center [480, 154] width 884 height 36
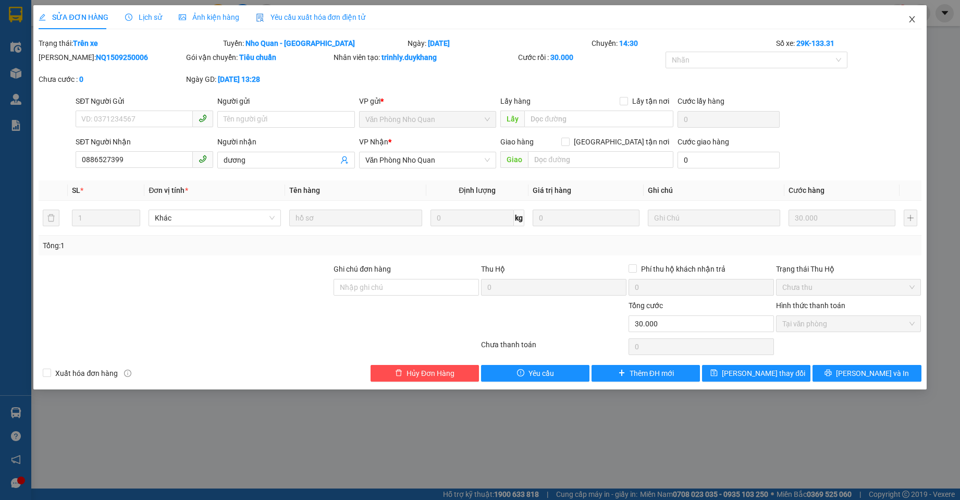
click at [913, 19] on icon "close" at bounding box center [912, 19] width 8 height 8
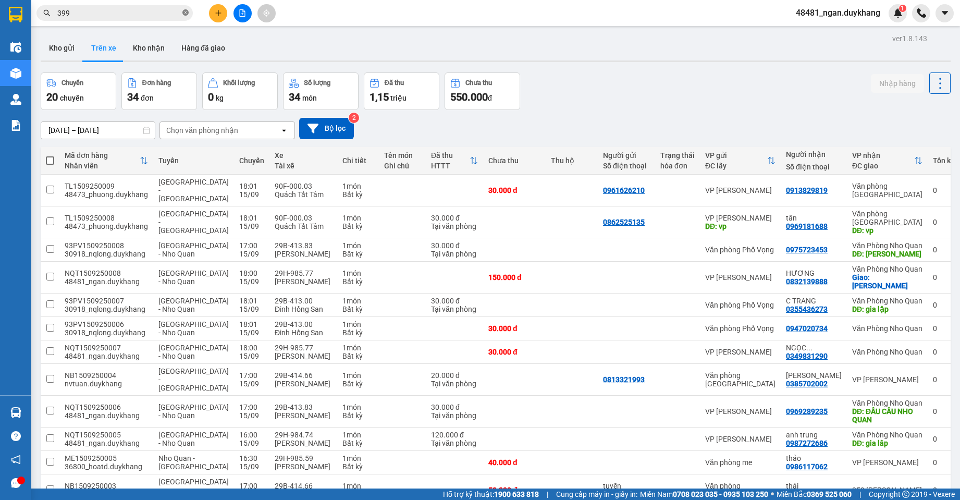
click at [185, 14] on icon "close-circle" at bounding box center [185, 12] width 6 height 6
click at [68, 53] on button "Kho gửi" at bounding box center [62, 47] width 42 height 25
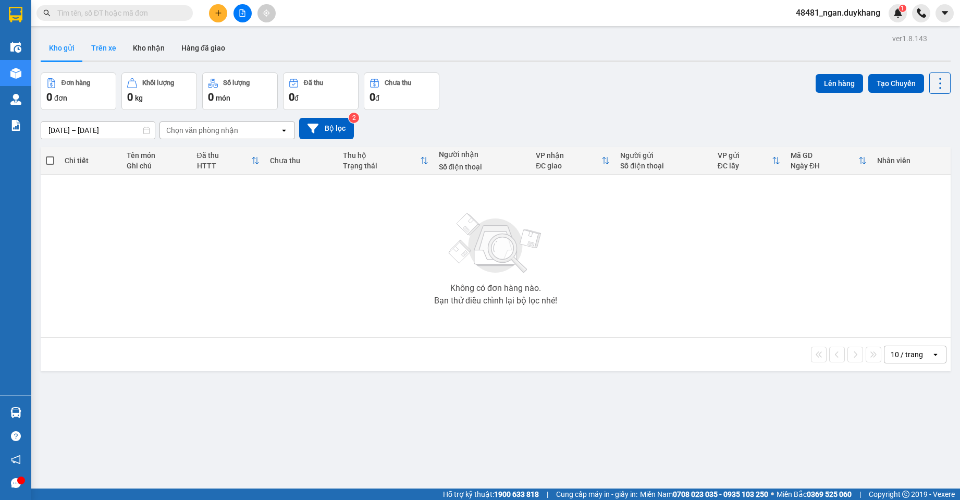
click at [109, 49] on button "Trên xe" at bounding box center [104, 47] width 42 height 25
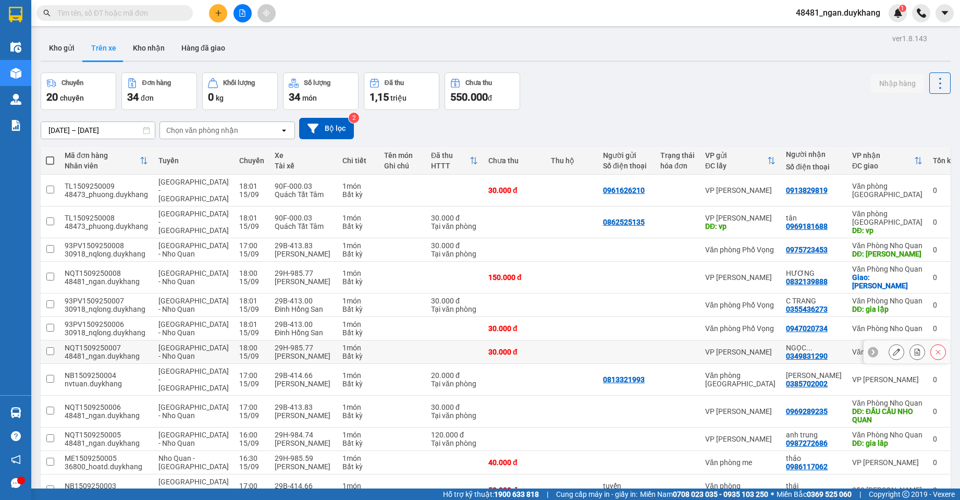
click at [893, 355] on icon at bounding box center [896, 351] width 7 height 7
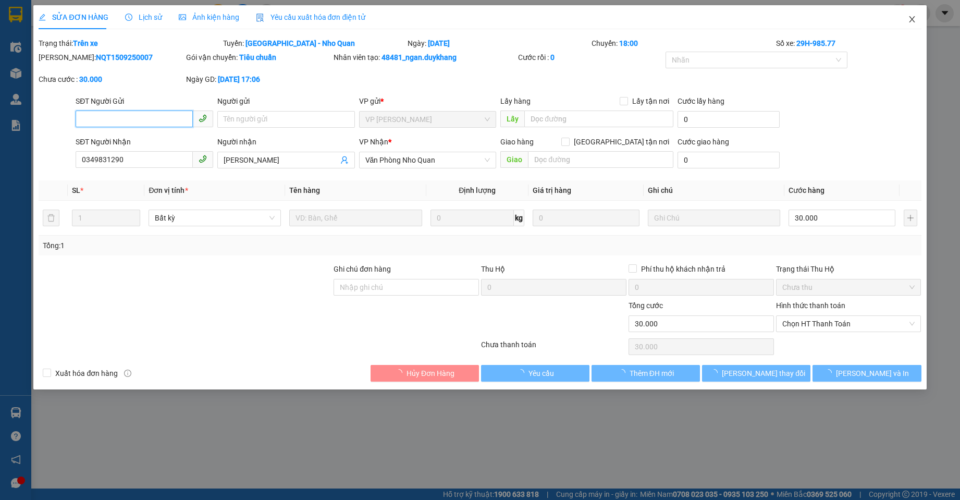
click at [912, 21] on icon "close" at bounding box center [912, 19] width 8 height 8
click at [912, 21] on div at bounding box center [921, 13] width 18 height 18
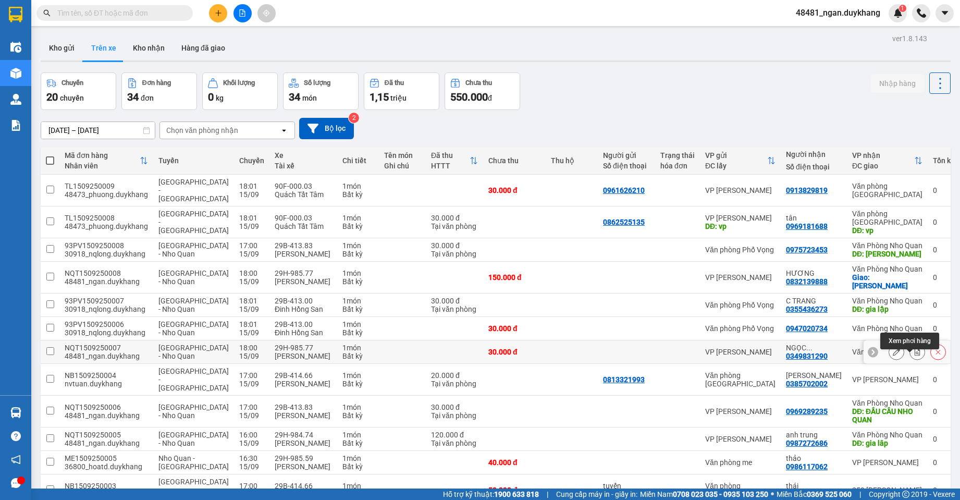
click at [913, 355] on icon at bounding box center [916, 351] width 7 height 7
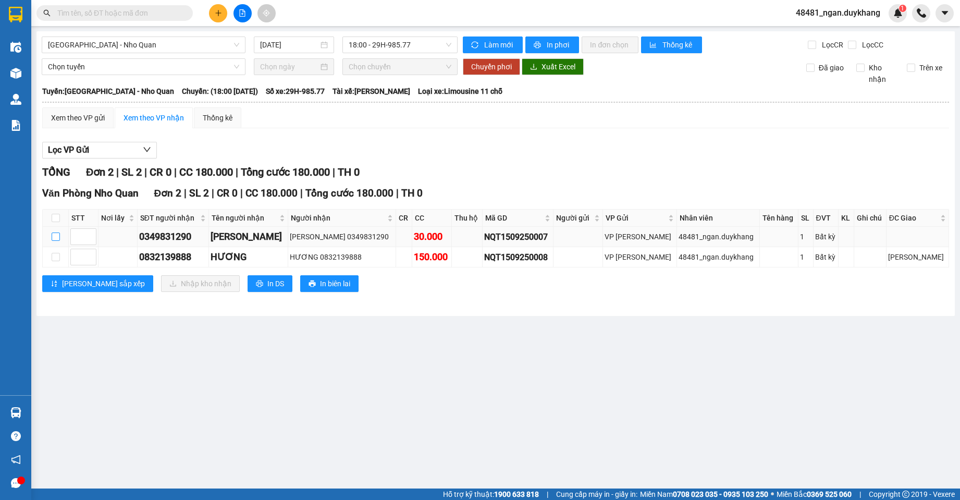
click at [59, 234] on input "checkbox" at bounding box center [56, 236] width 8 height 8
checkbox input "true"
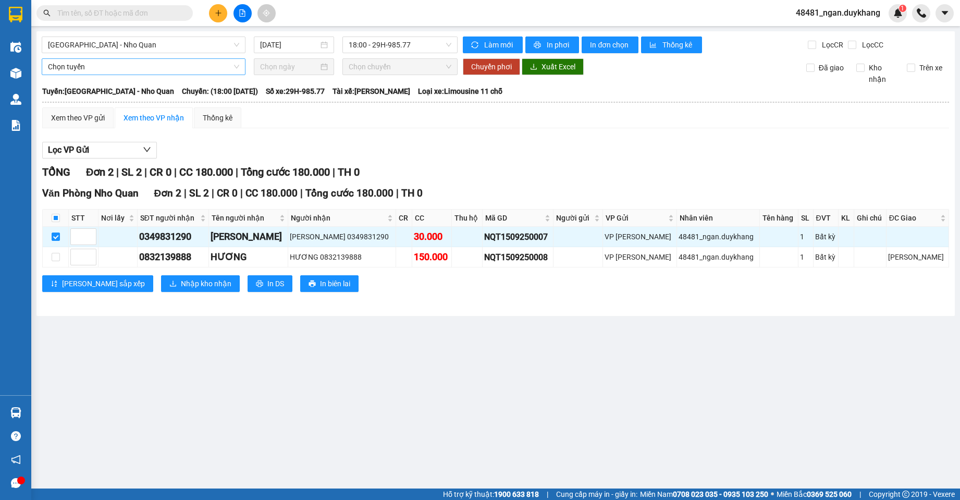
click at [119, 68] on span "Chọn tuyến" at bounding box center [143, 67] width 191 height 16
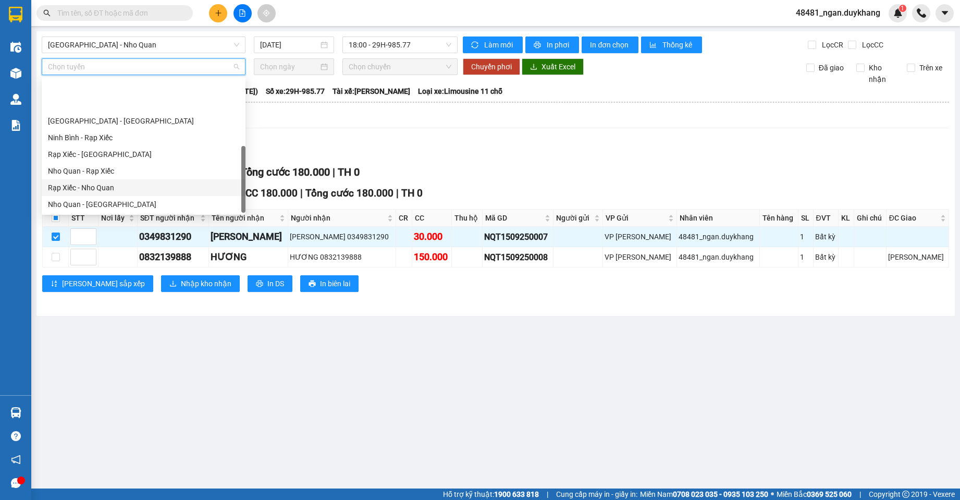
scroll to position [50, 0]
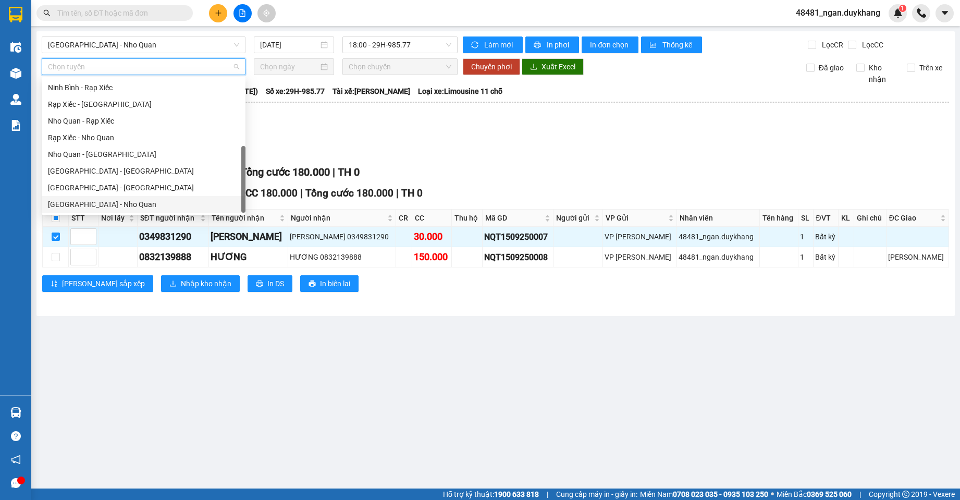
drag, startPoint x: 110, startPoint y: 202, endPoint x: 254, endPoint y: 85, distance: 185.2
click at [111, 201] on div "[GEOGRAPHIC_DATA] - Nho Quan" at bounding box center [143, 204] width 191 height 11
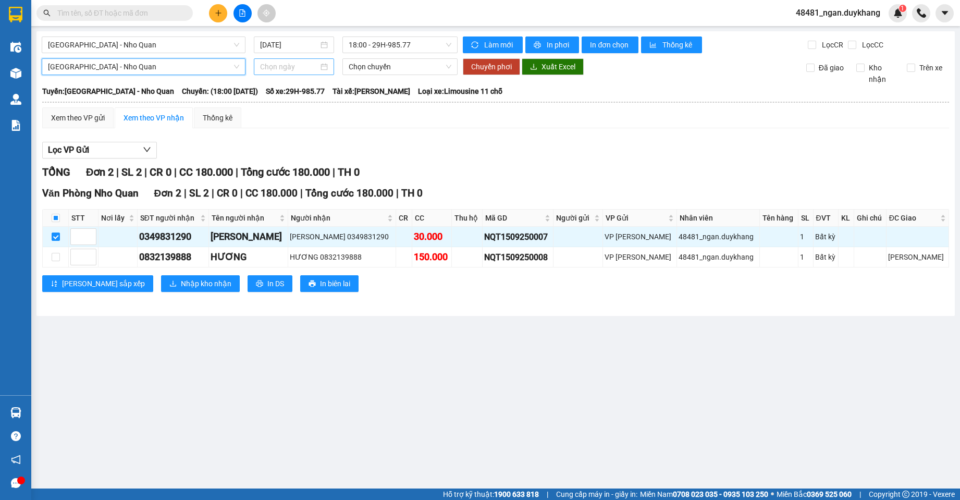
click at [295, 65] on input at bounding box center [289, 66] width 58 height 11
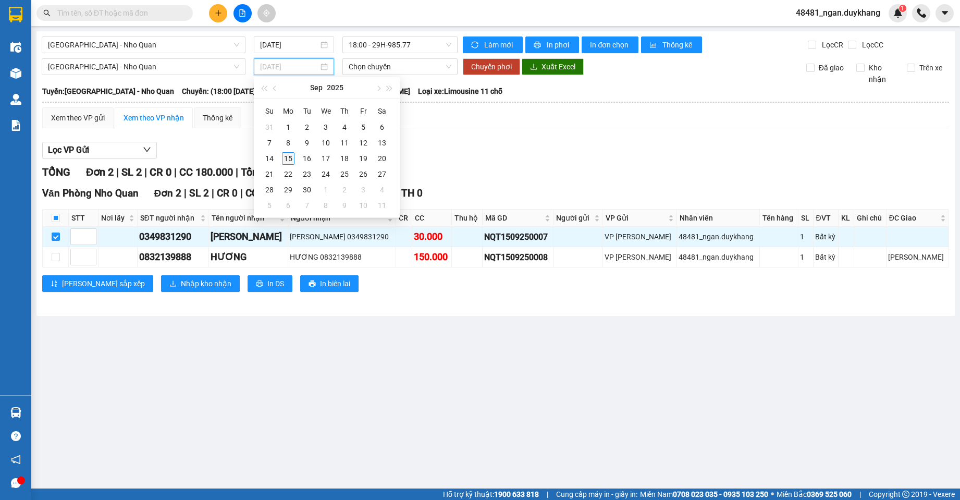
type input "[DATE]"
click at [293, 158] on div "15" at bounding box center [288, 158] width 13 height 13
type input "[DATE]"
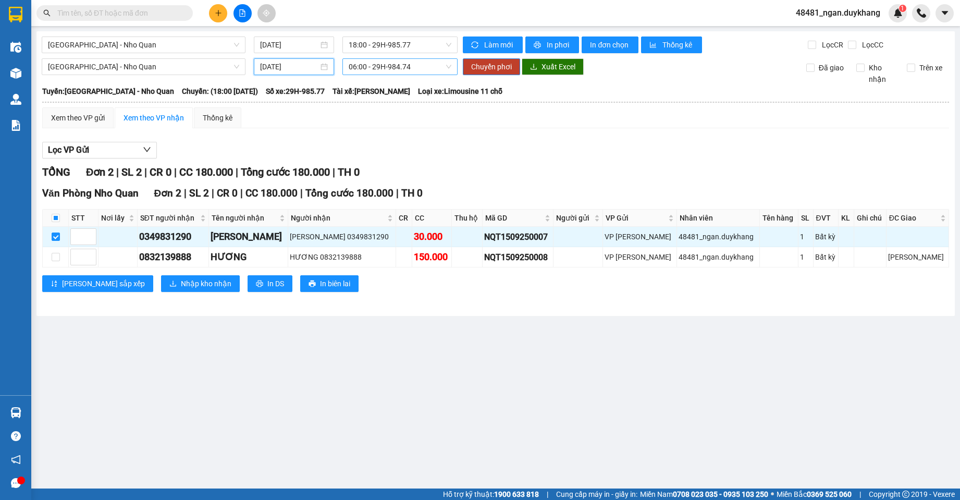
click at [378, 69] on span "06:00 - 29H-984.74" at bounding box center [400, 67] width 103 height 16
type input "37"
click at [350, 110] on div "19:00 - 29K-133.37" at bounding box center [389, 104] width 94 height 17
click at [486, 67] on span "Chuyển phơi" at bounding box center [491, 66] width 41 height 11
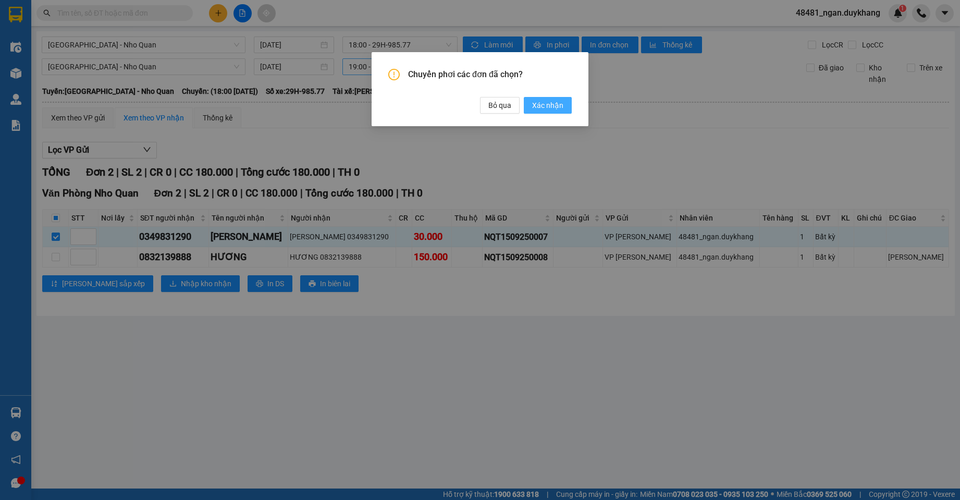
click at [549, 101] on span "Xác nhận" at bounding box center [547, 105] width 31 height 11
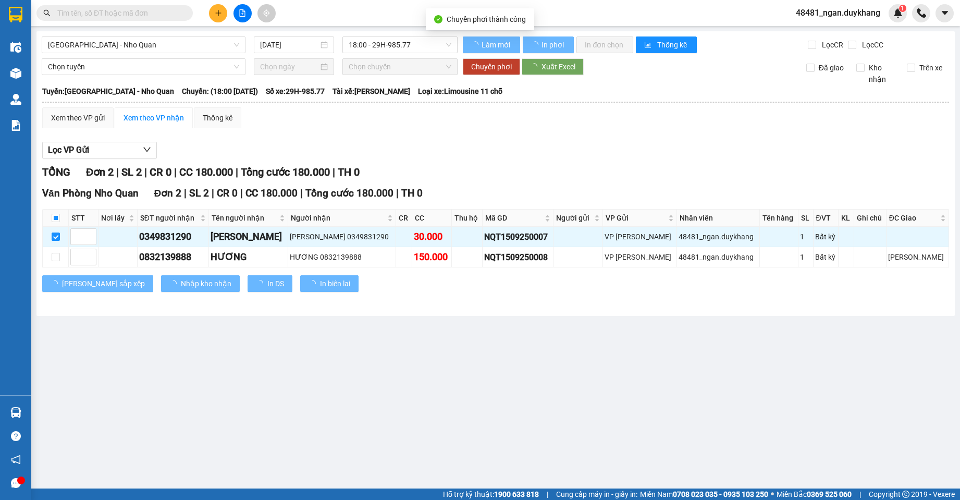
checkbox input "false"
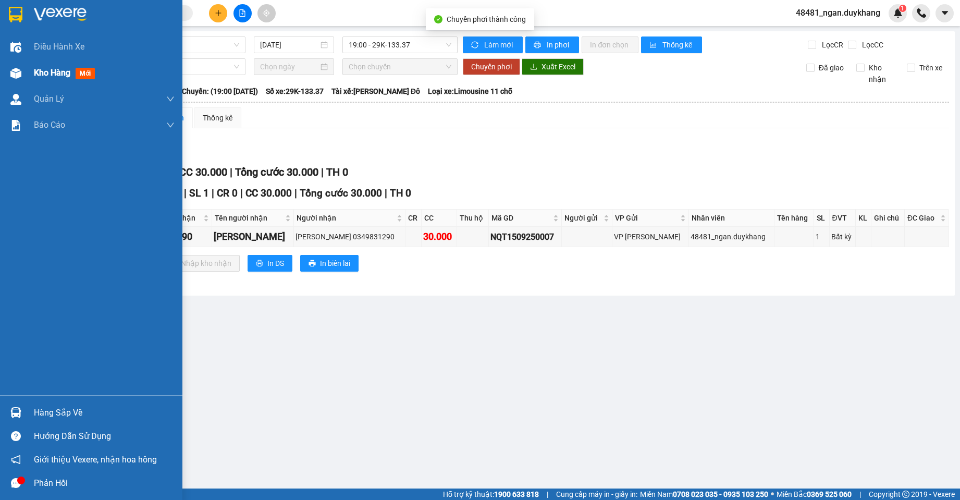
click at [21, 72] on img at bounding box center [15, 73] width 11 height 11
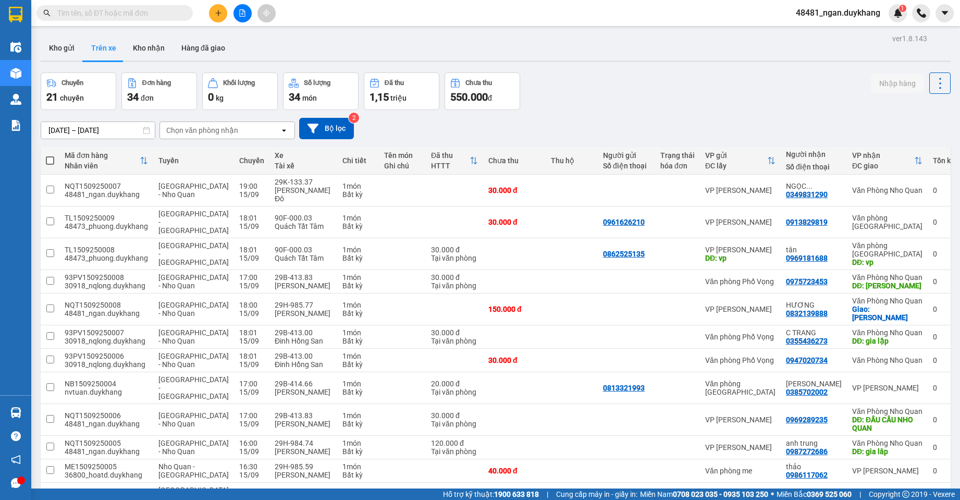
click at [664, 97] on div "Chuyến 21 chuyến Đơn hàng 34 đơn Khối lượng 0 kg Số lượng 34 món Đã thu 1,15 tr…" at bounding box center [496, 91] width 910 height 38
click at [217, 9] on button at bounding box center [218, 13] width 18 height 18
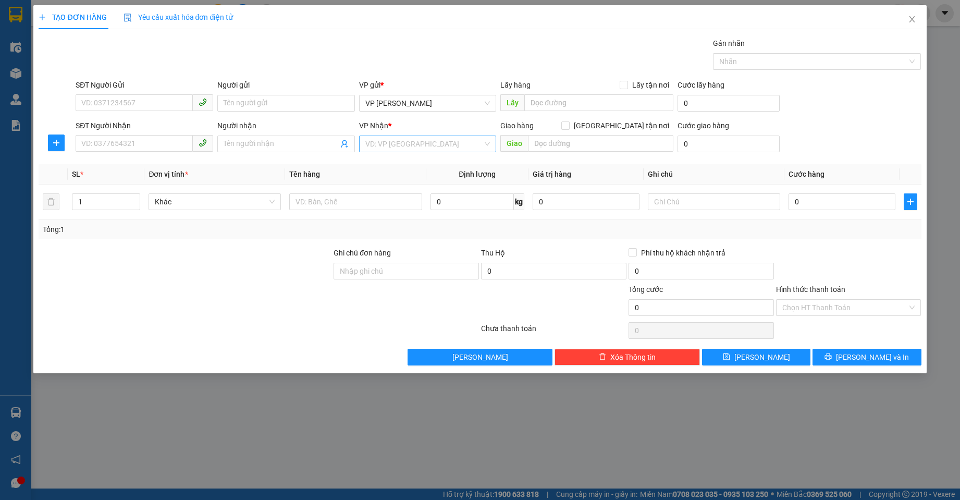
click at [427, 144] on input "search" at bounding box center [424, 144] width 118 height 16
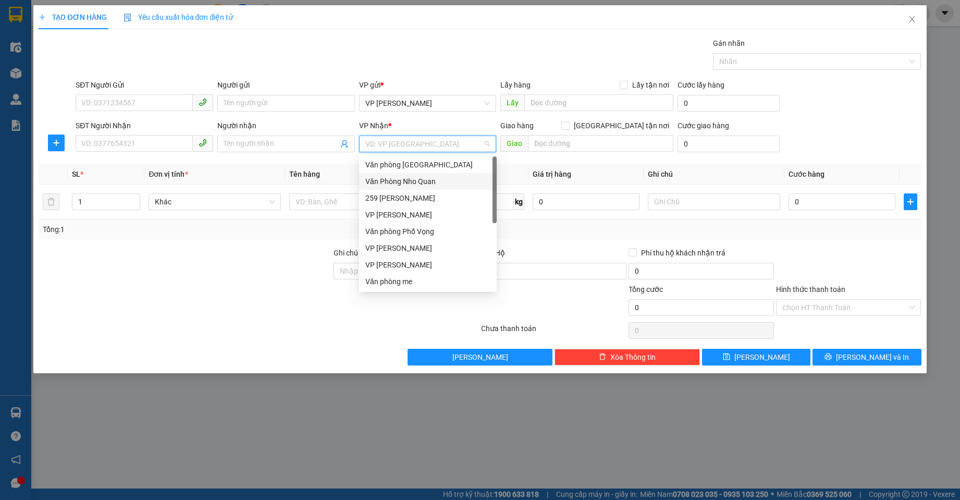
click at [423, 186] on div "Văn Phòng Nho Quan" at bounding box center [427, 181] width 125 height 11
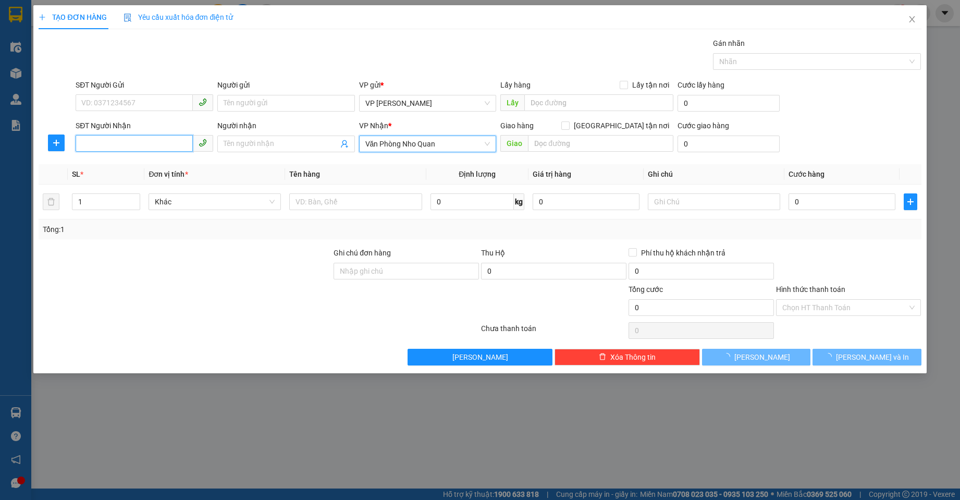
click at [154, 140] on input "SĐT Người Nhận" at bounding box center [134, 143] width 117 height 17
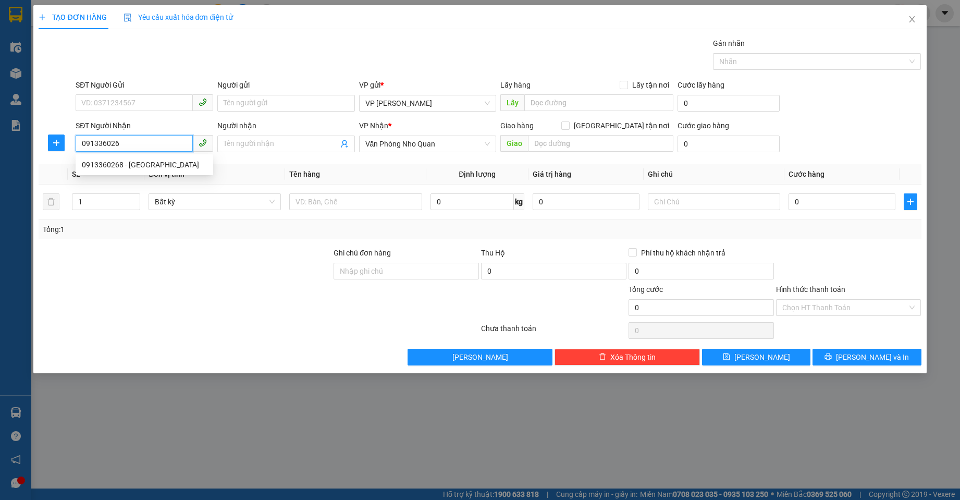
type input "0913360268"
click at [147, 167] on div "0913360268 - [GEOGRAPHIC_DATA]" at bounding box center [144, 164] width 125 height 11
type input "[PERSON_NAME]"
type input "0913360268"
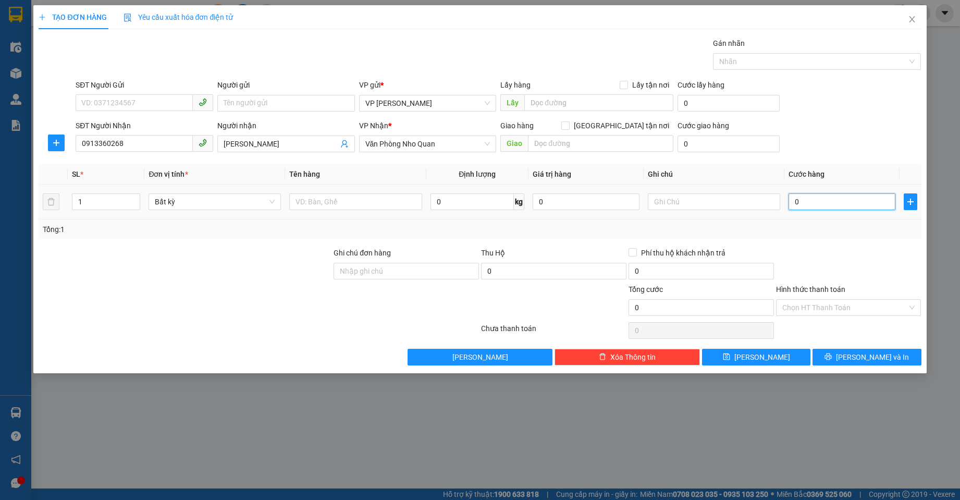
click at [801, 196] on input "0" at bounding box center [841, 201] width 107 height 17
type input "3"
type input "30"
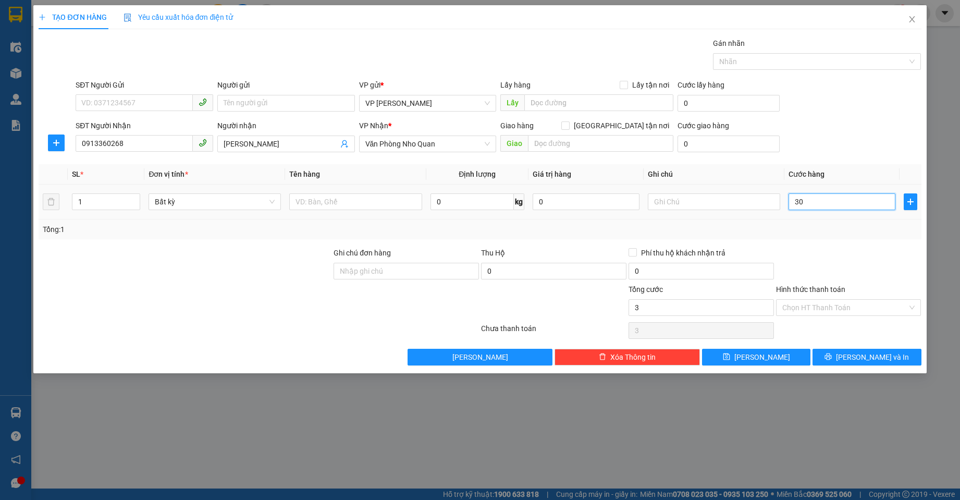
type input "30"
type input "30.000"
click at [826, 225] on div "Tổng: 1" at bounding box center [480, 229] width 874 height 11
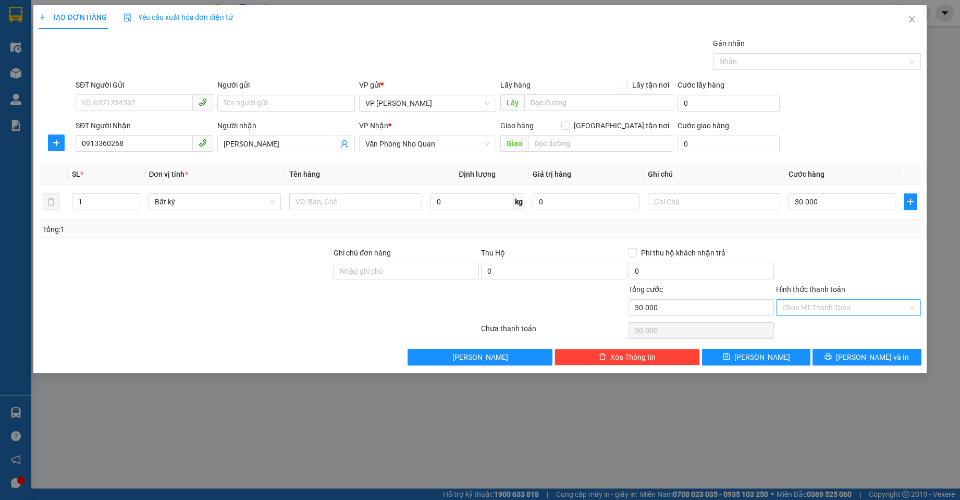
click at [833, 303] on input "Hình thức thanh toán" at bounding box center [845, 308] width 126 height 16
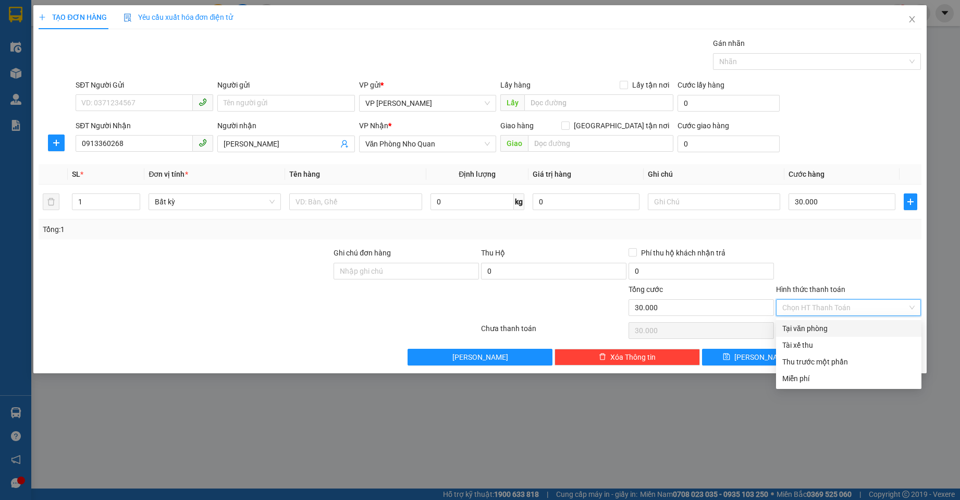
click at [827, 326] on div "Tại văn phòng" at bounding box center [848, 328] width 133 height 11
type input "0"
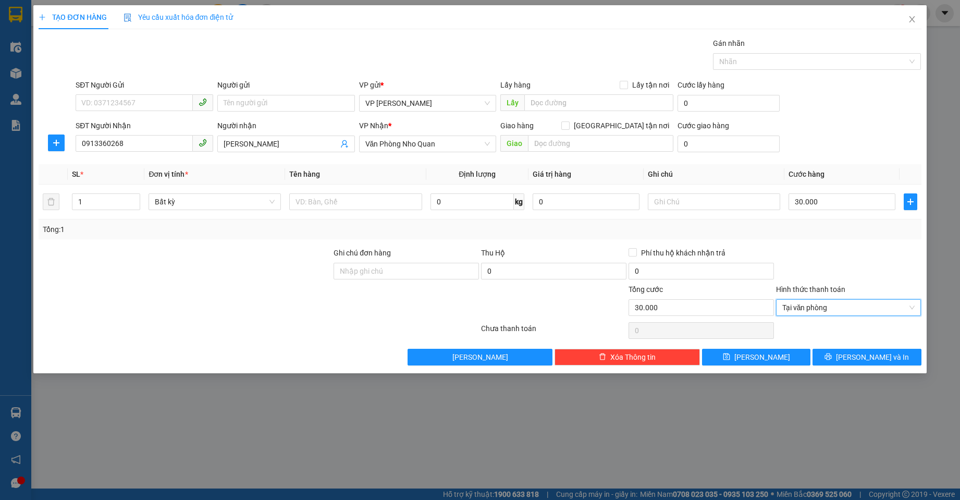
drag, startPoint x: 824, startPoint y: 279, endPoint x: 862, endPoint y: 348, distance: 77.9
click at [826, 279] on div at bounding box center [848, 265] width 147 height 36
click at [861, 352] on span "[PERSON_NAME] và In" at bounding box center [872, 356] width 73 height 11
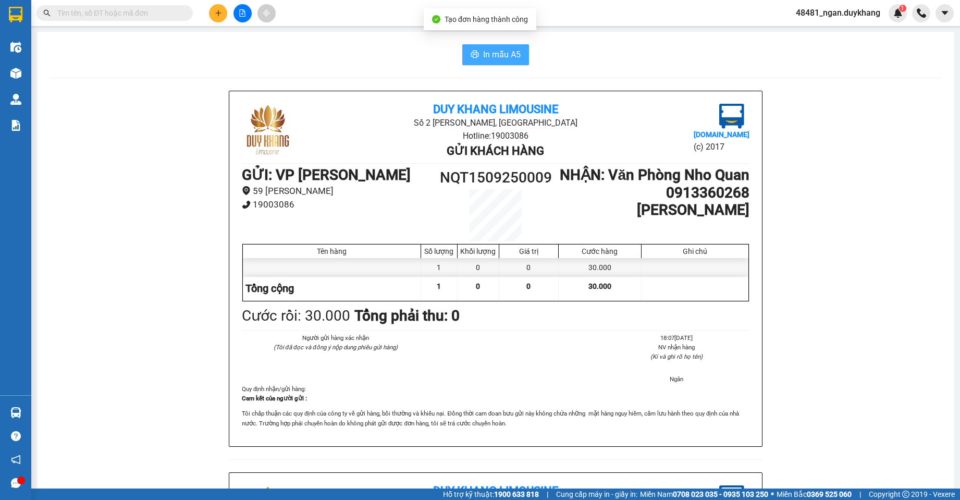
click at [493, 56] on span "In mẫu A5" at bounding box center [502, 54] width 38 height 13
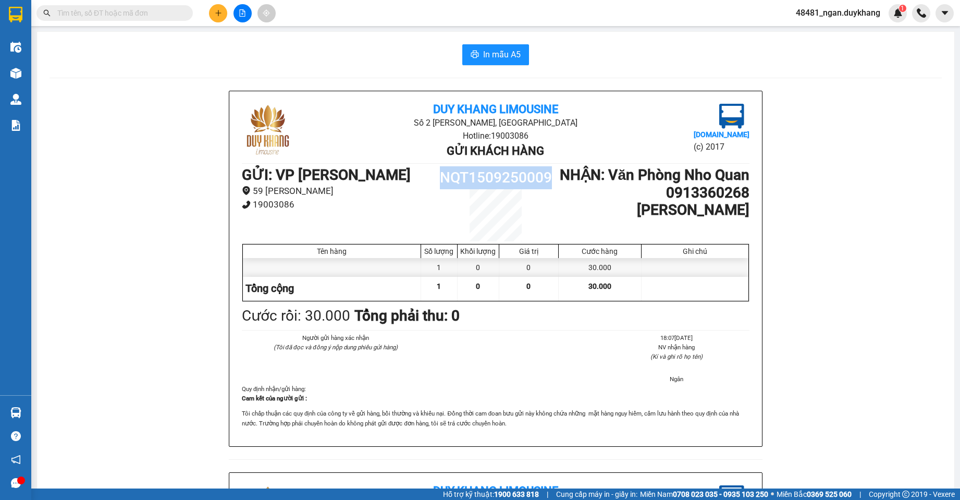
drag, startPoint x: 515, startPoint y: 179, endPoint x: 527, endPoint y: 173, distance: 13.8
click at [546, 177] on h1 "NQT1509250009" at bounding box center [495, 177] width 127 height 23
copy h1 "NQT1509250009"
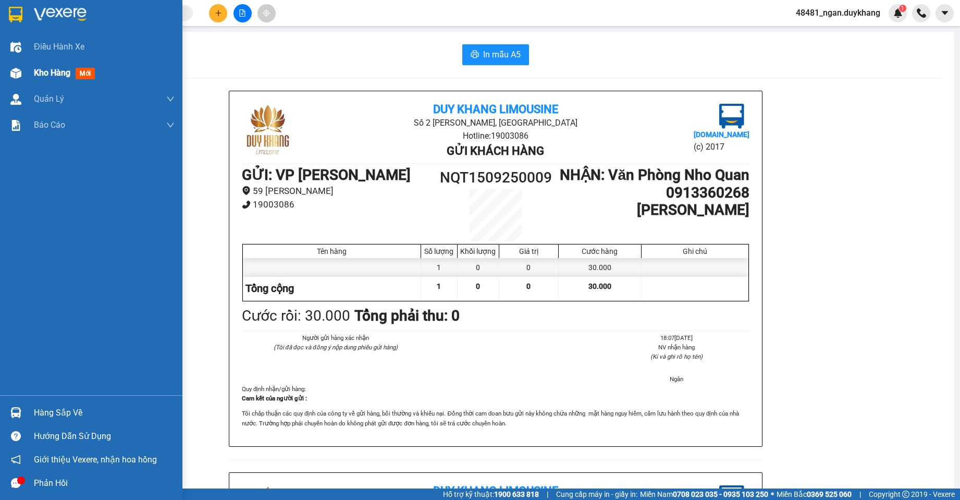
click at [24, 72] on div at bounding box center [16, 73] width 18 height 18
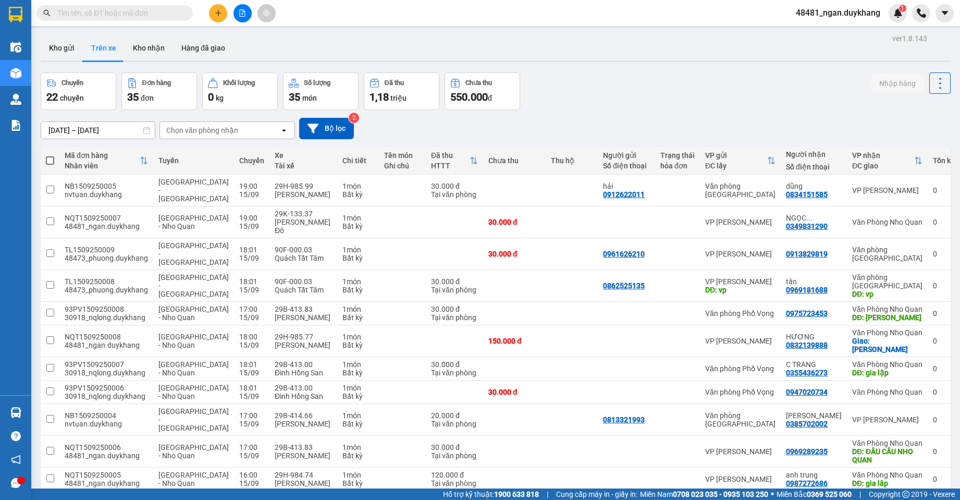
click at [84, 132] on input "[DATE] – [DATE]" at bounding box center [98, 130] width 114 height 17
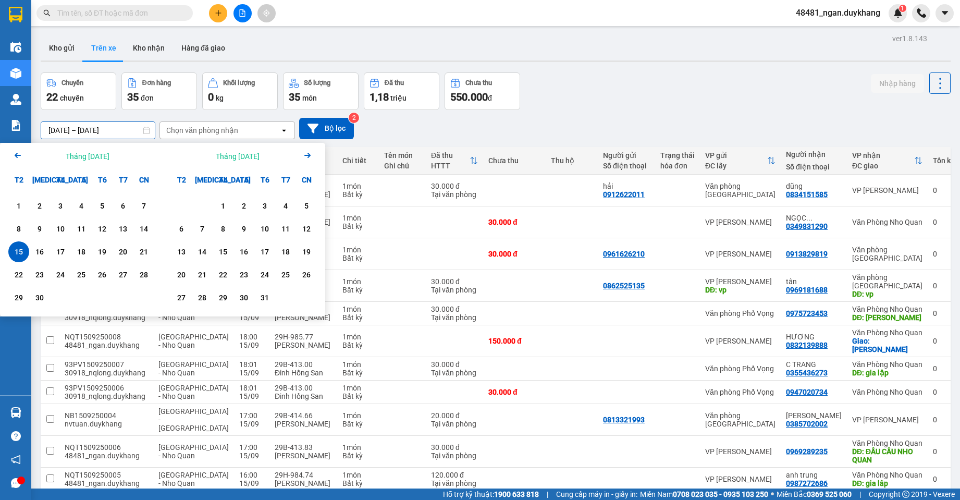
click at [16, 254] on div "15" at bounding box center [18, 251] width 15 height 13
type input "[DATE] – [DATE]"
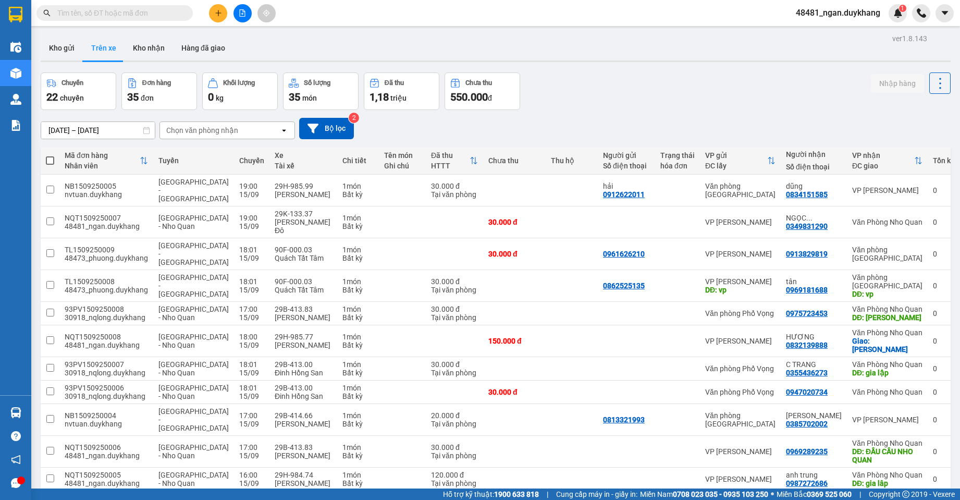
click at [563, 120] on div "[DATE] – [DATE] Press the down arrow key to interact with the calendar and sele…" at bounding box center [496, 128] width 910 height 21
